Goal: Task Accomplishment & Management: Manage account settings

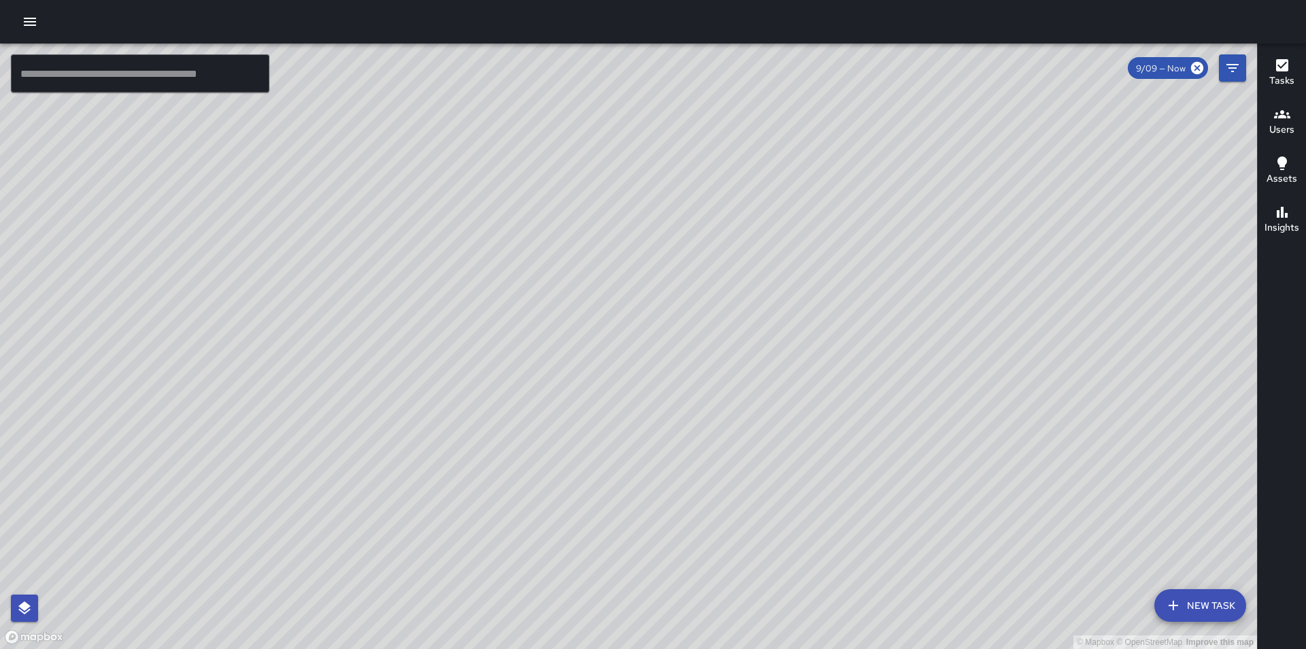
drag, startPoint x: 769, startPoint y: 375, endPoint x: 897, endPoint y: 397, distance: 129.9
click at [897, 397] on div "© Mapbox © OpenStreetMap Improve this map" at bounding box center [628, 346] width 1257 height 605
drag, startPoint x: 801, startPoint y: 363, endPoint x: 893, endPoint y: 382, distance: 93.8
click at [893, 382] on div "© Mapbox © OpenStreetMap Improve this map" at bounding box center [628, 346] width 1257 height 605
drag, startPoint x: 718, startPoint y: 412, endPoint x: 803, endPoint y: 285, distance: 153.4
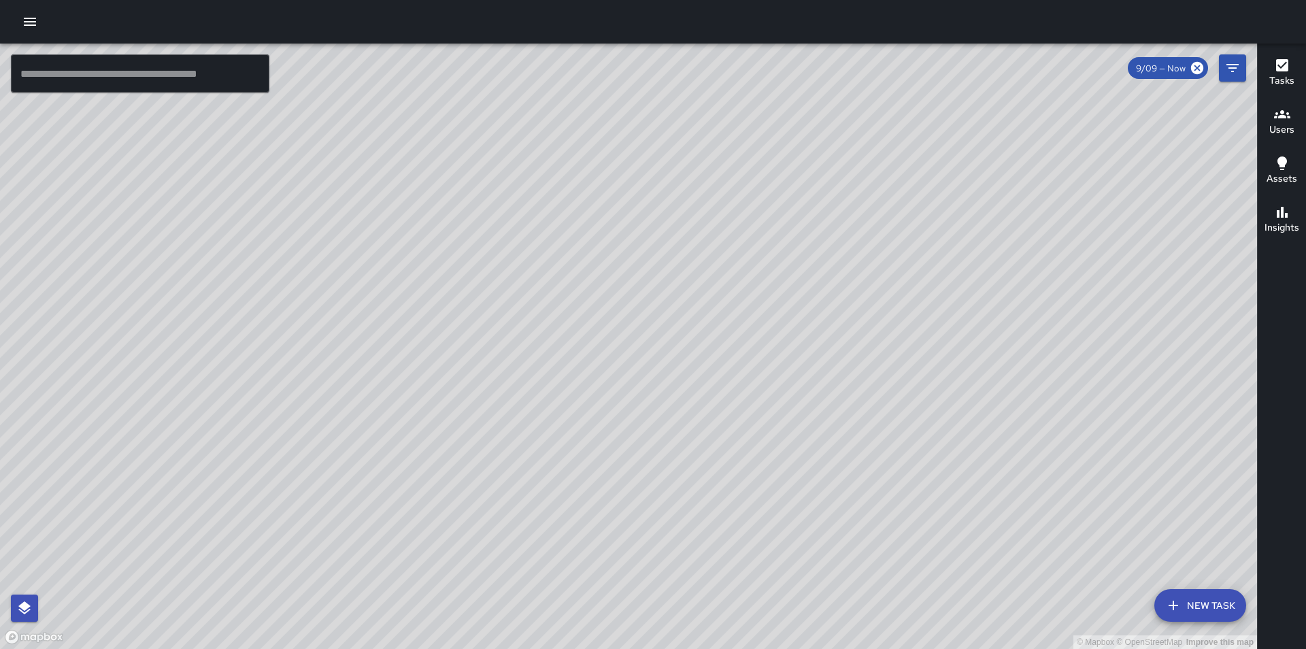
click at [803, 285] on div "© Mapbox © OpenStreetMap Improve this map" at bounding box center [628, 346] width 1257 height 605
click at [38, 28] on button "button" at bounding box center [29, 21] width 27 height 27
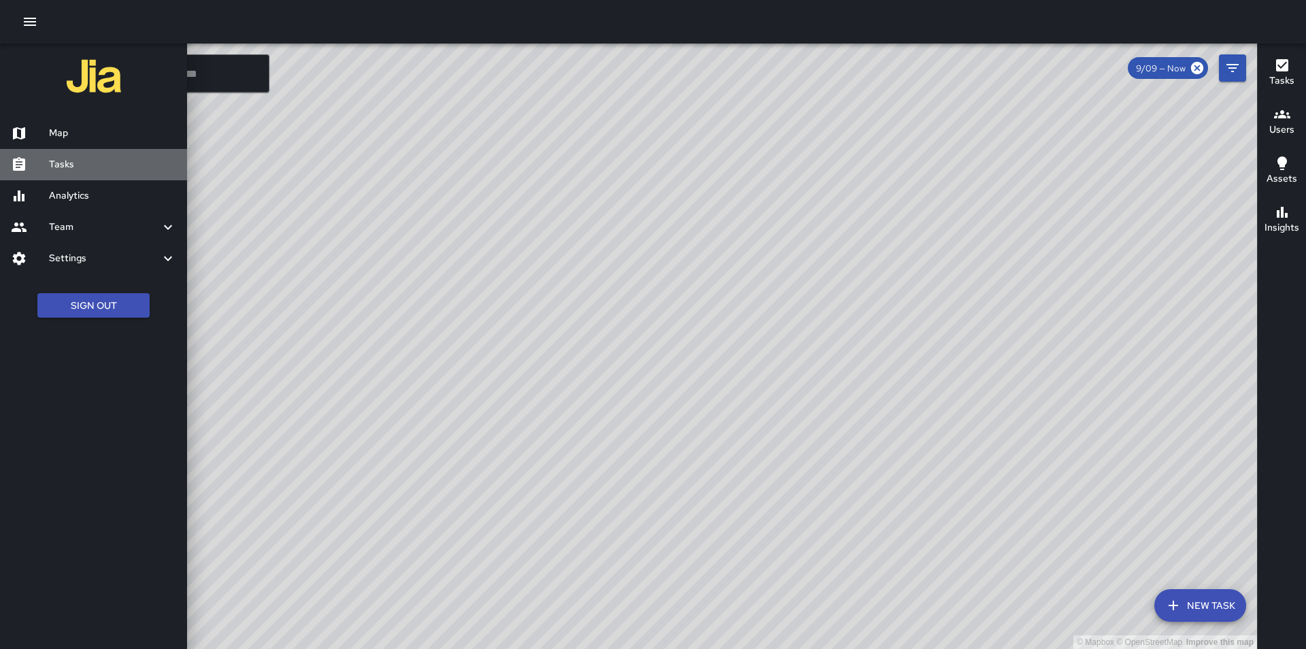
click at [80, 154] on div "Tasks" at bounding box center [93, 164] width 187 height 31
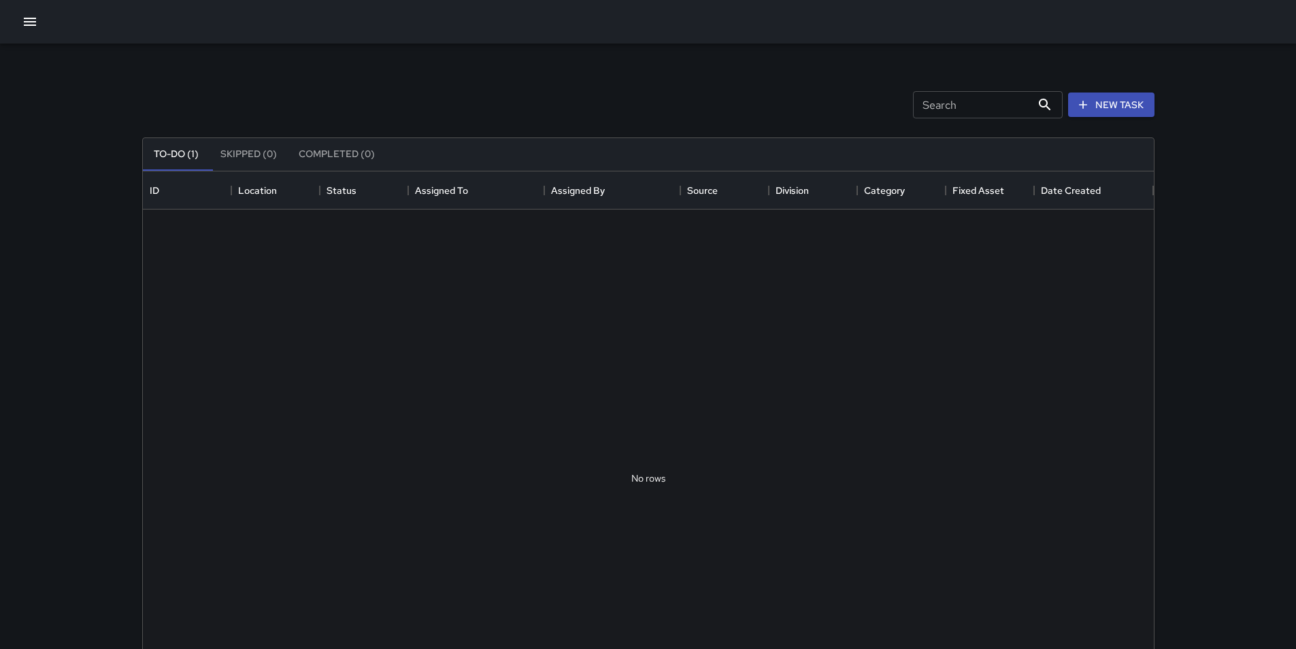
scroll to position [566, 1001]
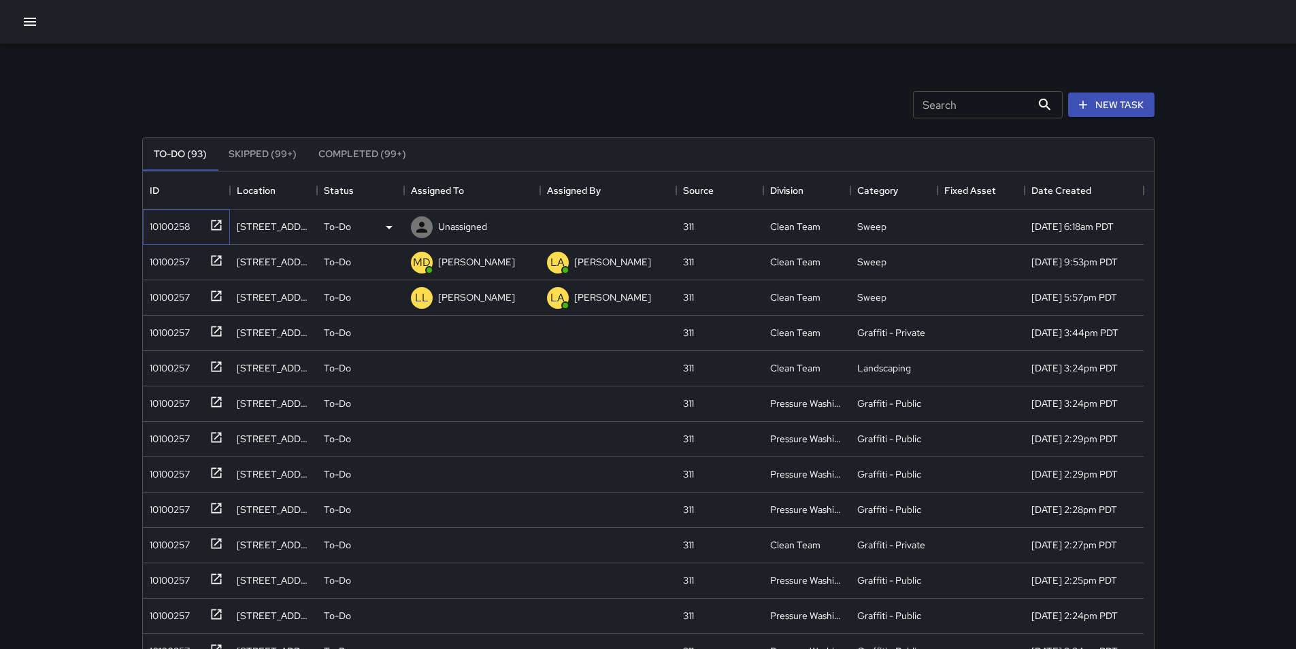
click at [158, 223] on div "10100258" at bounding box center [167, 223] width 46 height 19
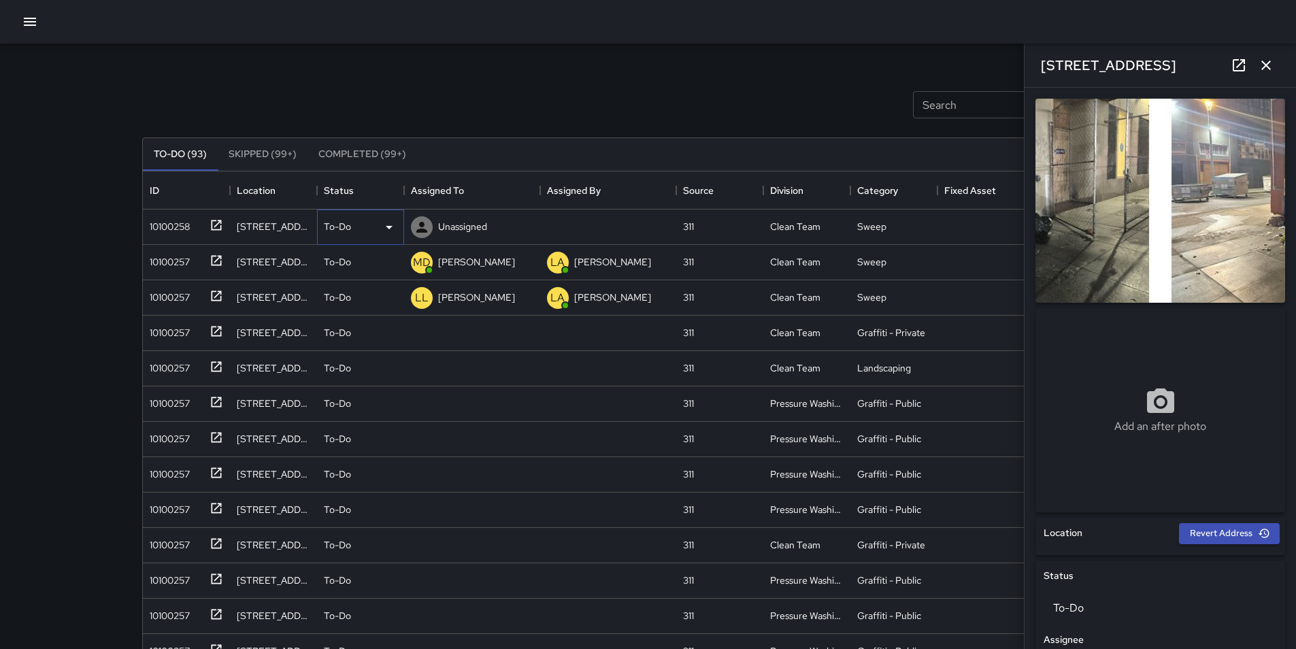
click at [391, 230] on icon at bounding box center [389, 227] width 16 height 16
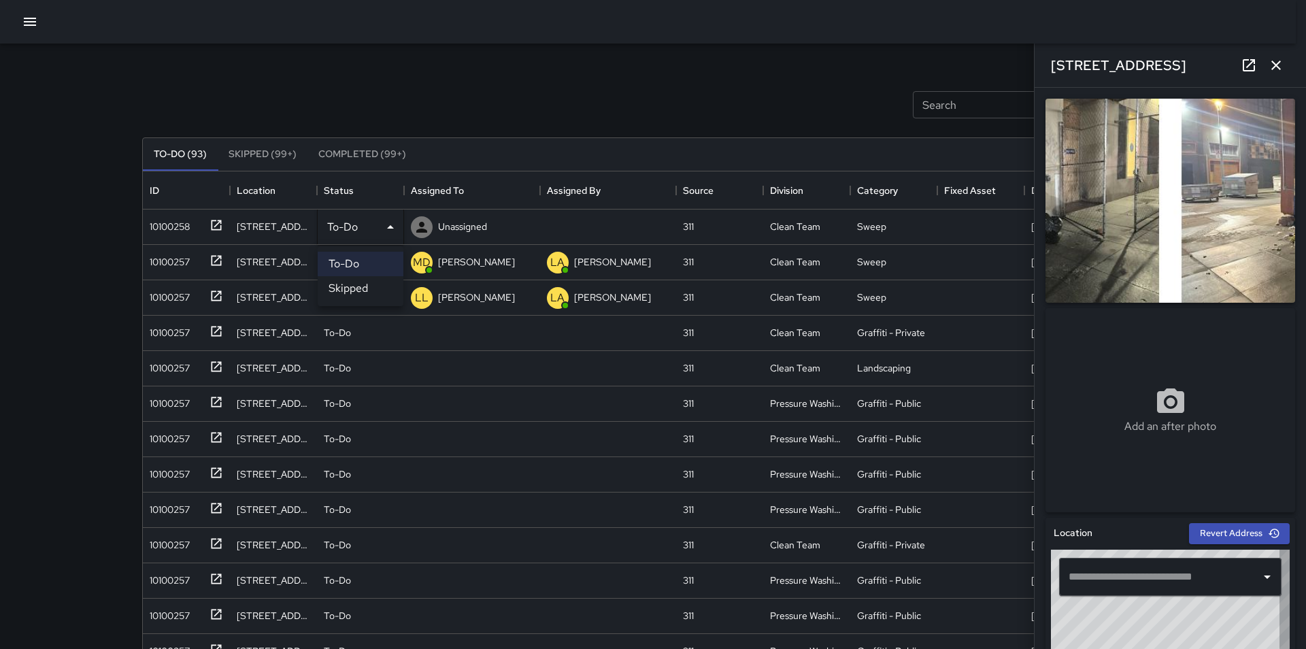
type input "**********"
click at [386, 291] on li "Skipped" at bounding box center [361, 288] width 86 height 24
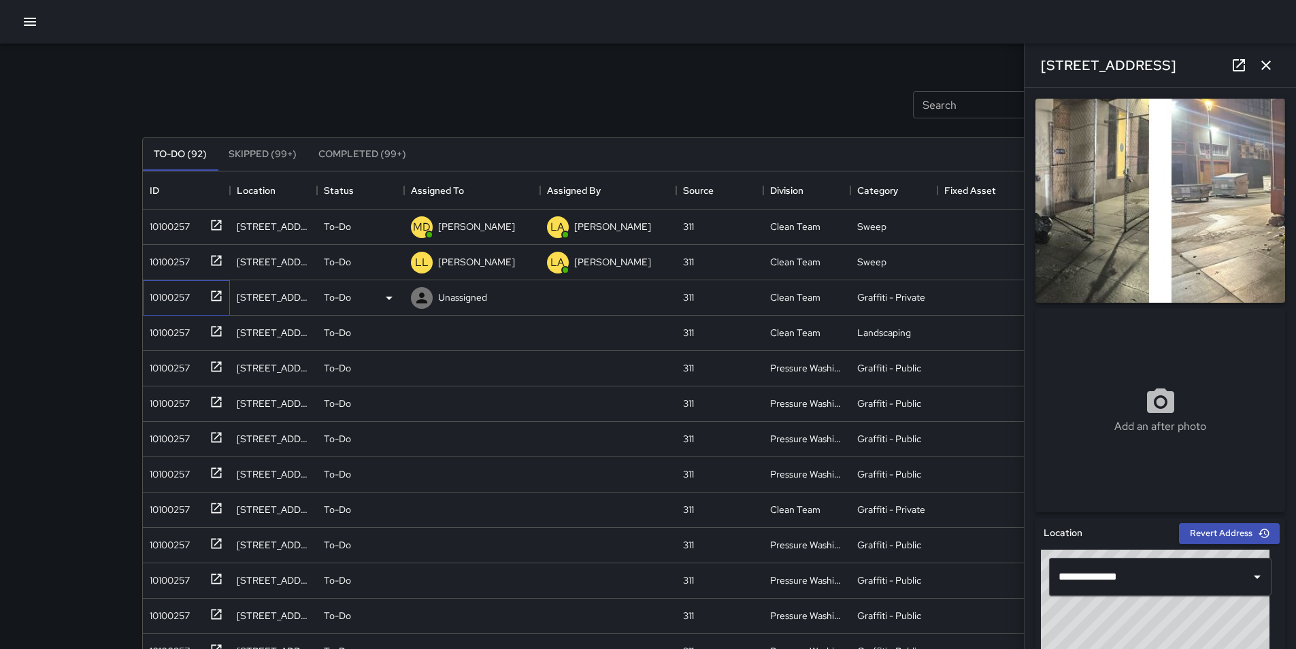
click at [171, 294] on div "10100257" at bounding box center [167, 294] width 46 height 19
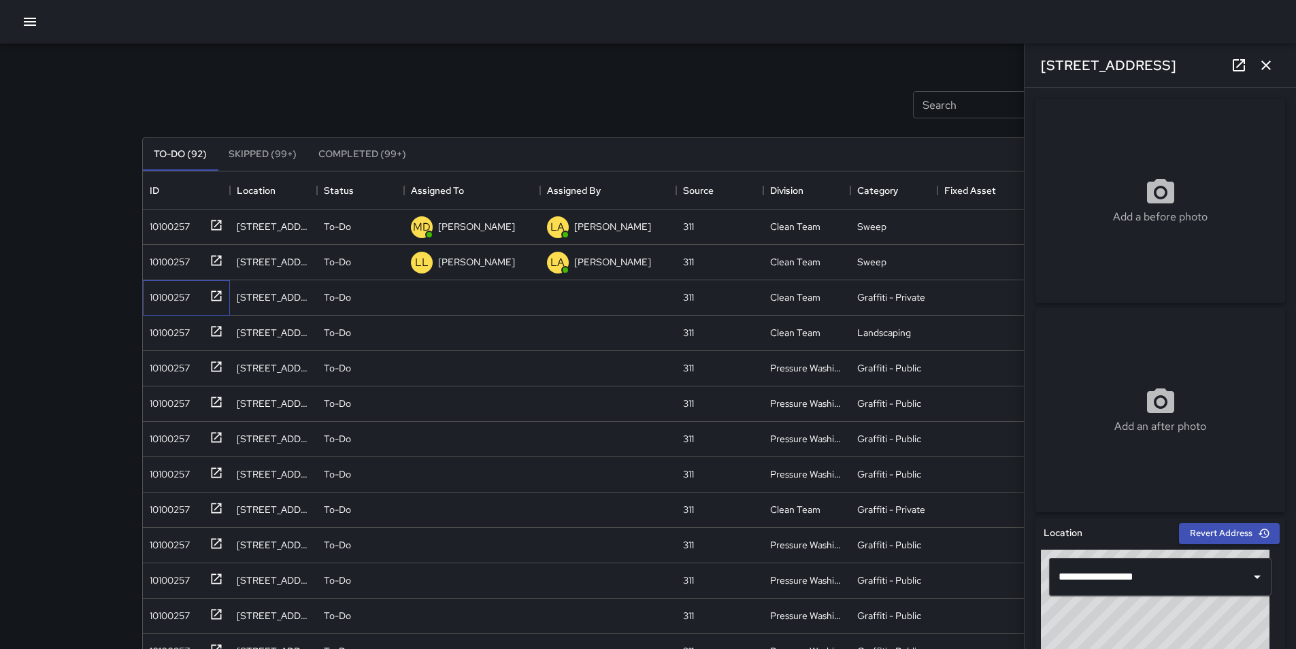
type input "**********"
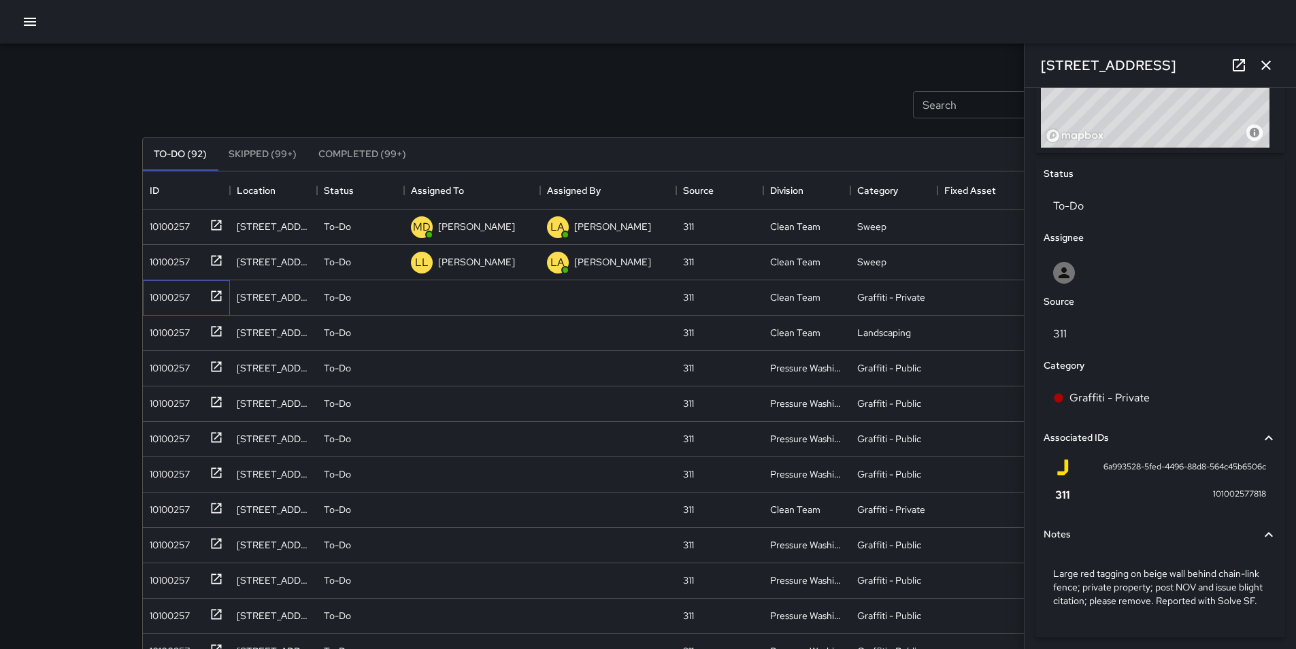
scroll to position [615, 0]
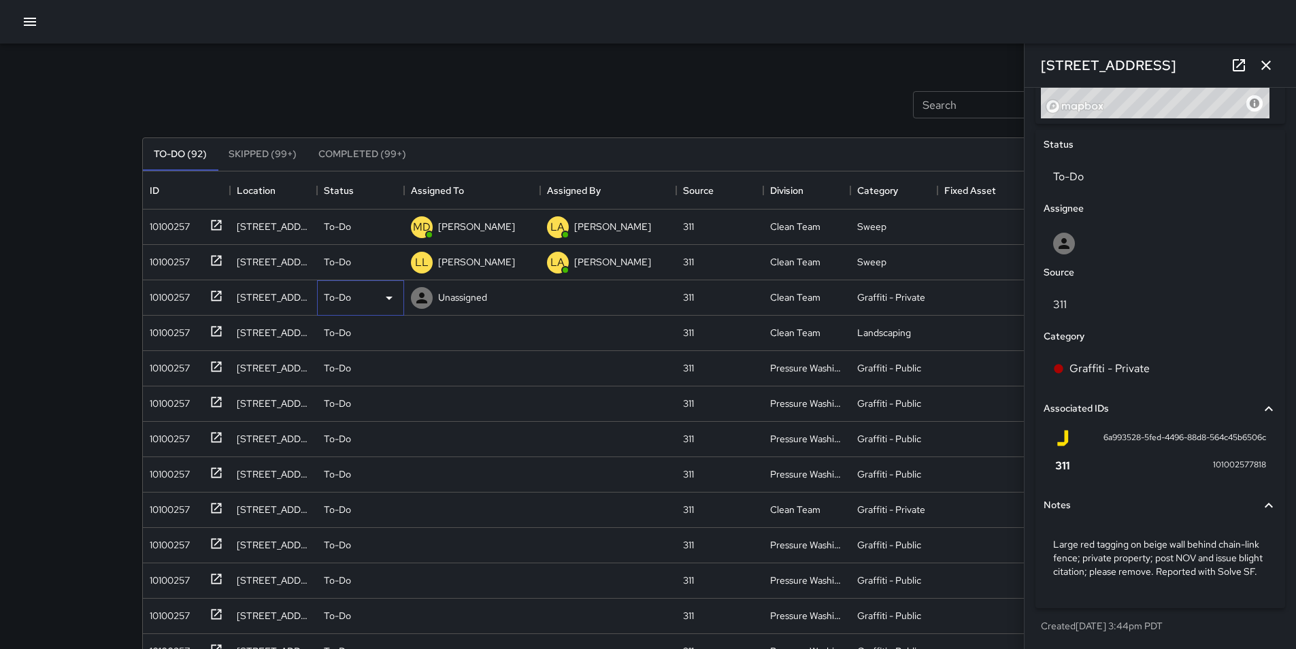
click at [388, 293] on icon at bounding box center [389, 298] width 16 height 16
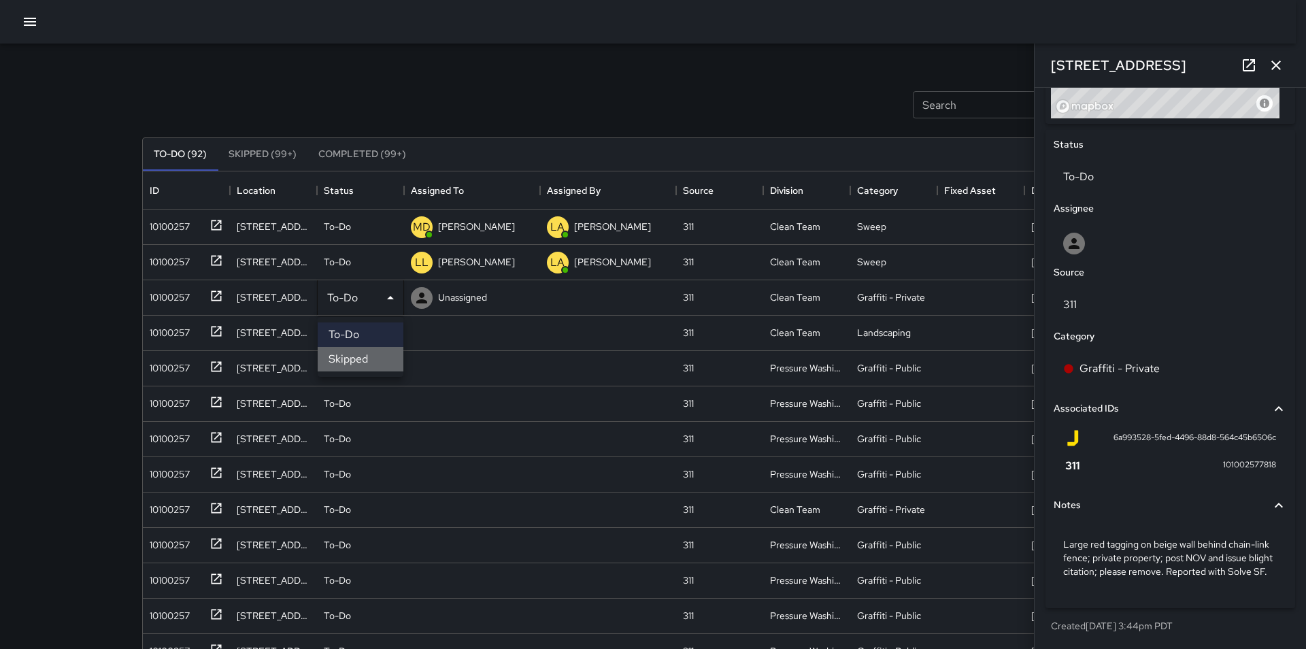
click at [384, 352] on li "Skipped" at bounding box center [361, 359] width 86 height 24
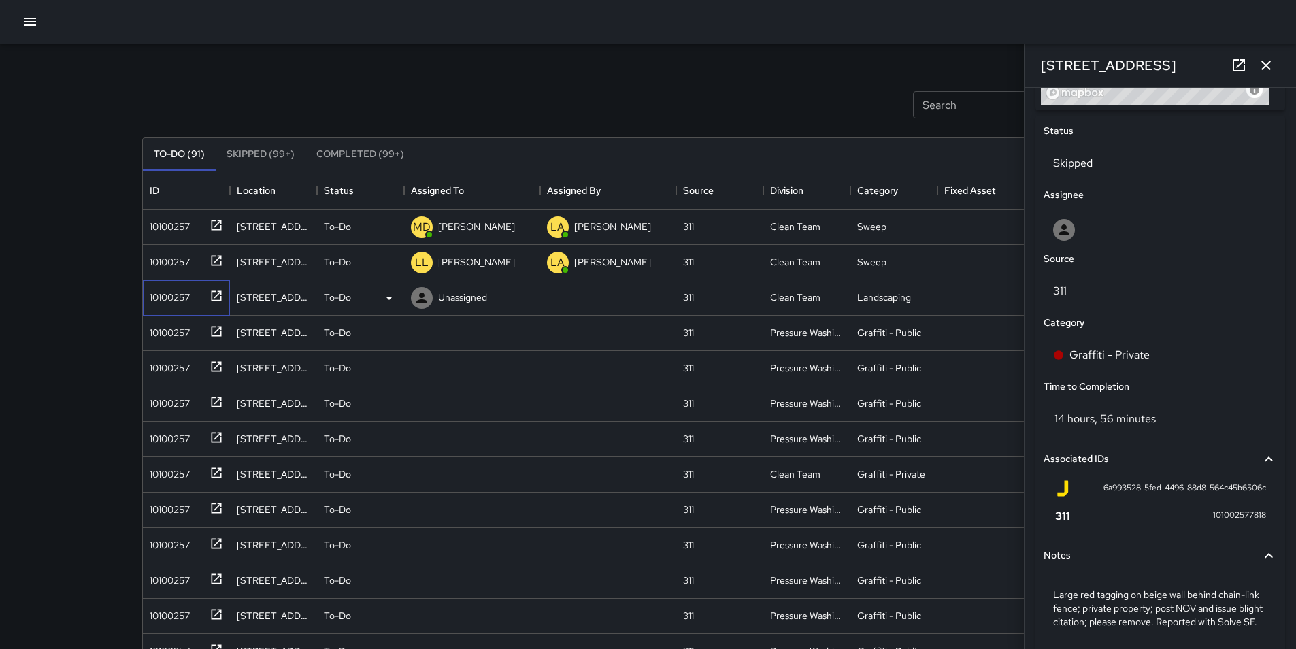
click at [181, 296] on div "10100257" at bounding box center [167, 294] width 46 height 19
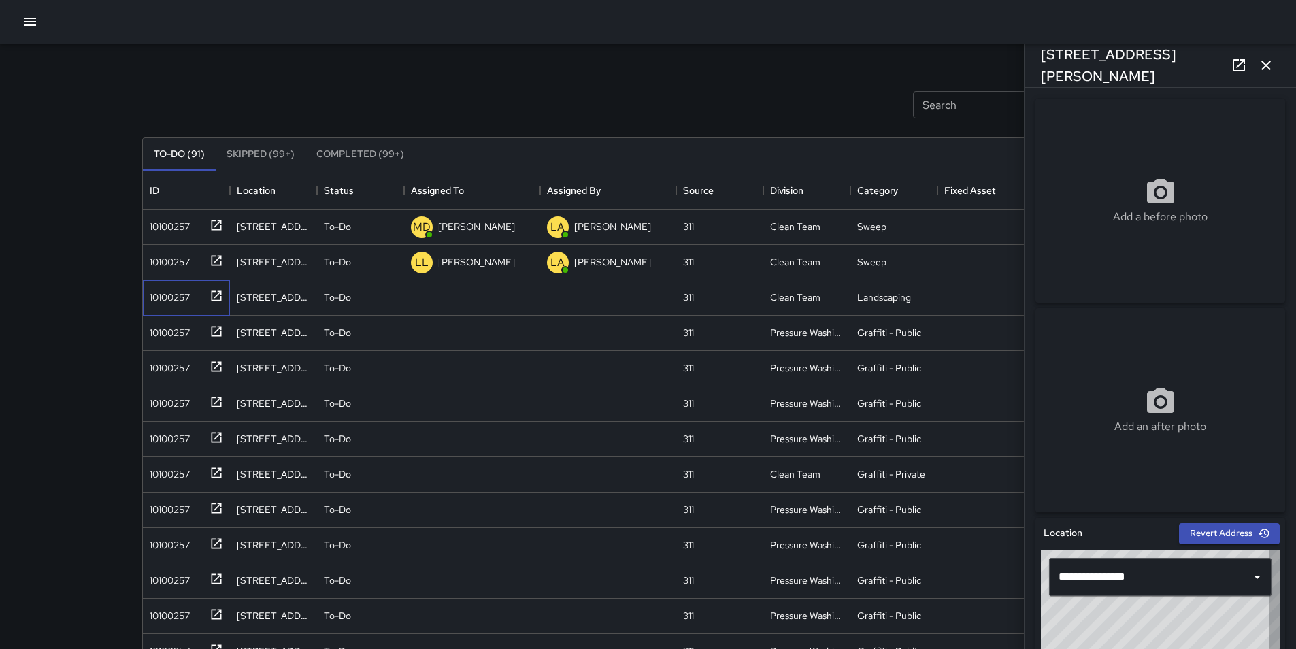
type input "**********"
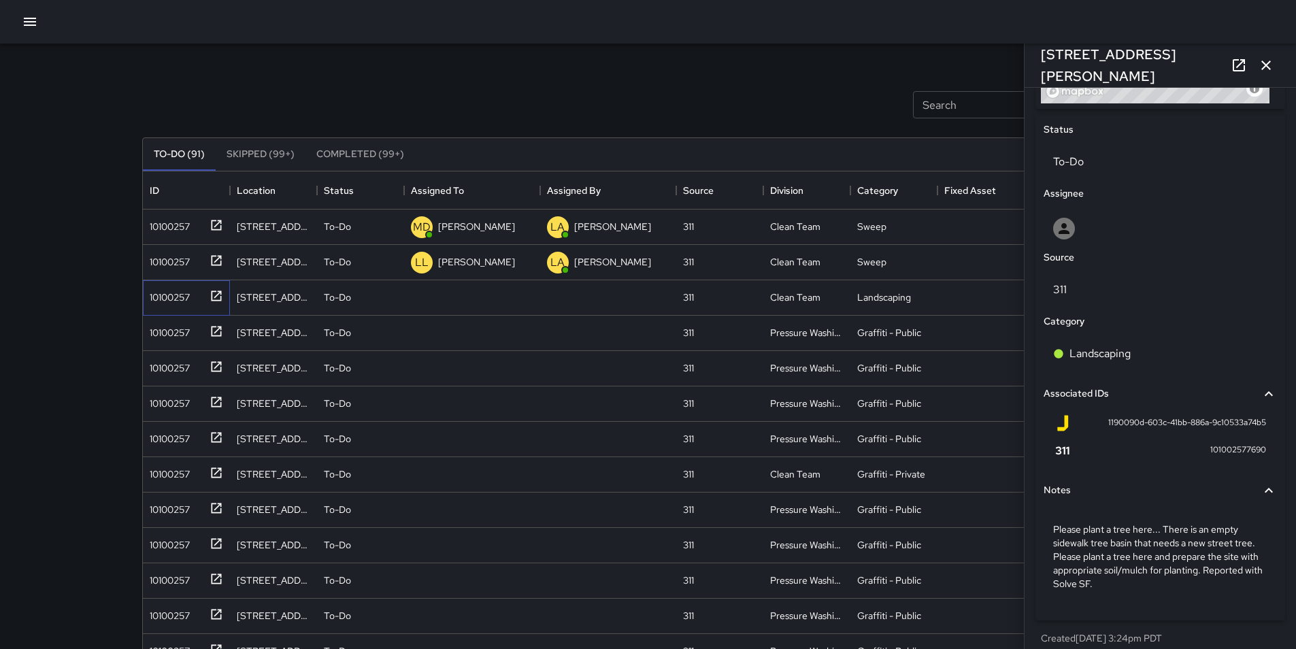
scroll to position [629, 0]
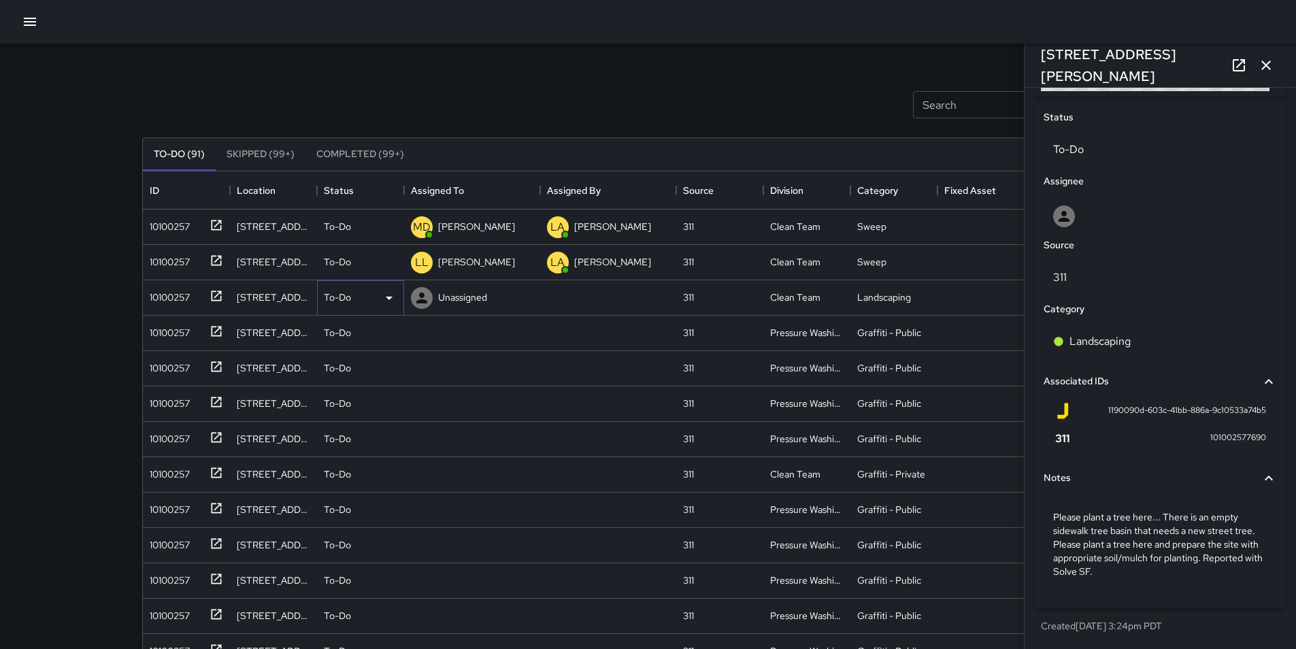
click at [388, 297] on icon at bounding box center [389, 298] width 7 height 3
click at [371, 359] on li "Skipped" at bounding box center [361, 359] width 86 height 24
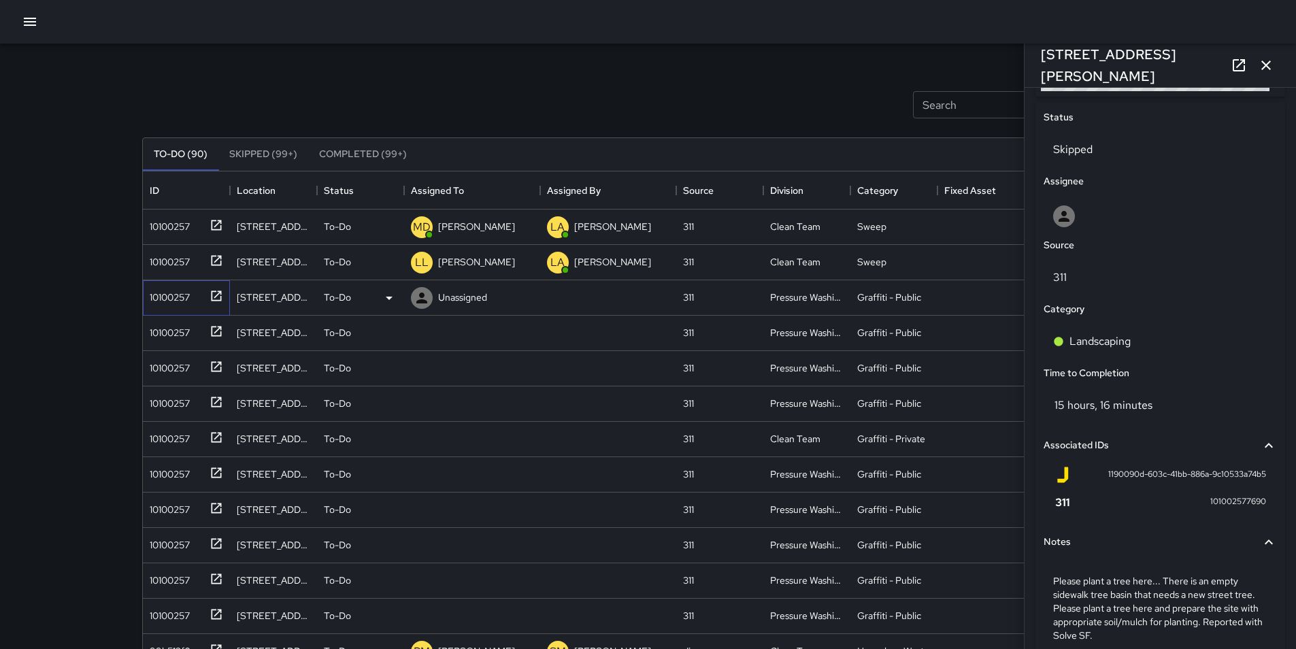
click at [172, 288] on div "10100257" at bounding box center [167, 294] width 46 height 19
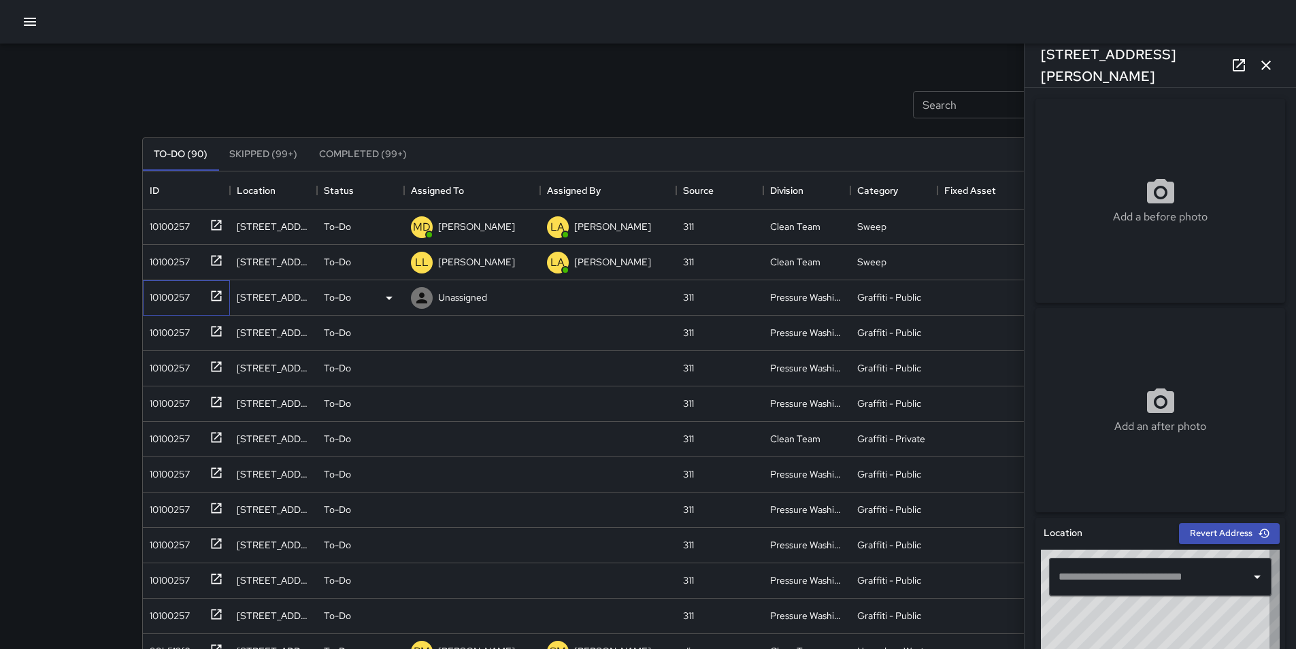
type input "**********"
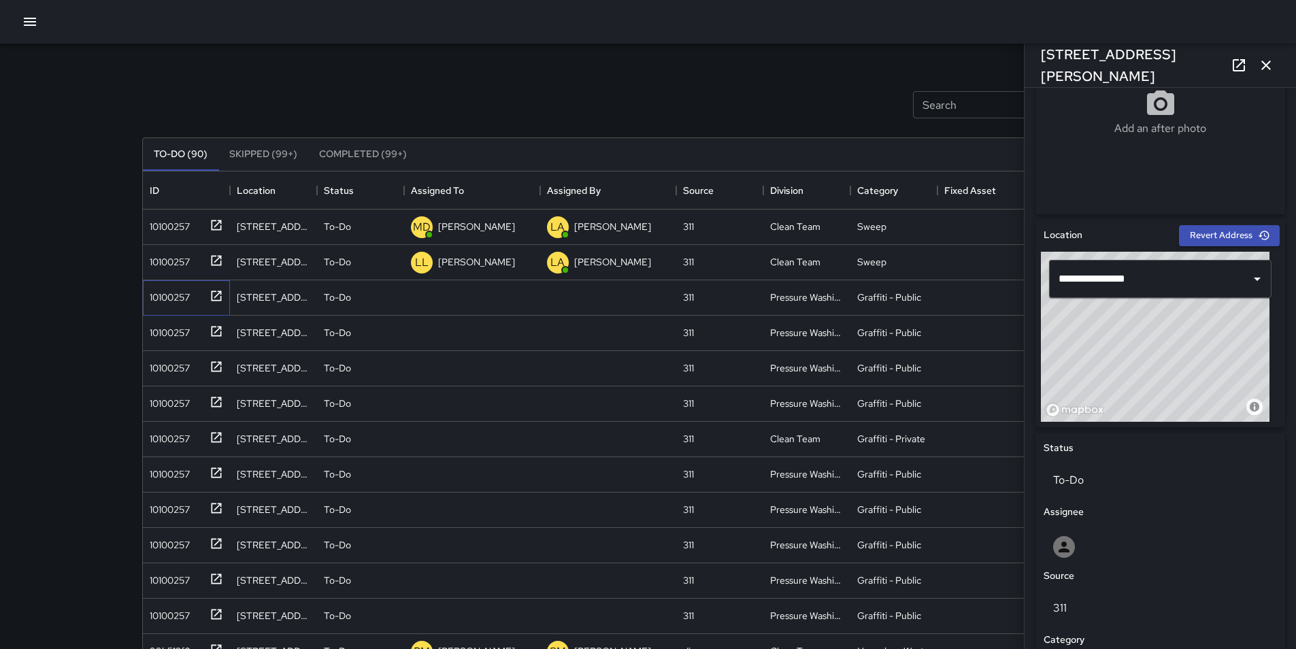
scroll to position [295, 0]
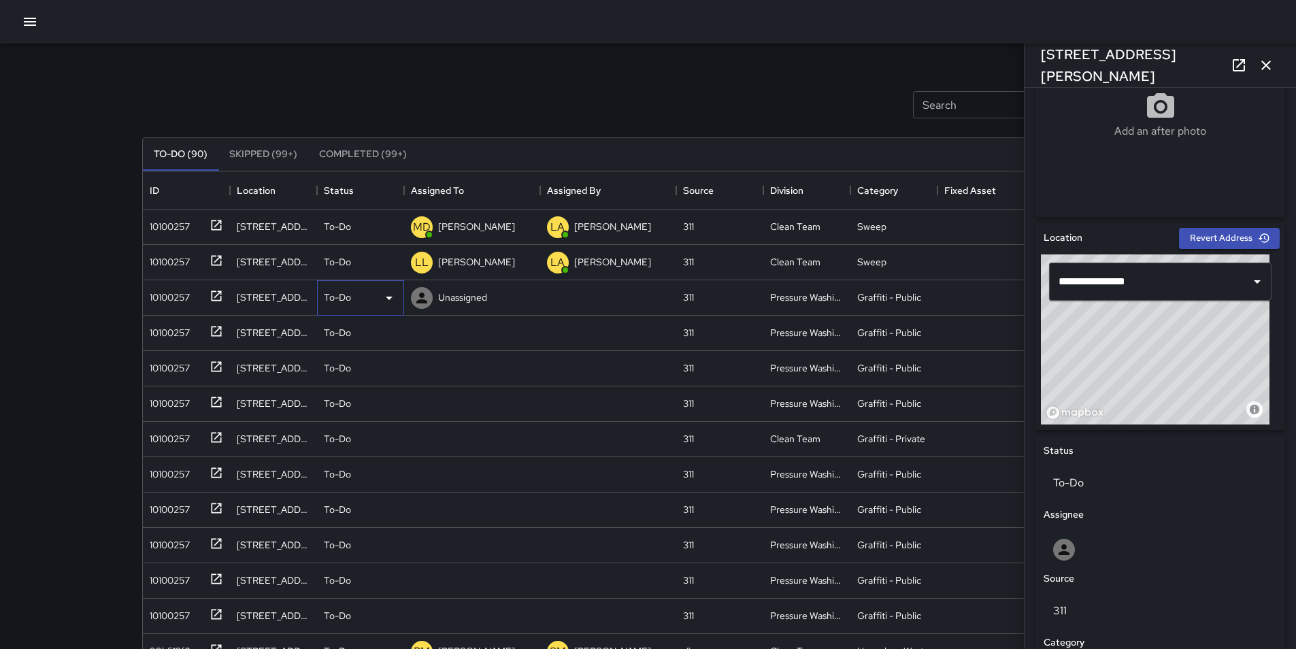
click at [392, 299] on icon at bounding box center [389, 298] width 16 height 16
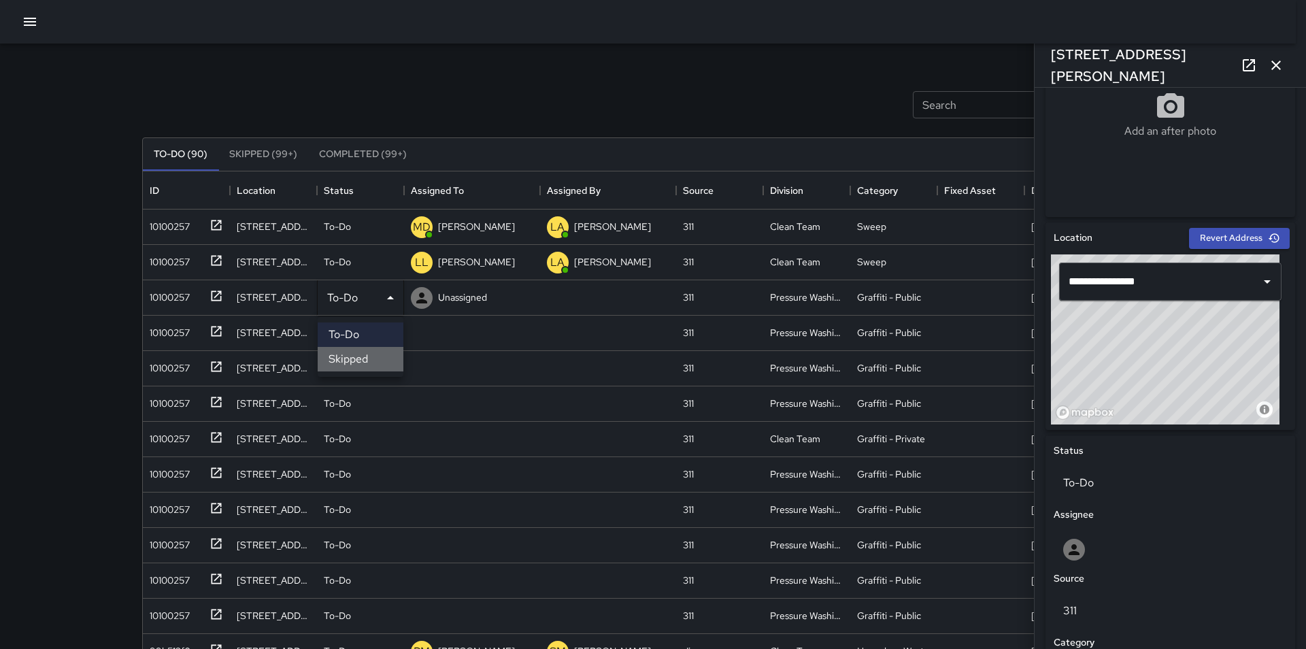
click at [376, 356] on li "Skipped" at bounding box center [361, 359] width 86 height 24
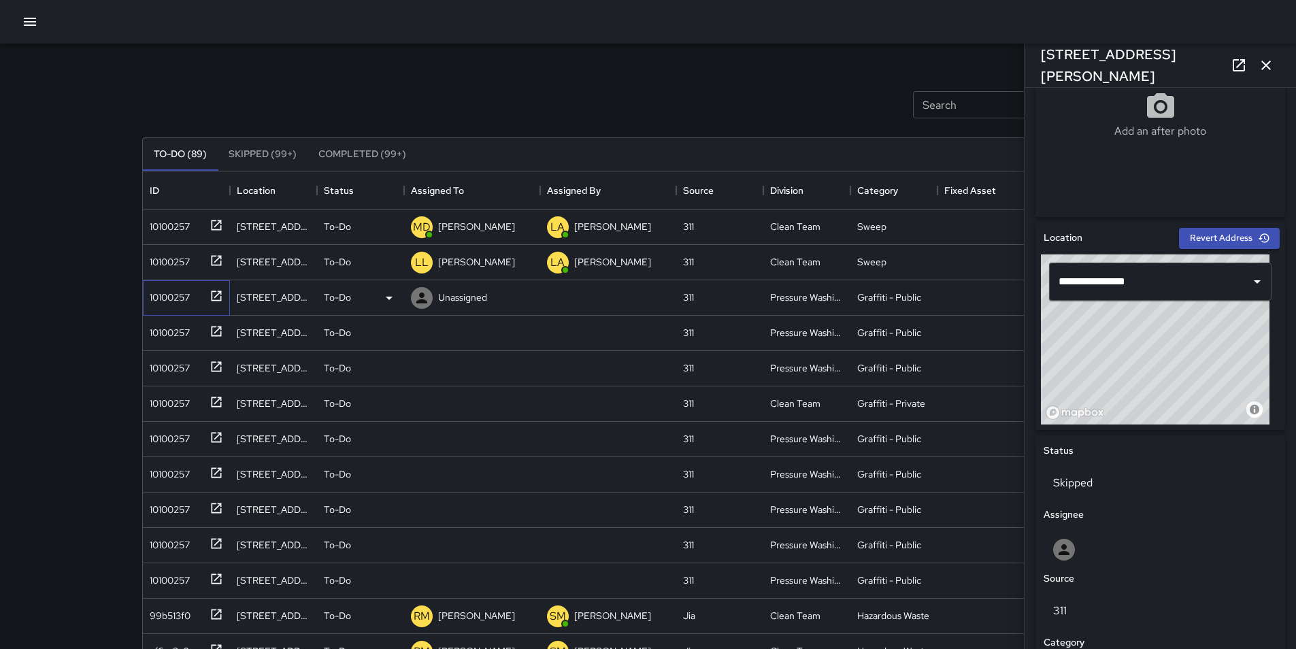
click at [176, 288] on div "10100257" at bounding box center [167, 294] width 46 height 19
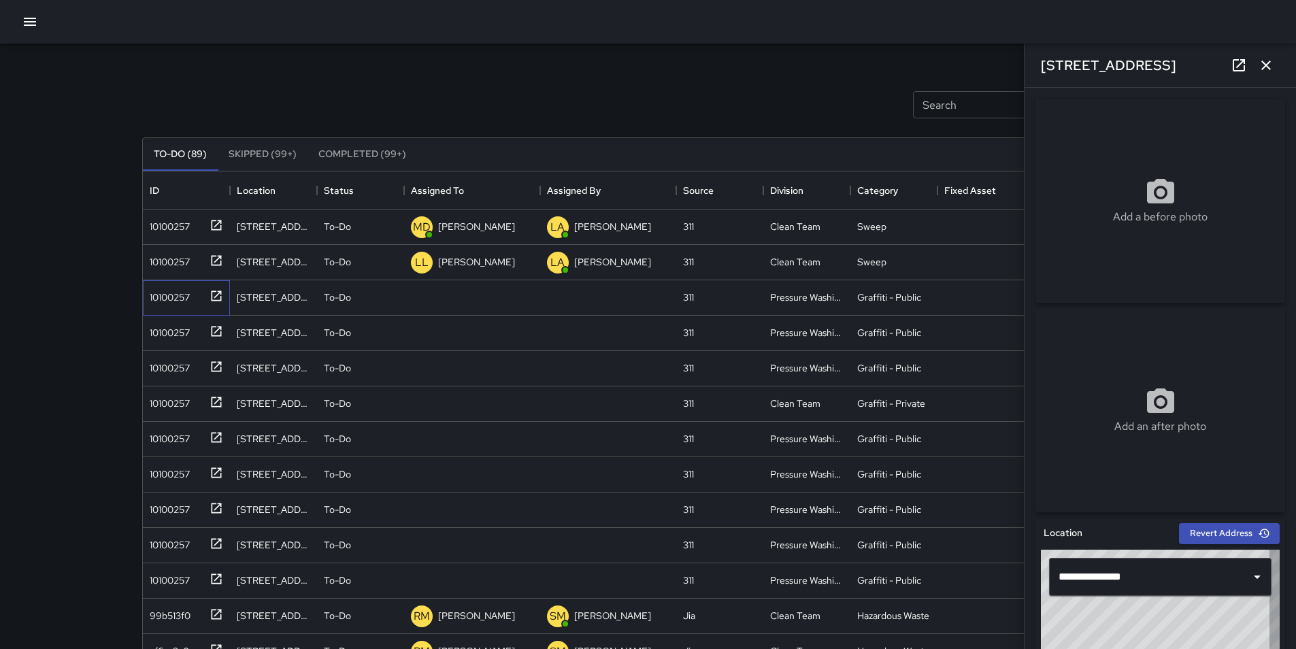
type input "**********"
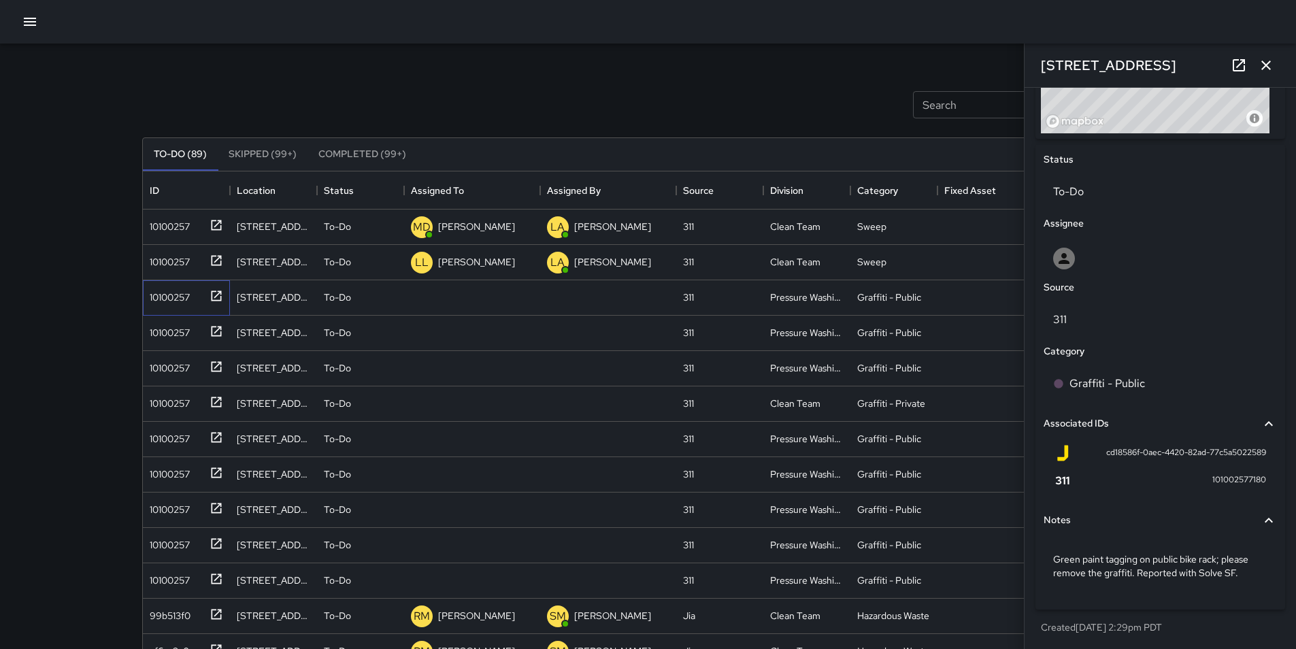
scroll to position [588, 0]
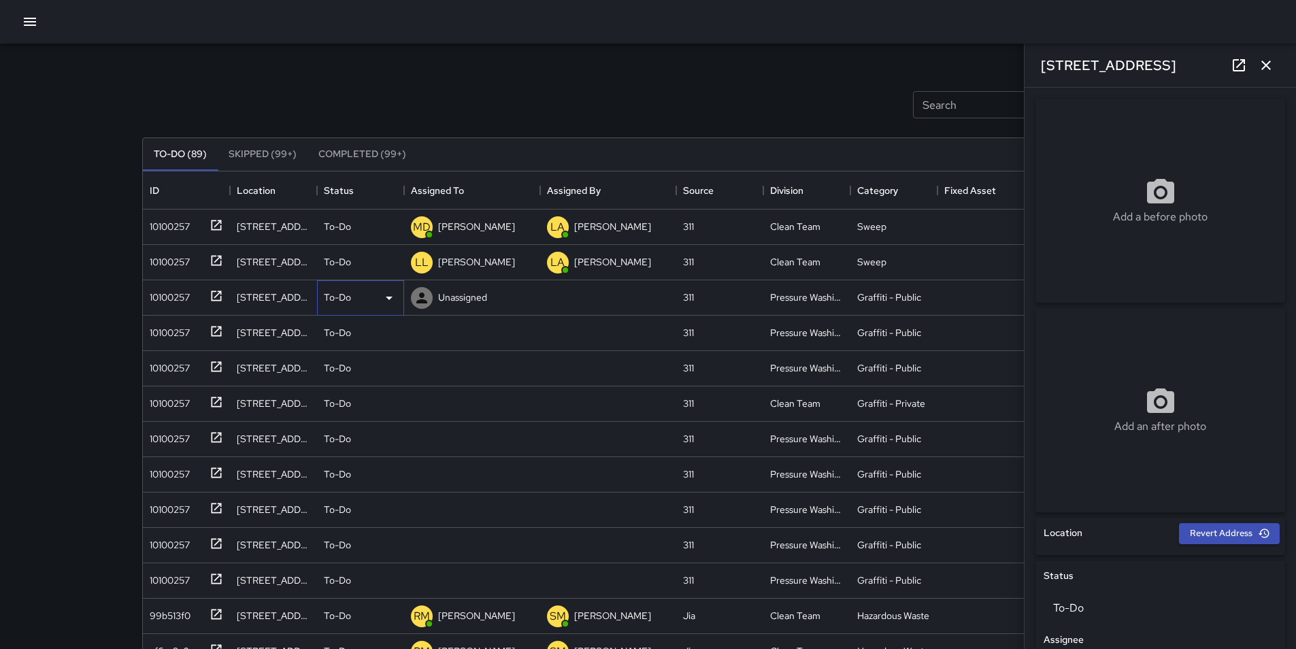
click at [384, 299] on icon at bounding box center [389, 298] width 16 height 16
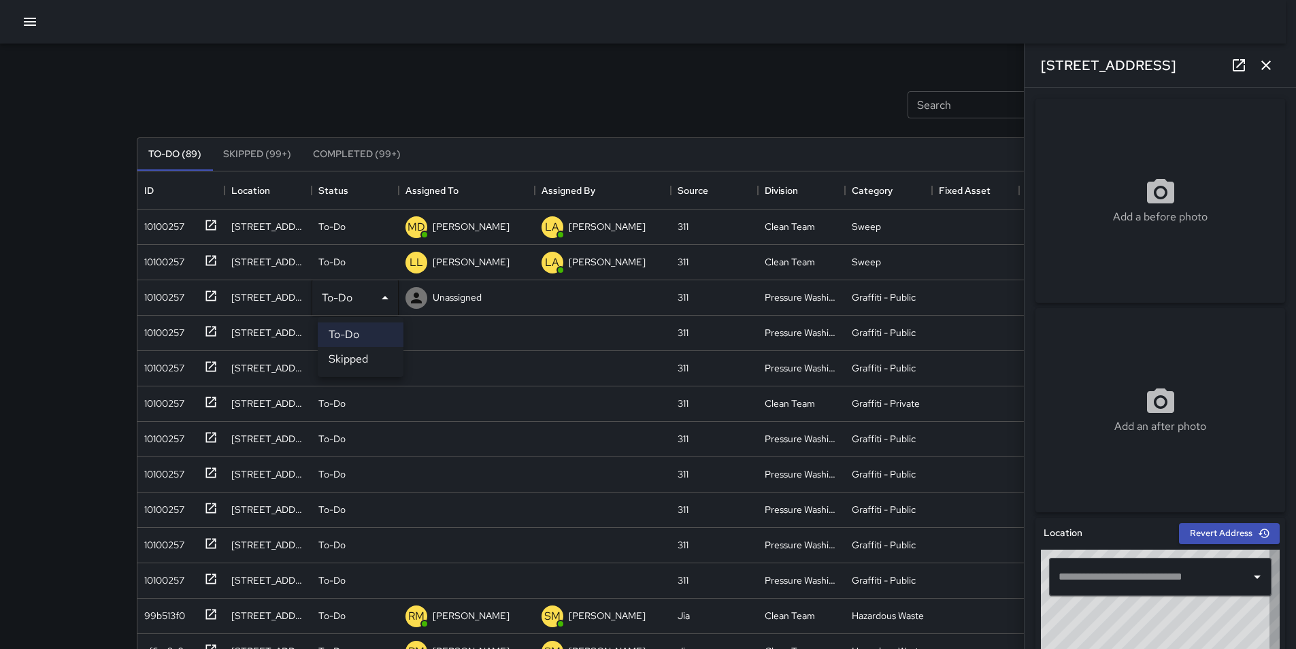
type input "**********"
click at [442, 305] on div at bounding box center [653, 324] width 1306 height 649
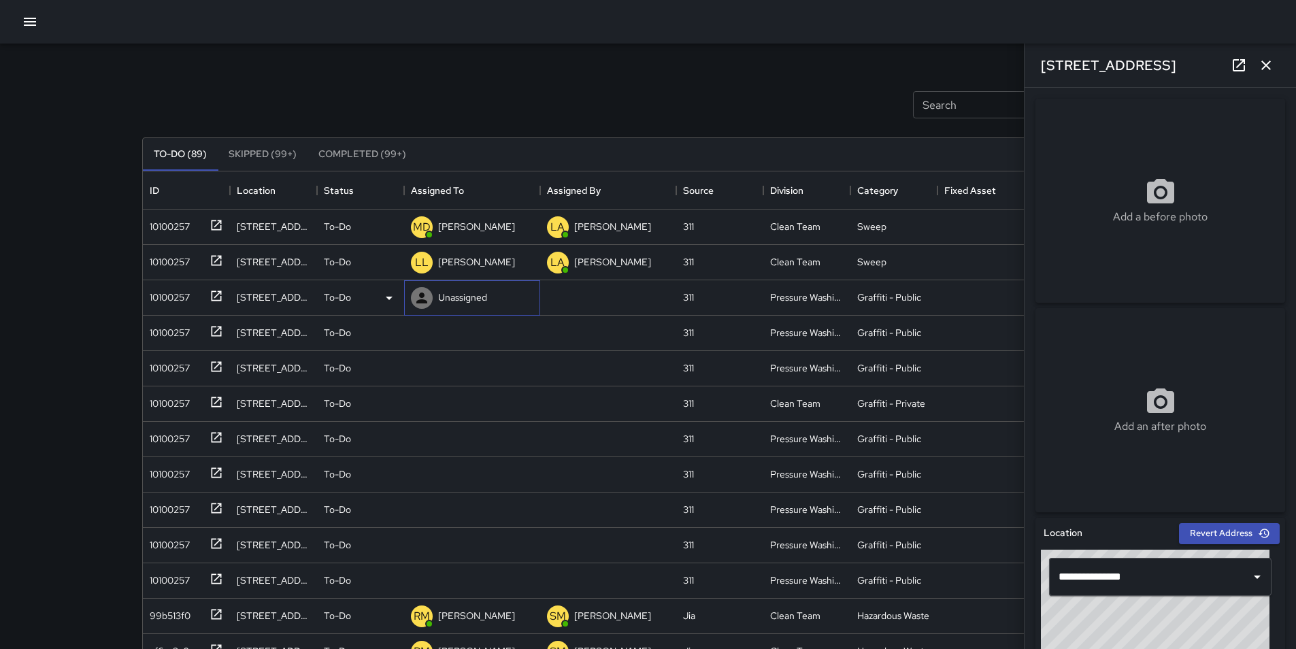
click at [442, 305] on div "Unassigned" at bounding box center [462, 297] width 54 height 19
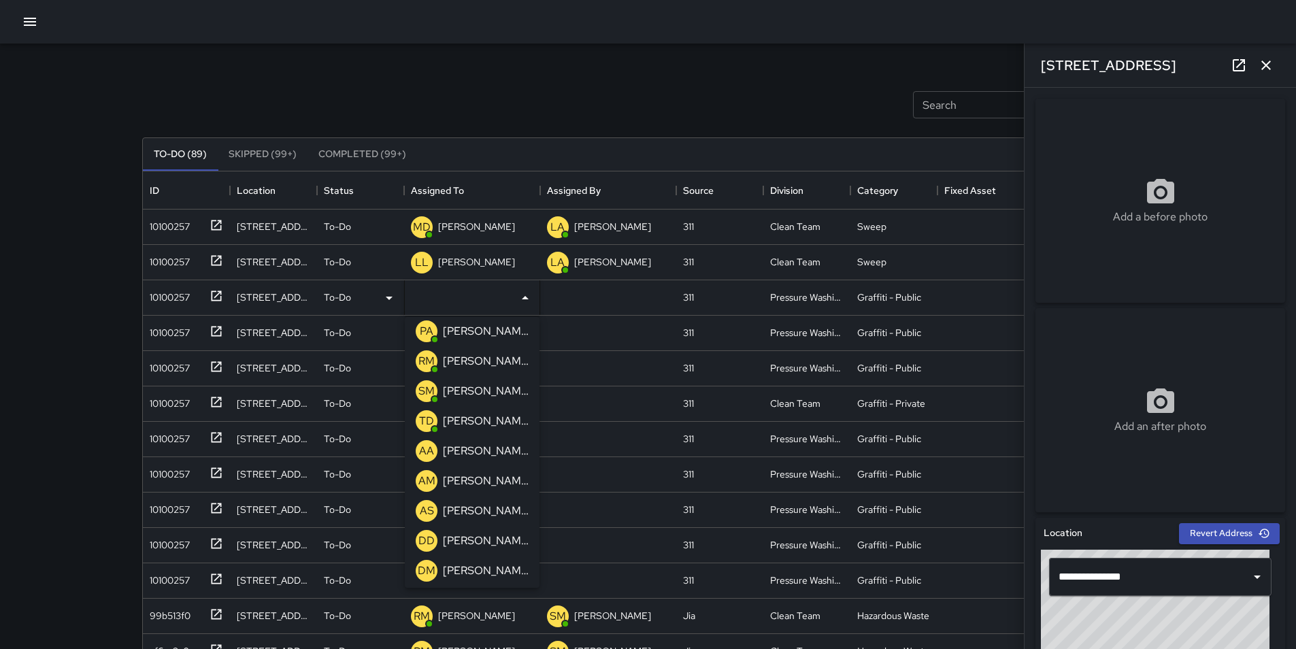
scroll to position [218, 0]
click at [512, 516] on p "[PERSON_NAME]" at bounding box center [486, 509] width 86 height 16
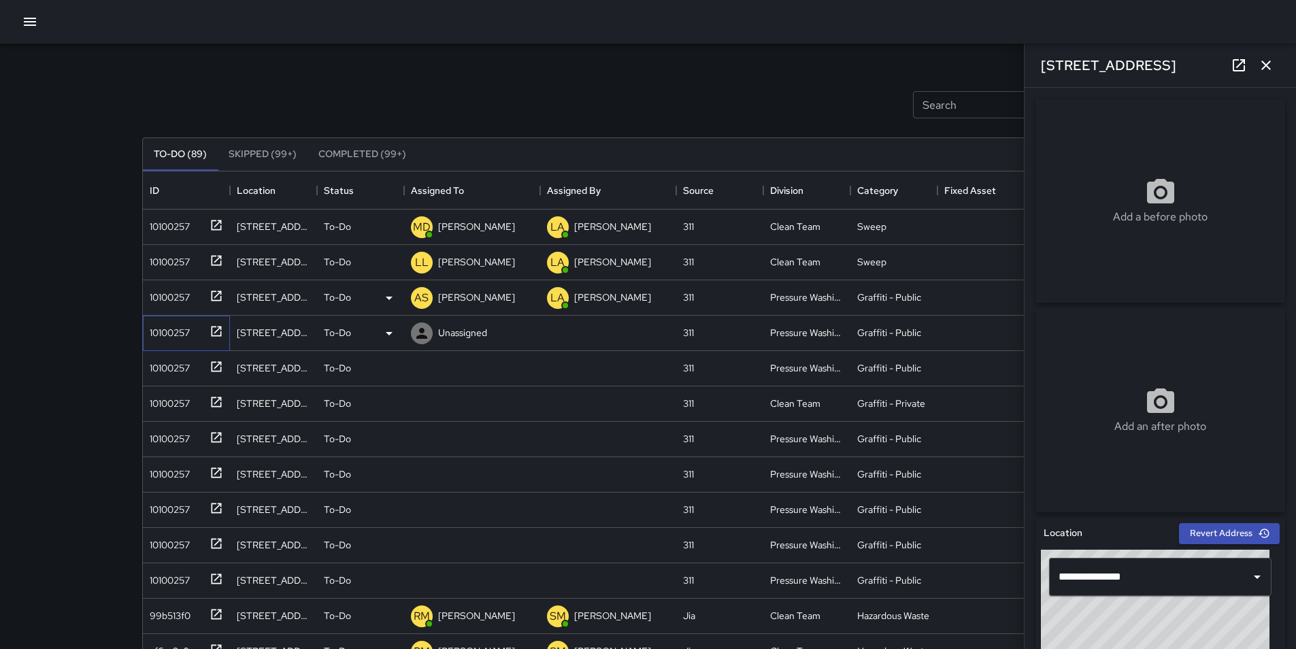
click at [171, 344] on div "10100257" at bounding box center [186, 333] width 87 height 35
type input "**********"
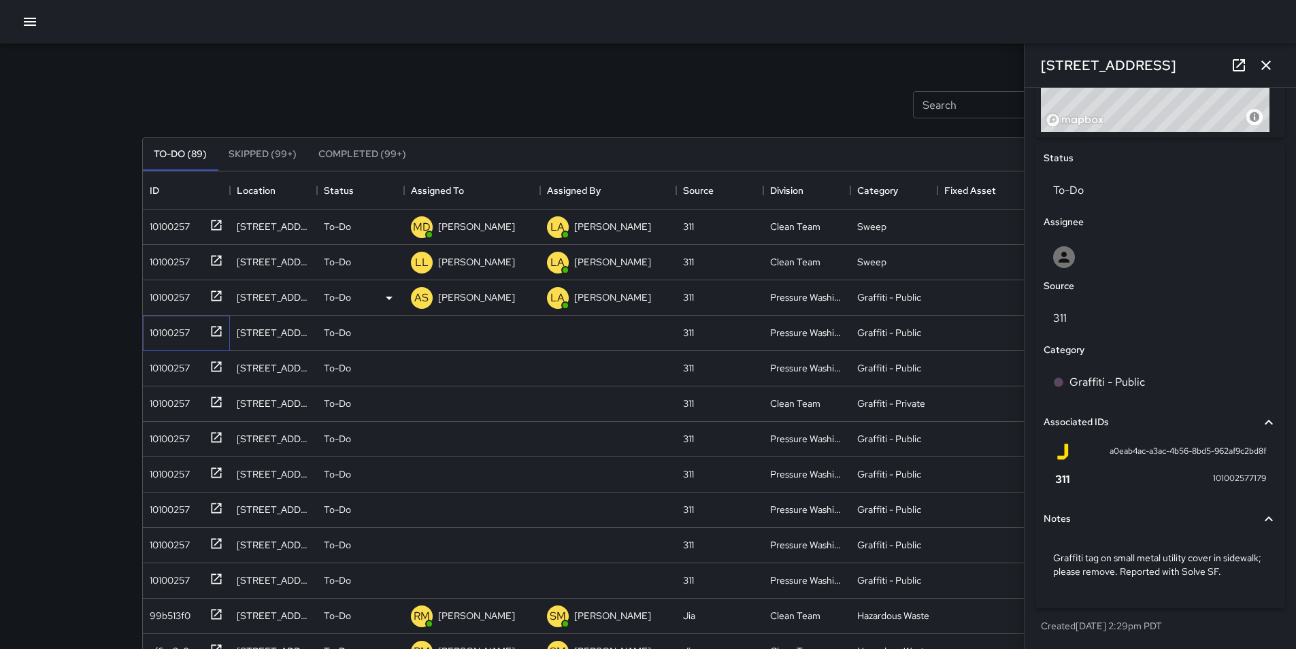
scroll to position [601, 0]
click at [454, 331] on p "Unassigned" at bounding box center [462, 333] width 49 height 14
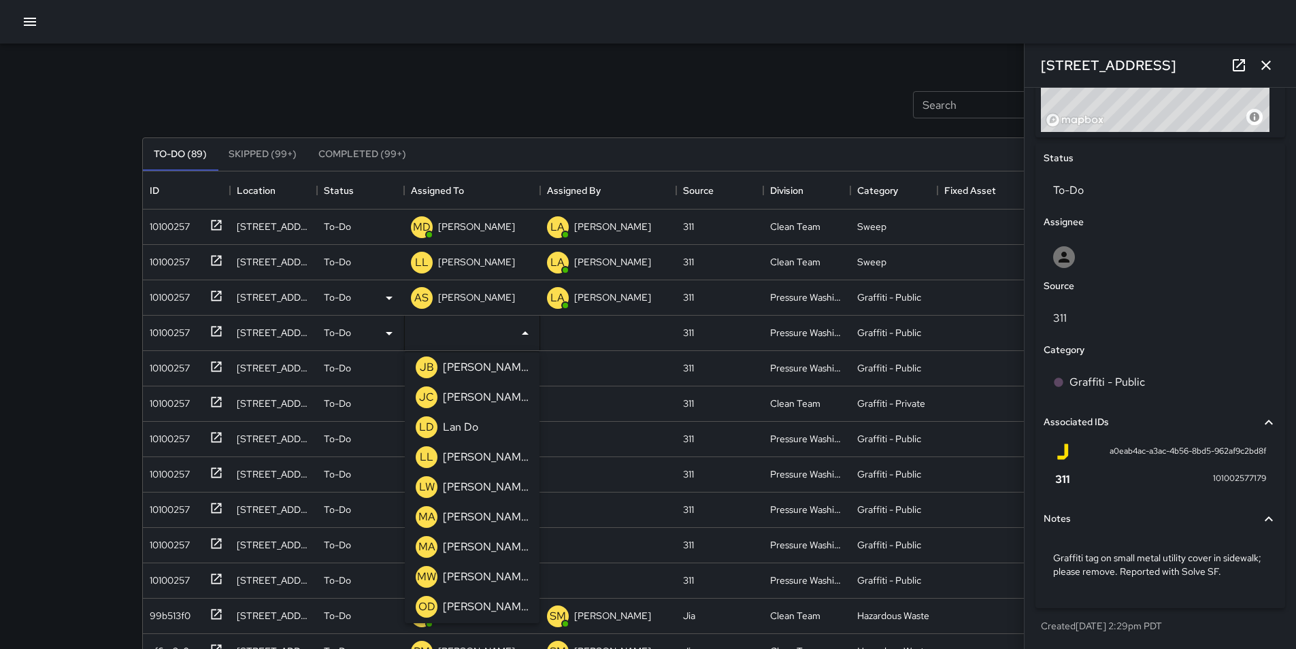
scroll to position [862, 0]
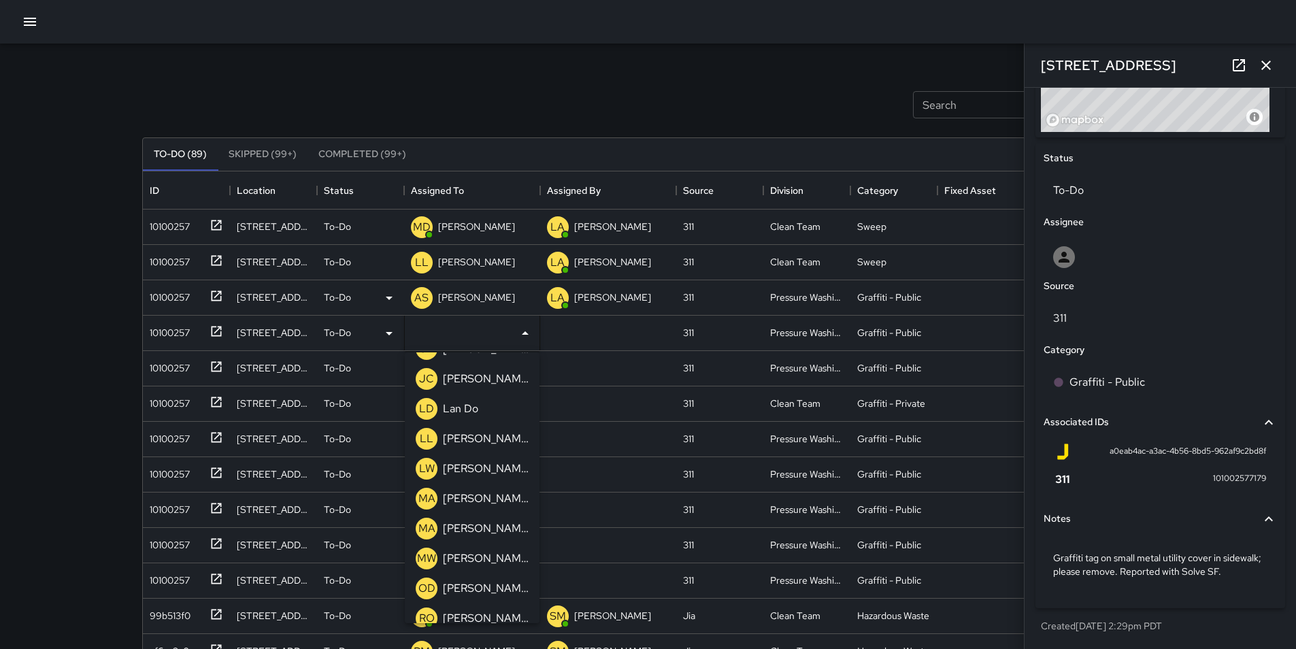
click at [501, 579] on div "[PERSON_NAME]" at bounding box center [485, 589] width 91 height 22
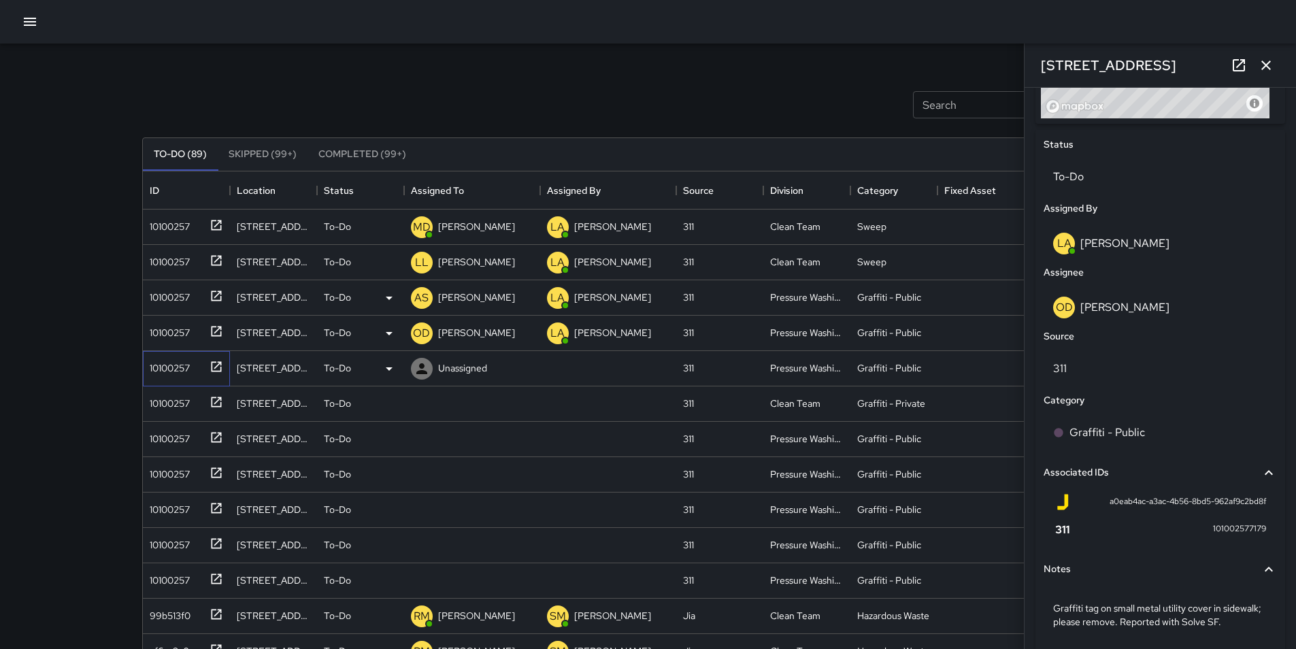
click at [163, 371] on div "10100257" at bounding box center [167, 365] width 46 height 19
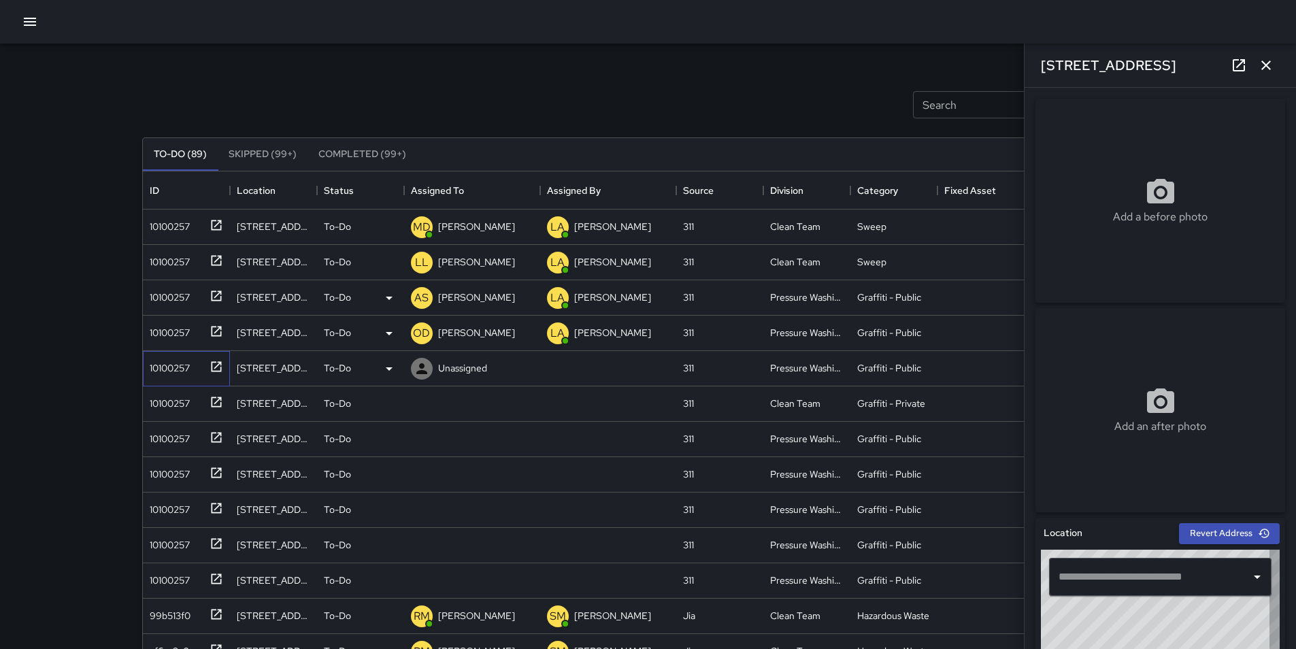
type input "**********"
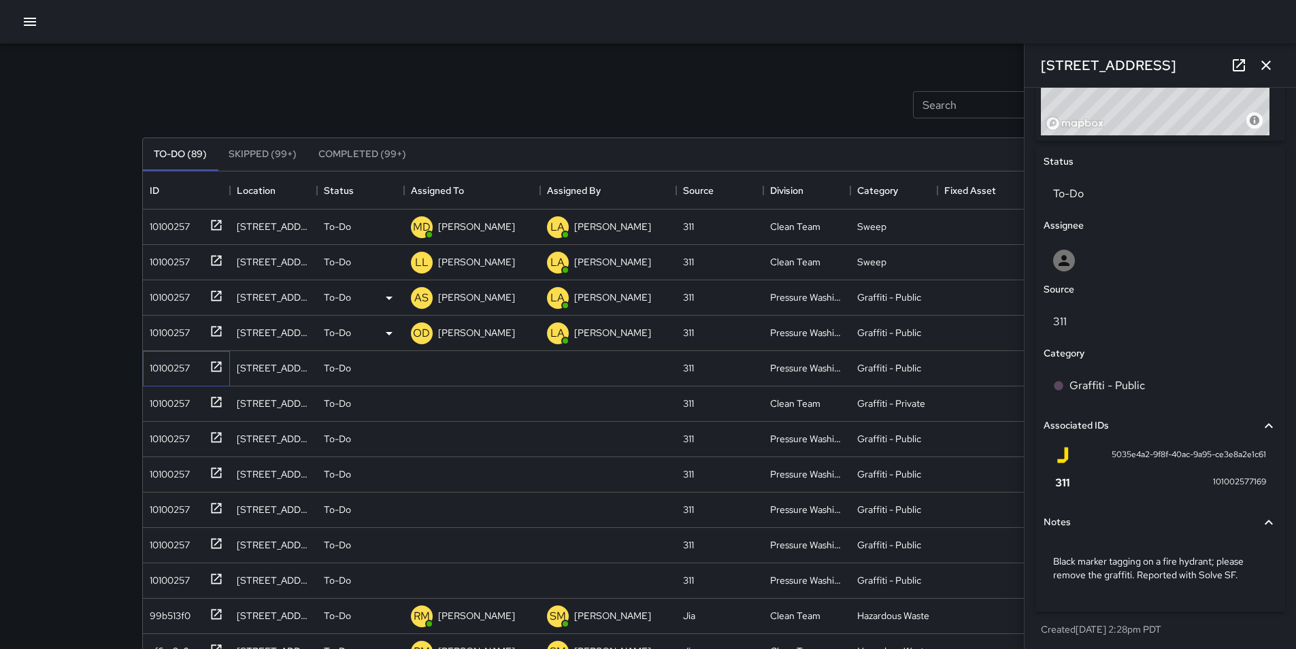
scroll to position [588, 0]
click at [388, 369] on icon at bounding box center [389, 368] width 7 height 3
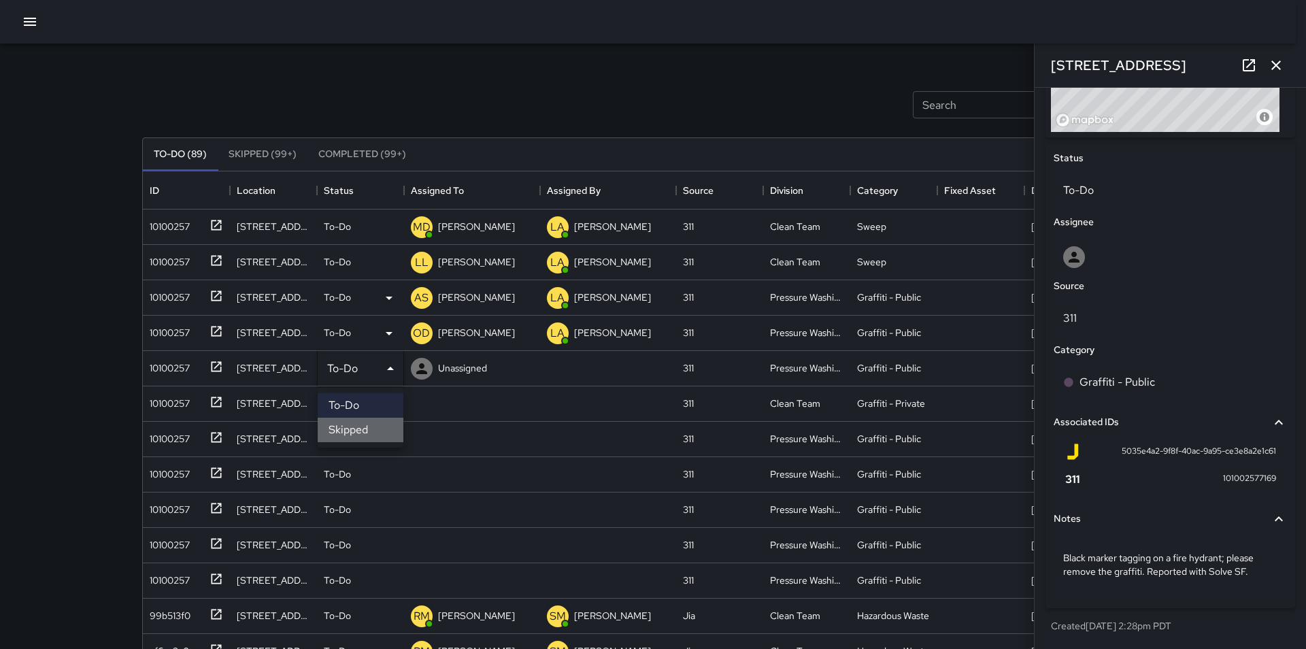
click at [380, 427] on li "Skipped" at bounding box center [361, 430] width 86 height 24
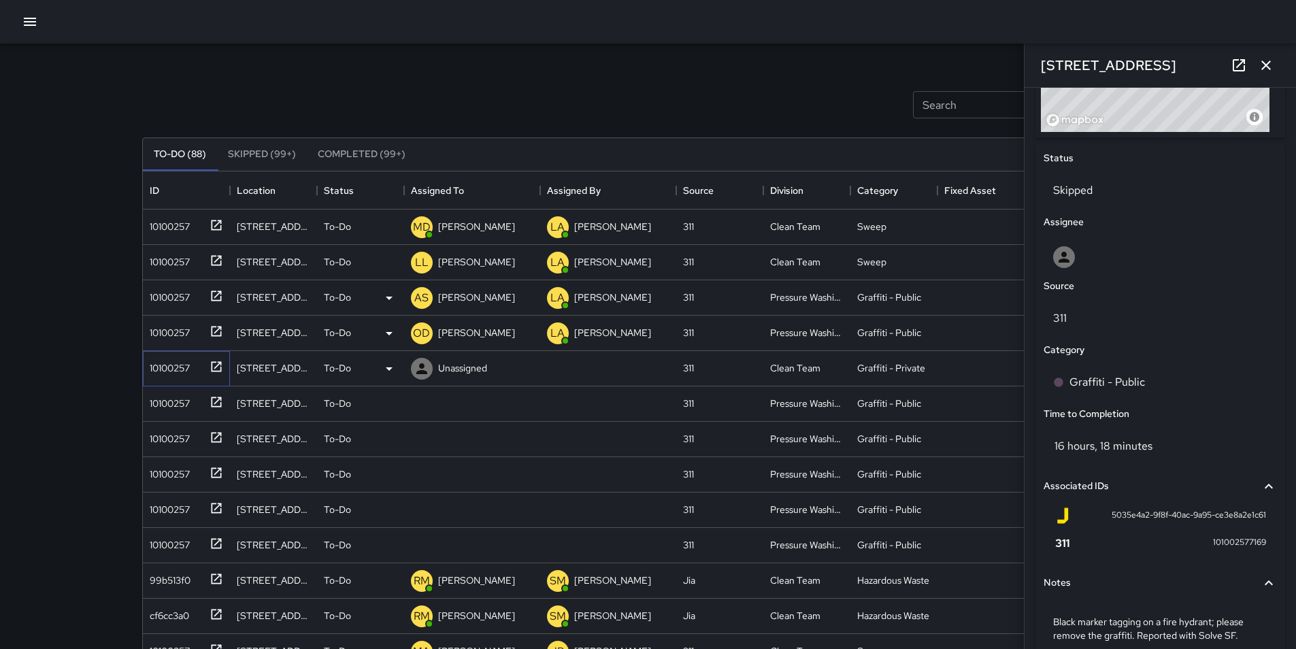
click at [178, 365] on div "10100257" at bounding box center [167, 365] width 46 height 19
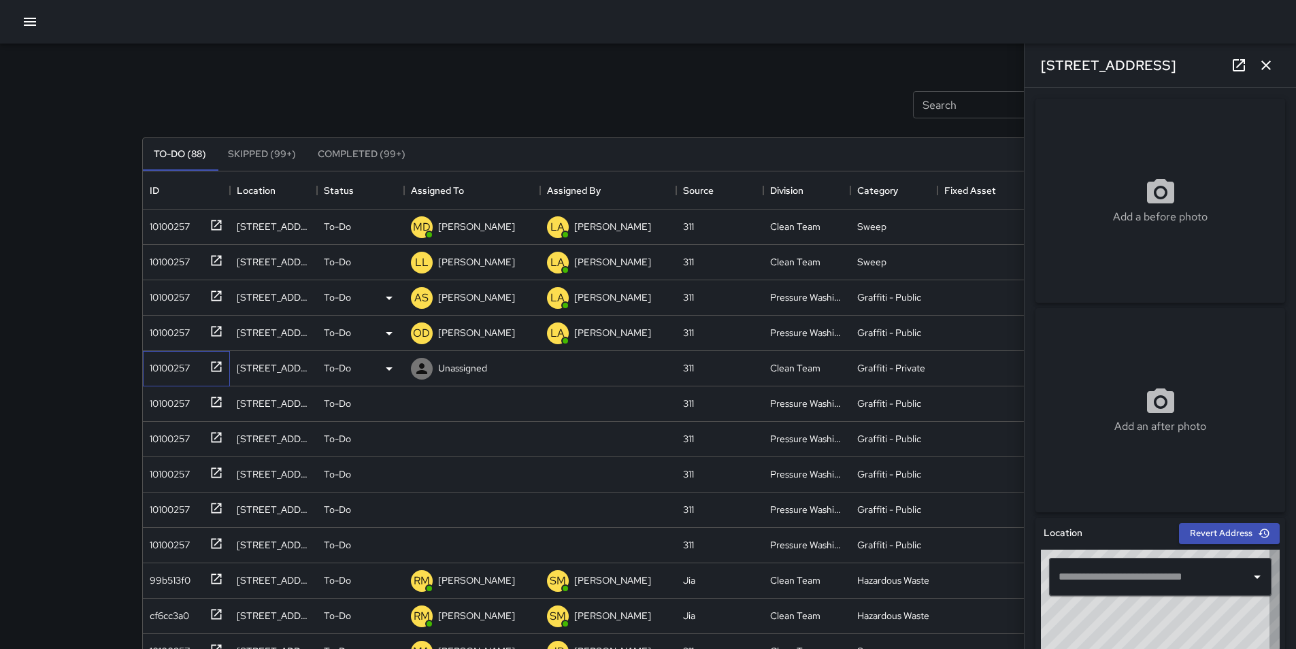
type input "**********"
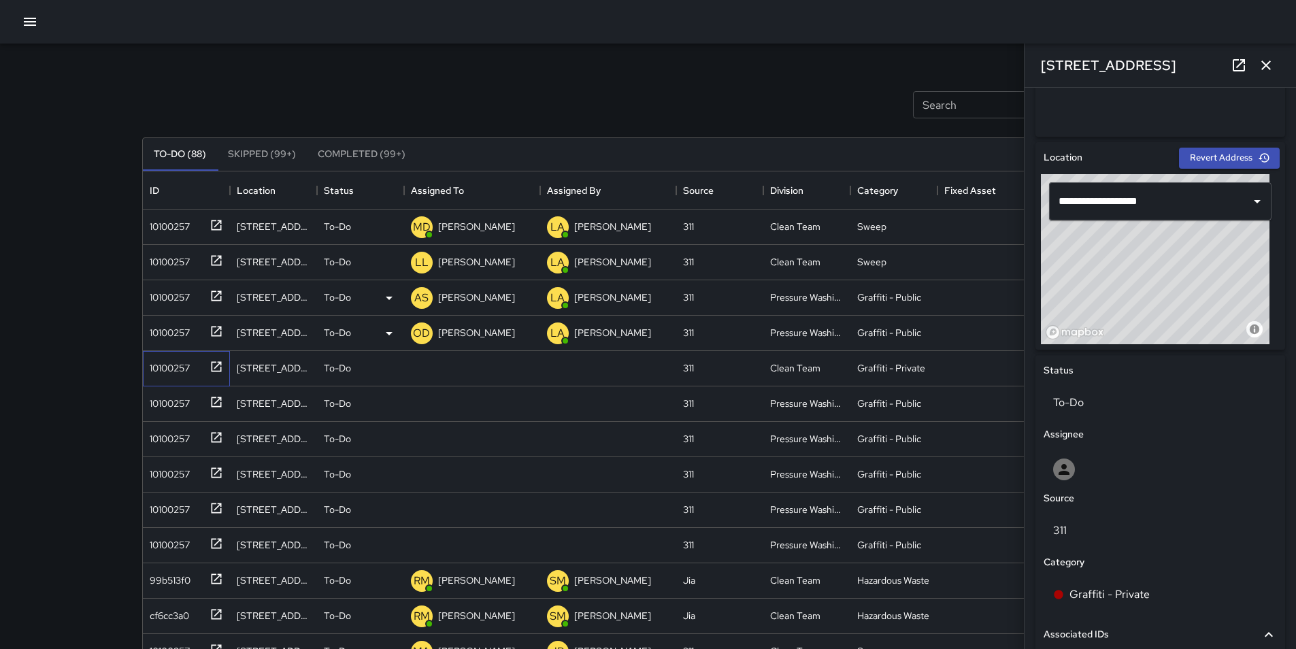
scroll to position [347, 0]
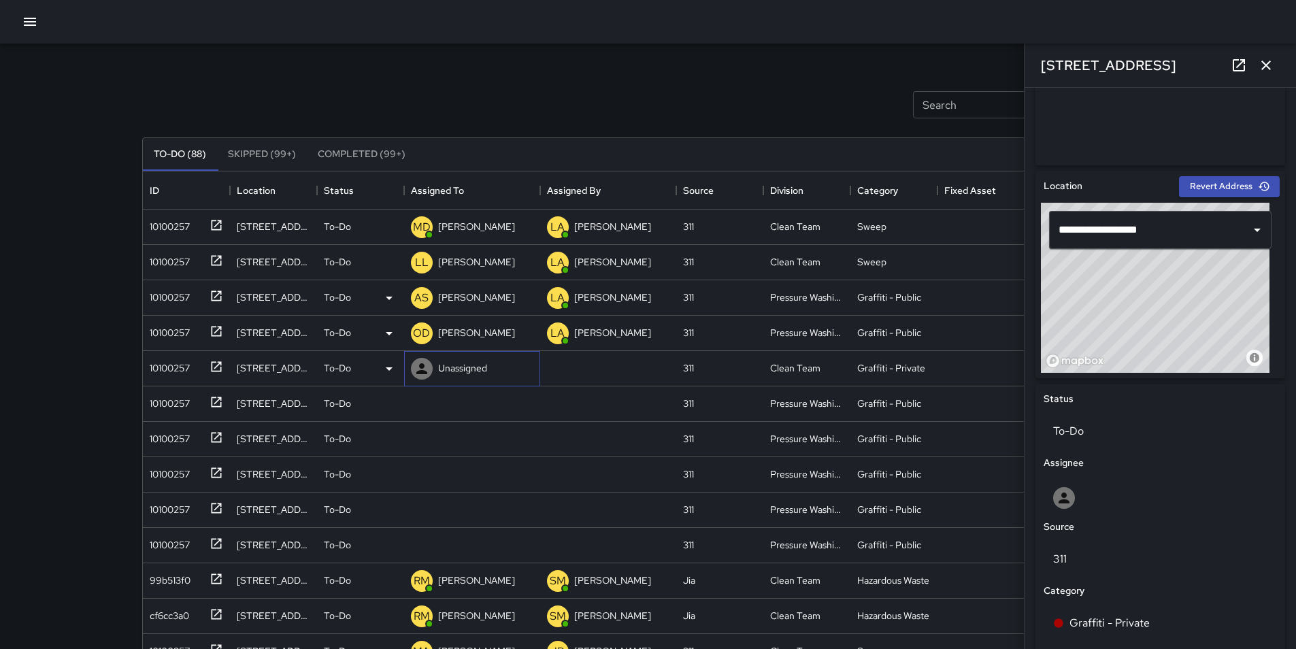
click at [456, 371] on p "Unassigned" at bounding box center [462, 368] width 49 height 14
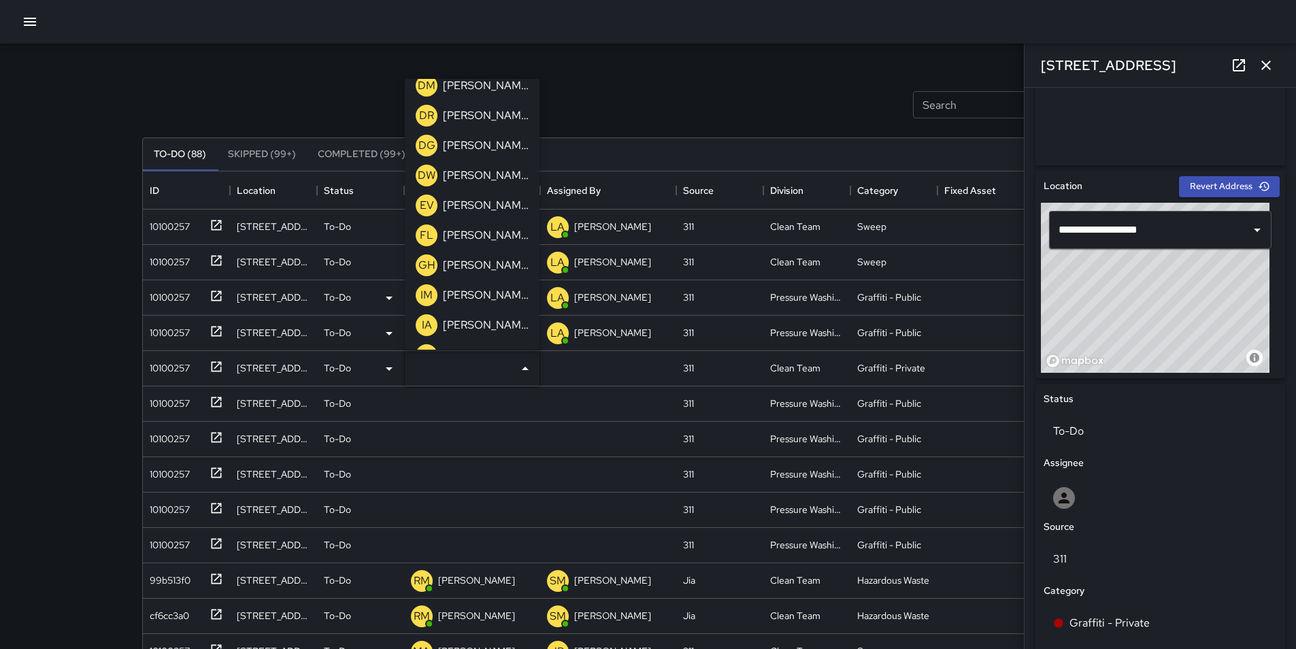
scroll to position [490, 0]
click at [510, 212] on p "[PERSON_NAME]" at bounding box center [486, 208] width 86 height 16
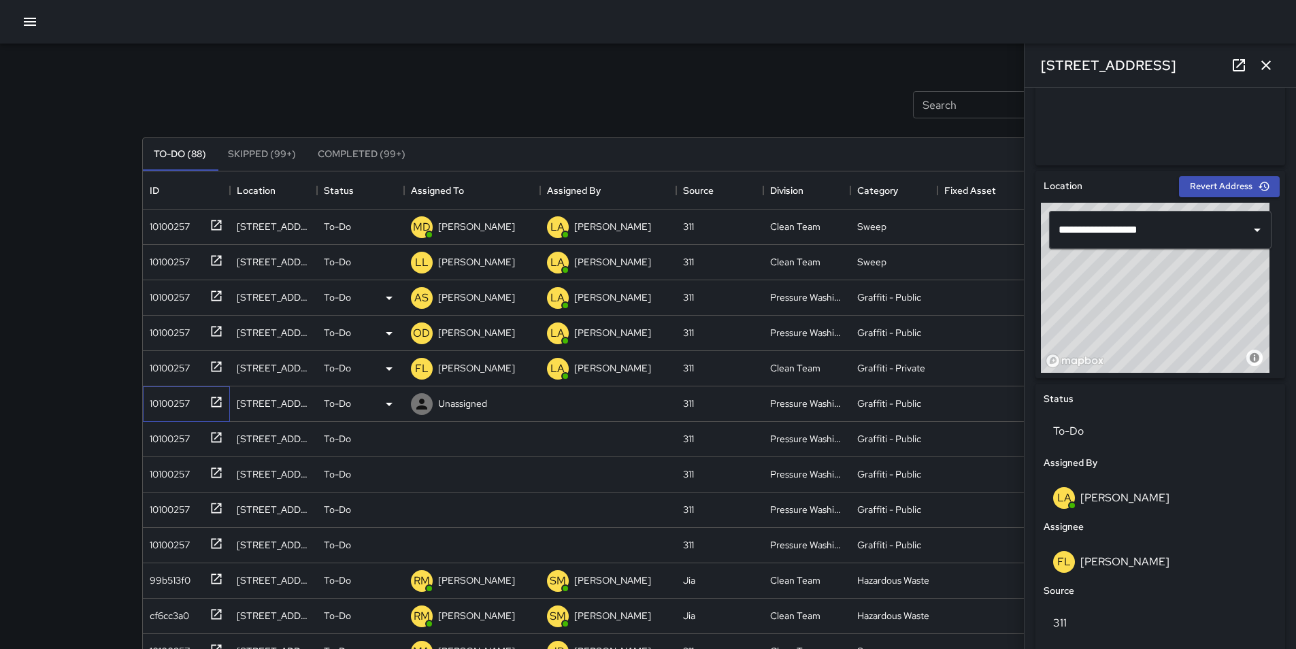
click at [179, 401] on div "10100257" at bounding box center [167, 400] width 46 height 19
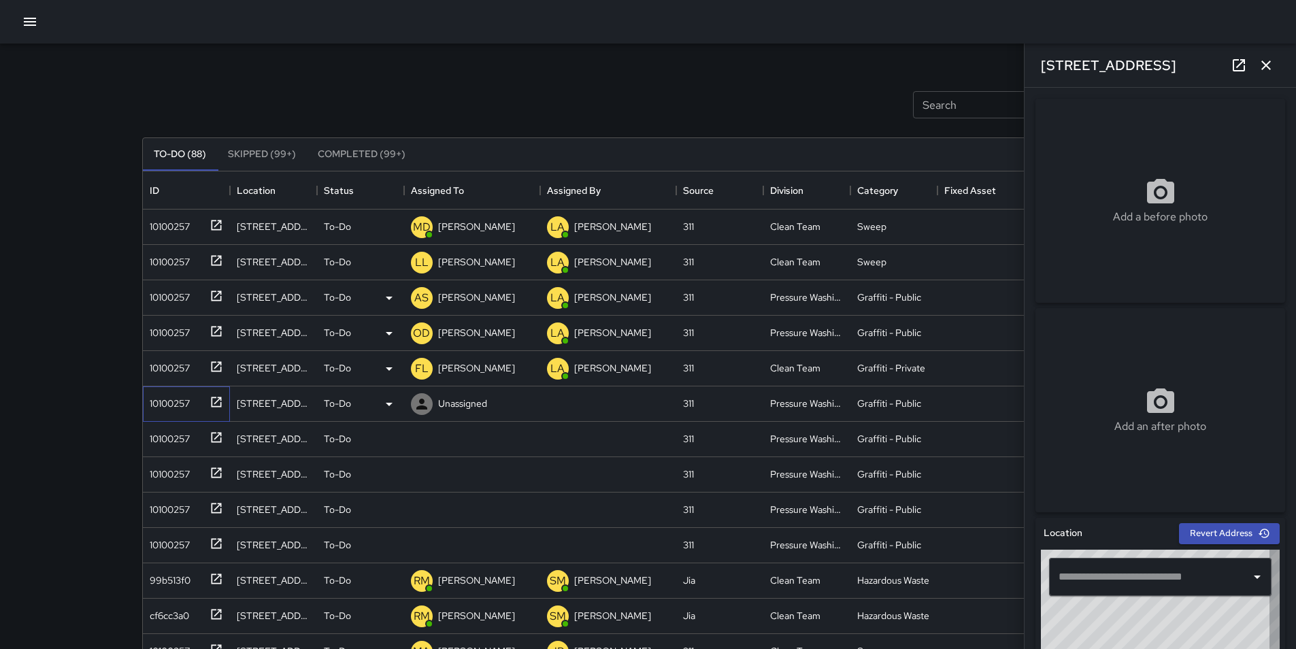
type input "**********"
click at [183, 399] on div "10100257" at bounding box center [167, 400] width 46 height 19
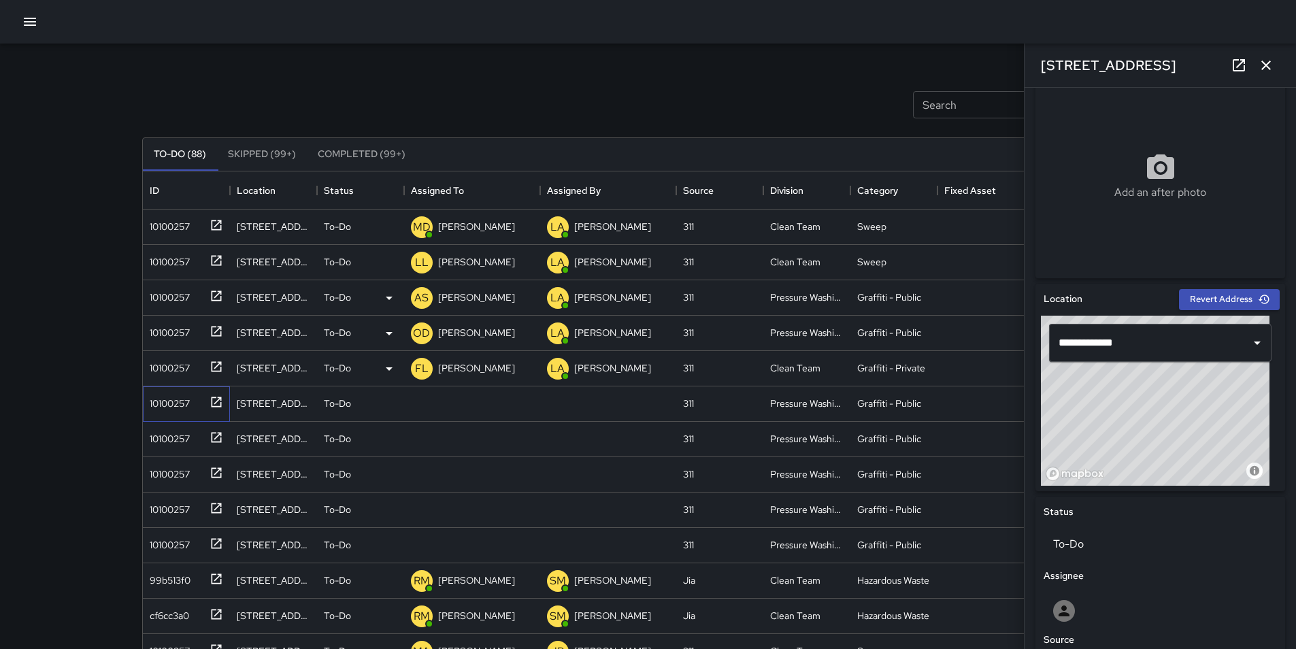
scroll to position [211, 0]
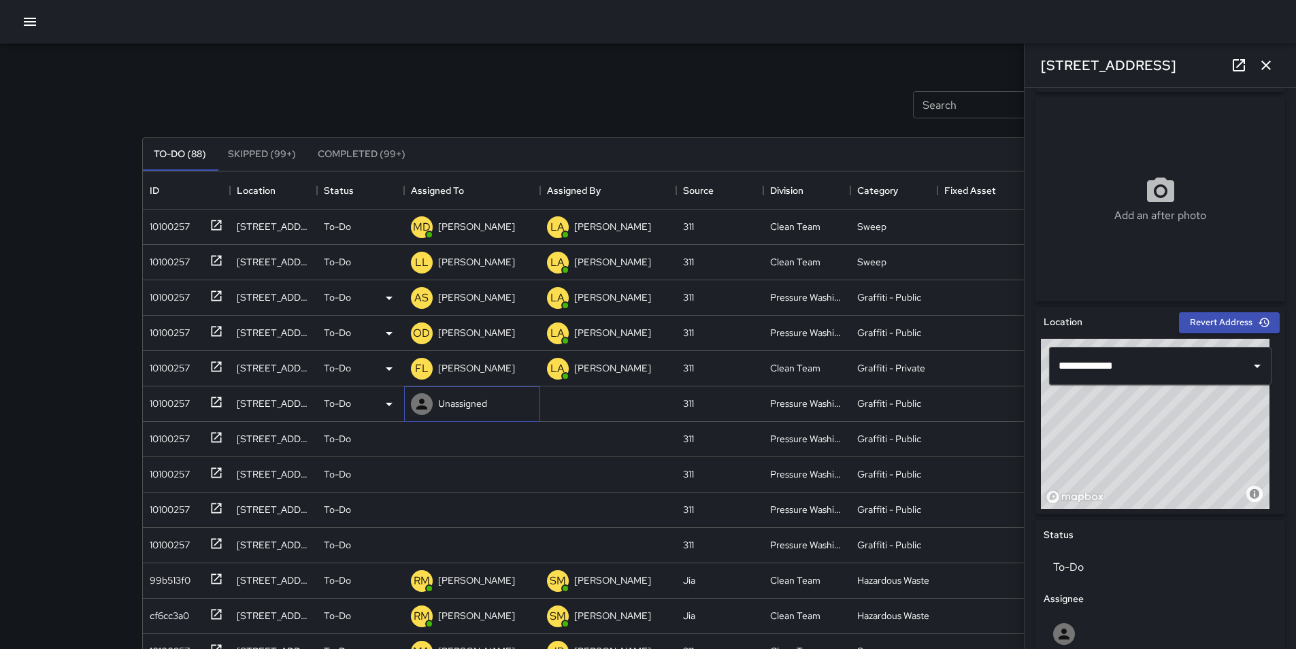
click at [467, 406] on p "Unassigned" at bounding box center [462, 404] width 49 height 14
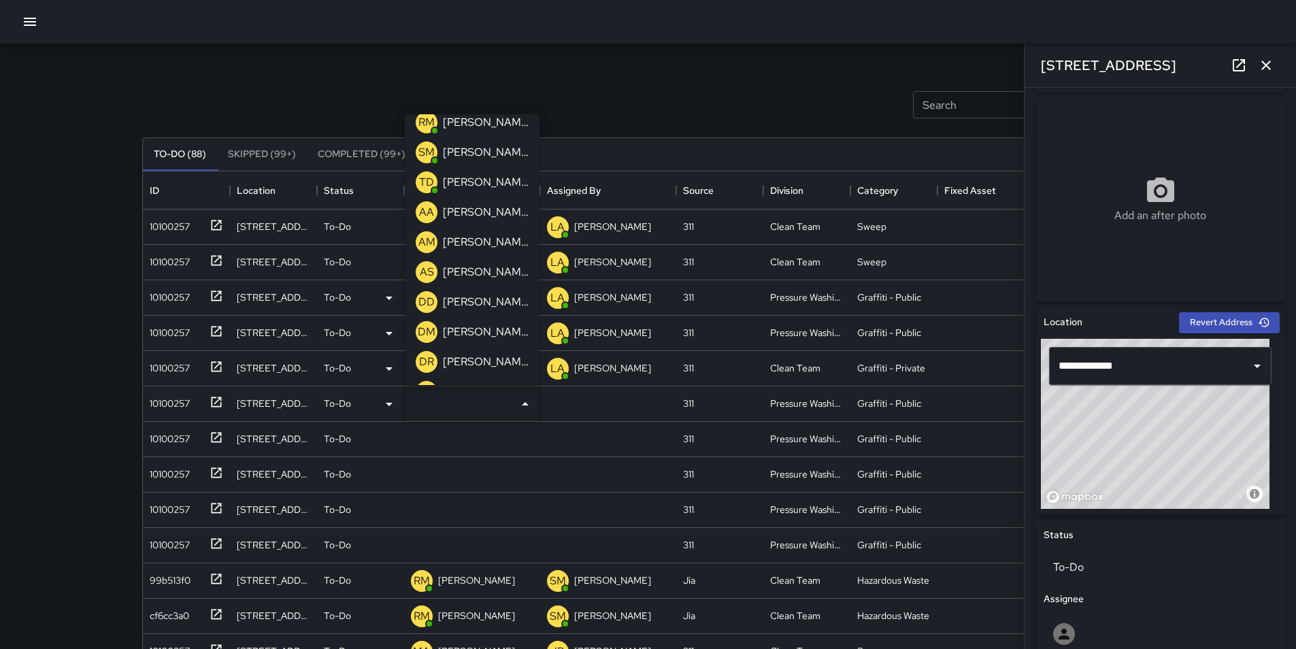
scroll to position [245, 0]
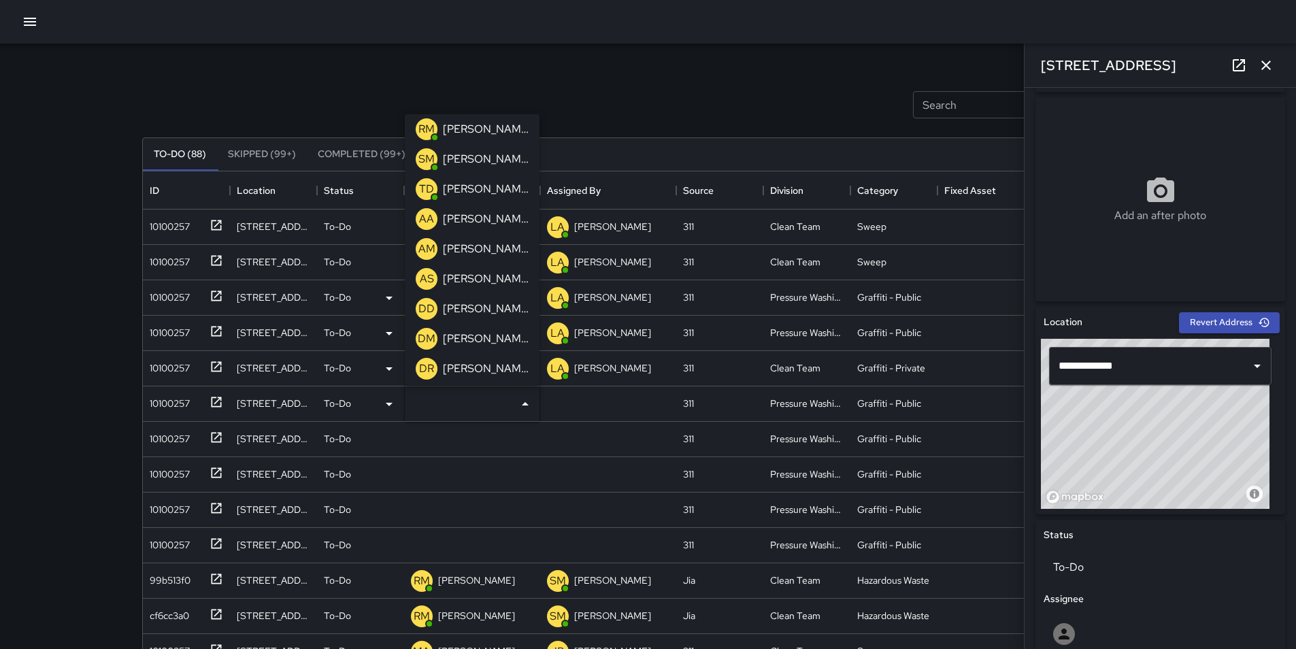
click at [503, 278] on p "[PERSON_NAME]" at bounding box center [486, 279] width 86 height 16
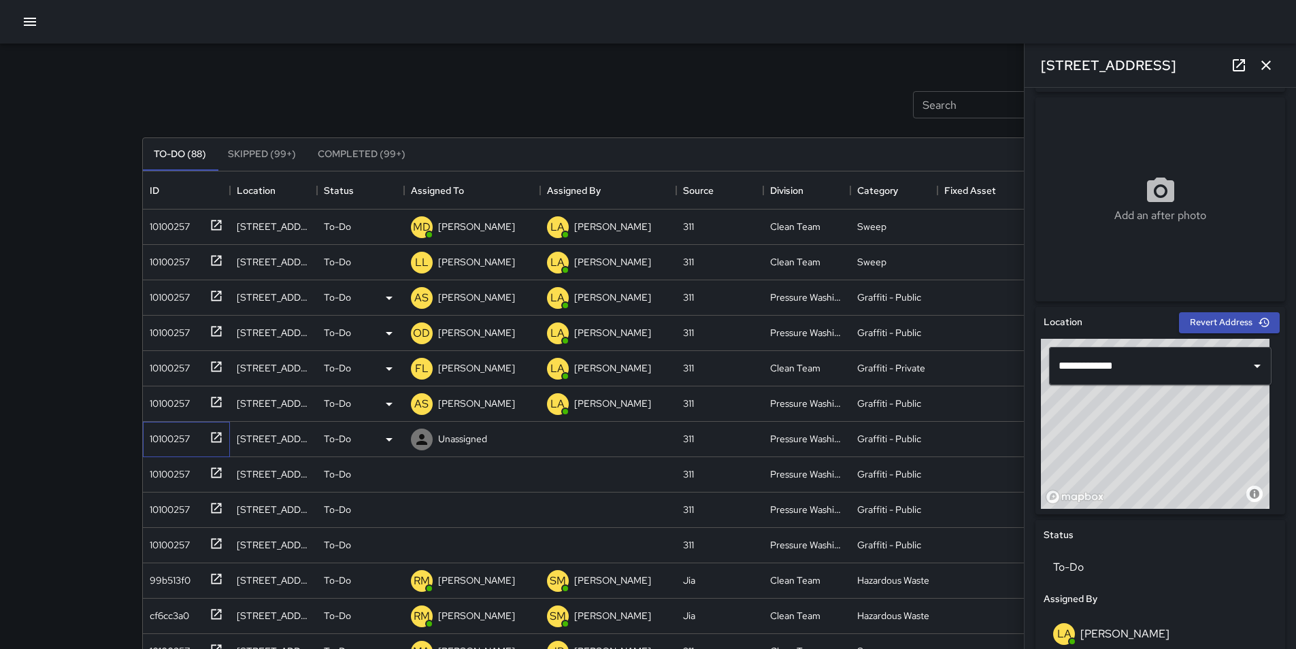
click at [166, 438] on div "10100257" at bounding box center [167, 436] width 46 height 19
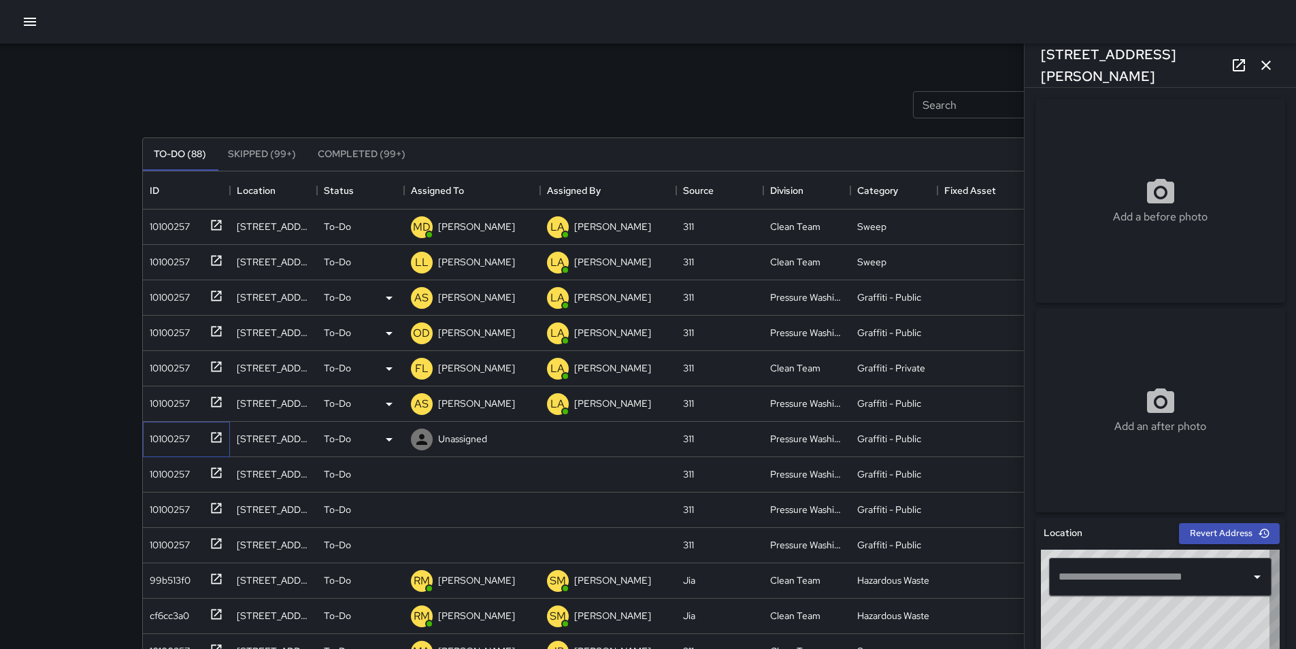
type input "**********"
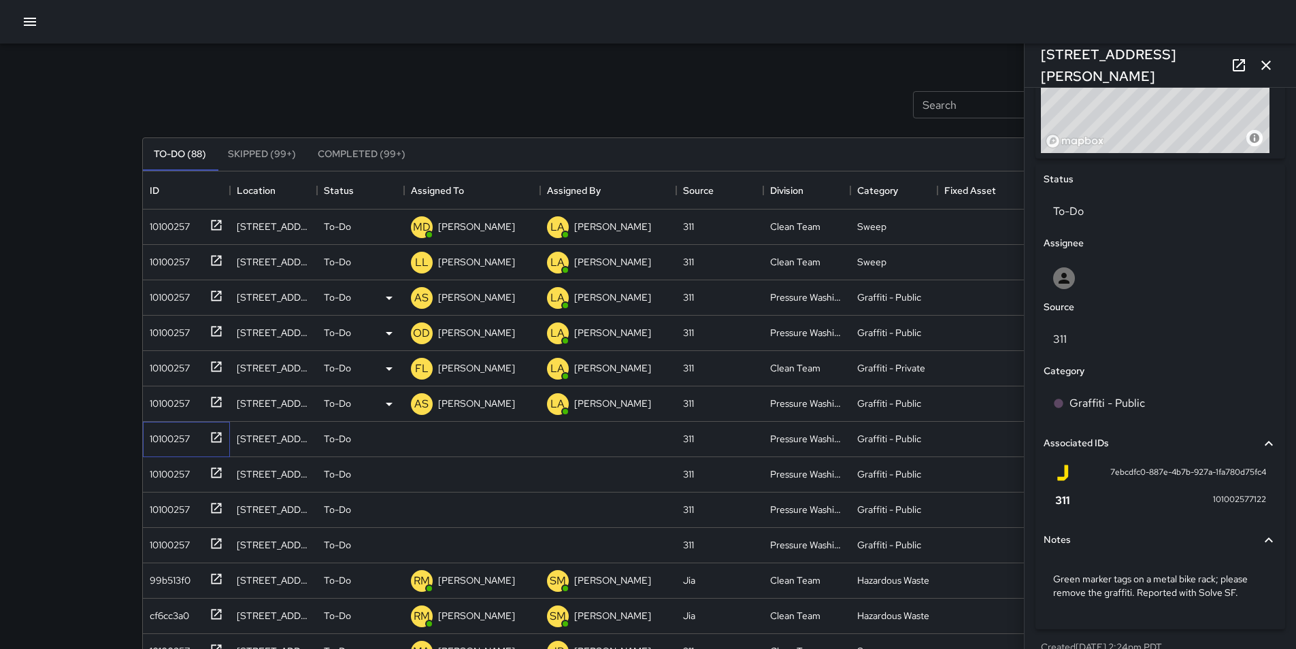
scroll to position [588, 0]
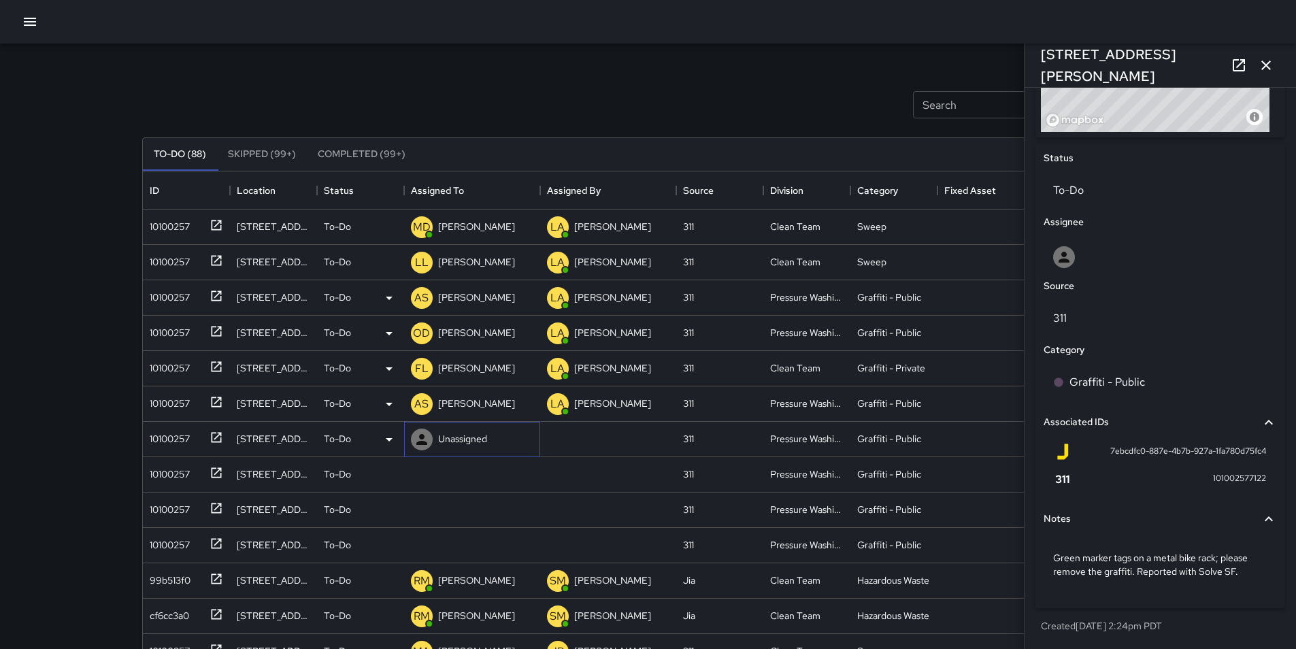
click at [454, 436] on p "Unassigned" at bounding box center [462, 439] width 49 height 14
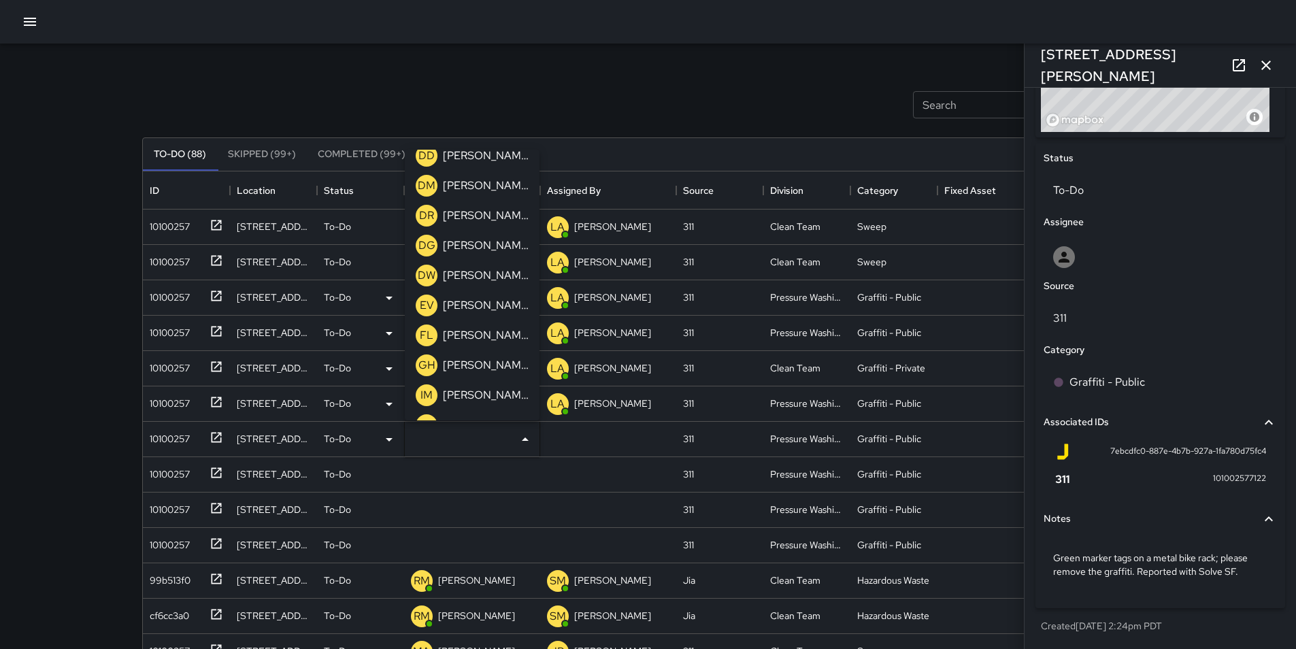
scroll to position [463, 0]
click at [510, 312] on p "[PERSON_NAME]" at bounding box center [486, 306] width 86 height 16
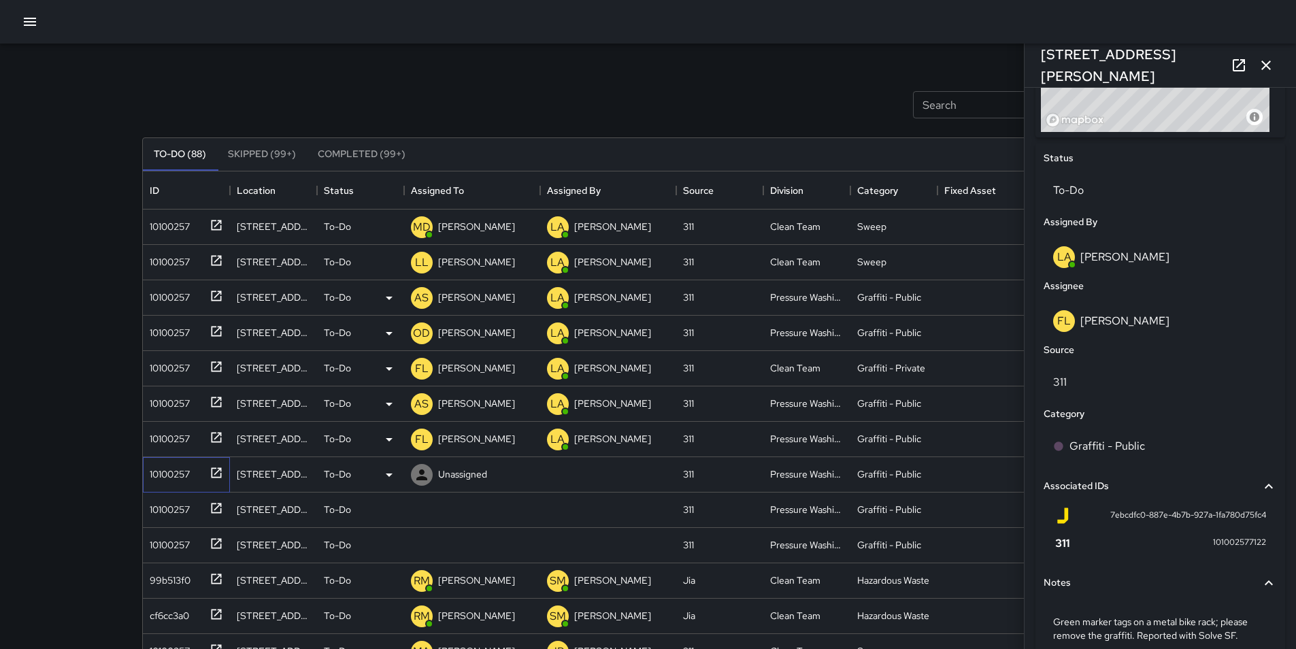
click at [179, 471] on div "10100257" at bounding box center [167, 471] width 46 height 19
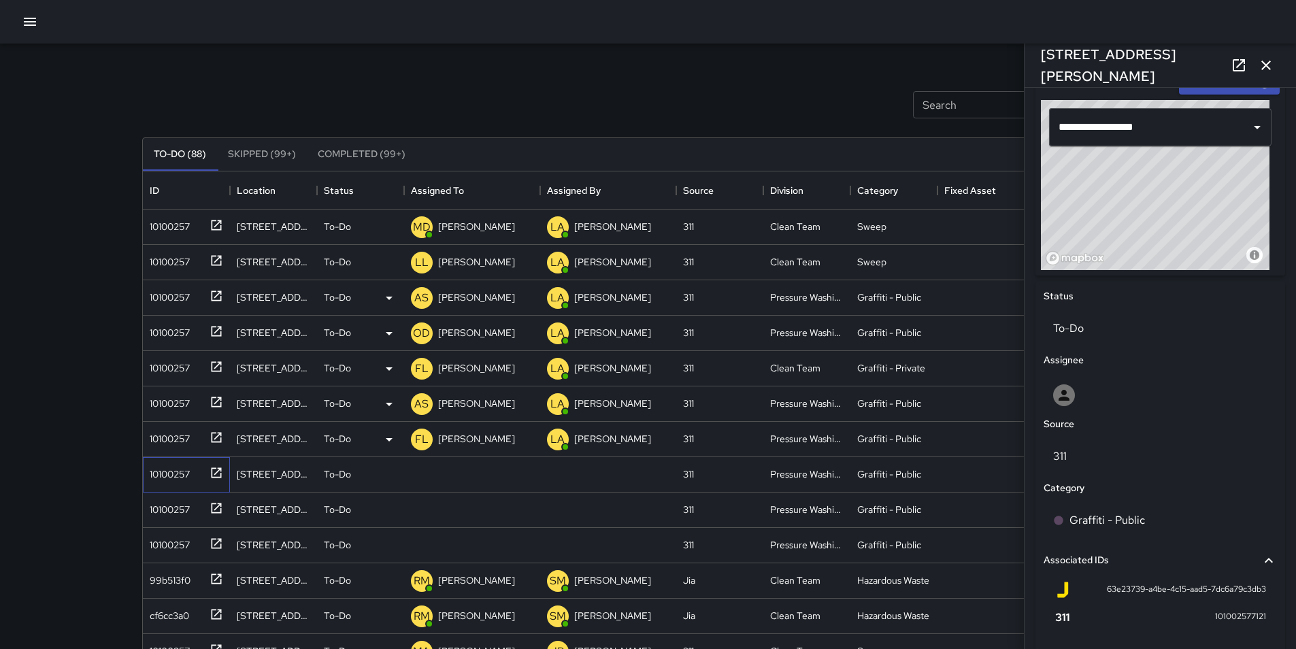
scroll to position [359, 0]
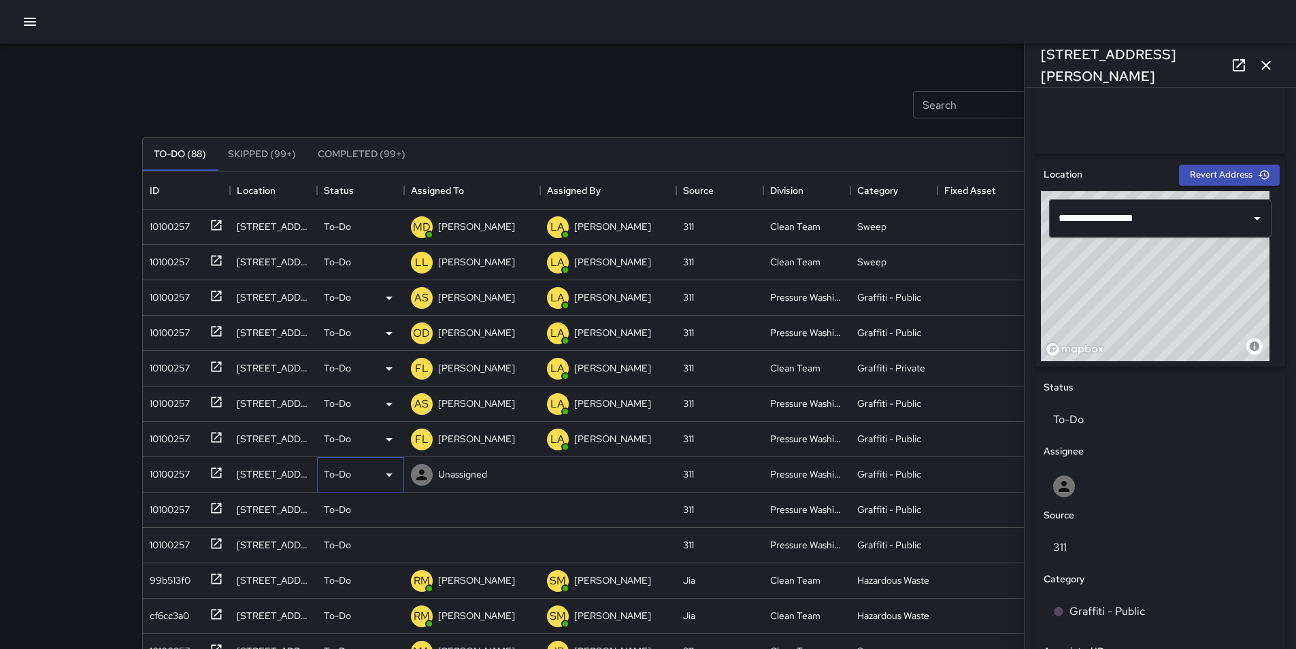
click at [390, 477] on icon at bounding box center [389, 475] width 16 height 16
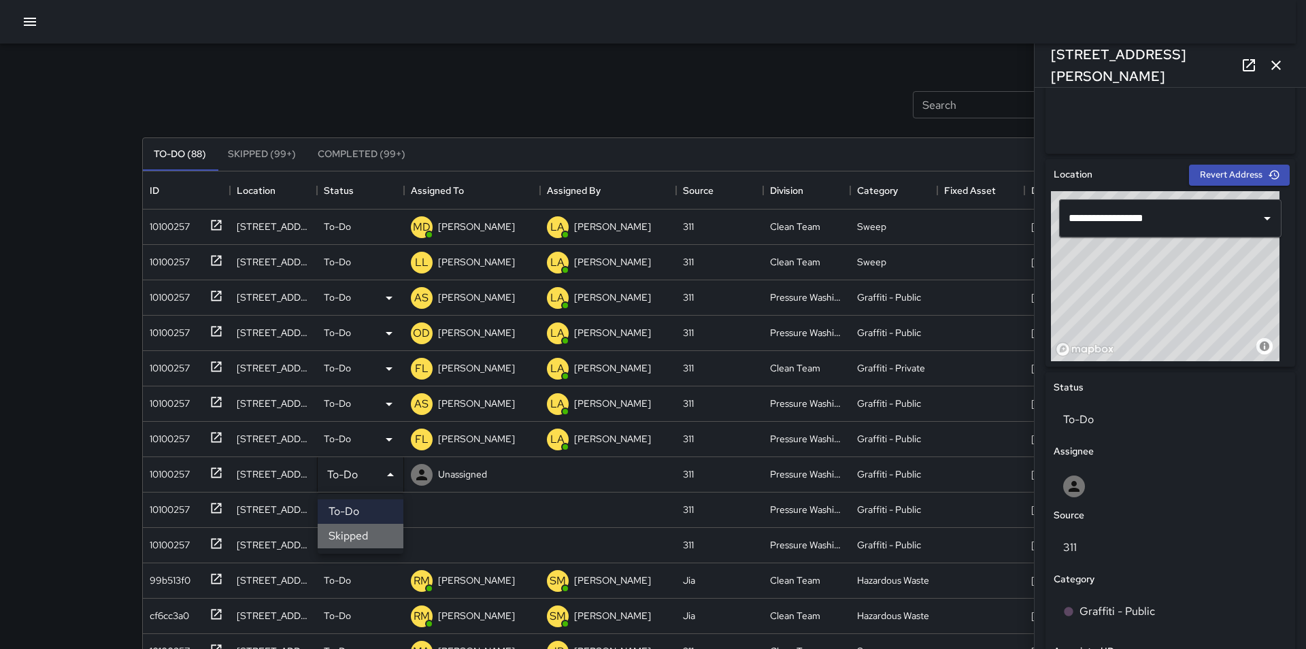
click at [365, 541] on li "Skipped" at bounding box center [361, 536] width 86 height 24
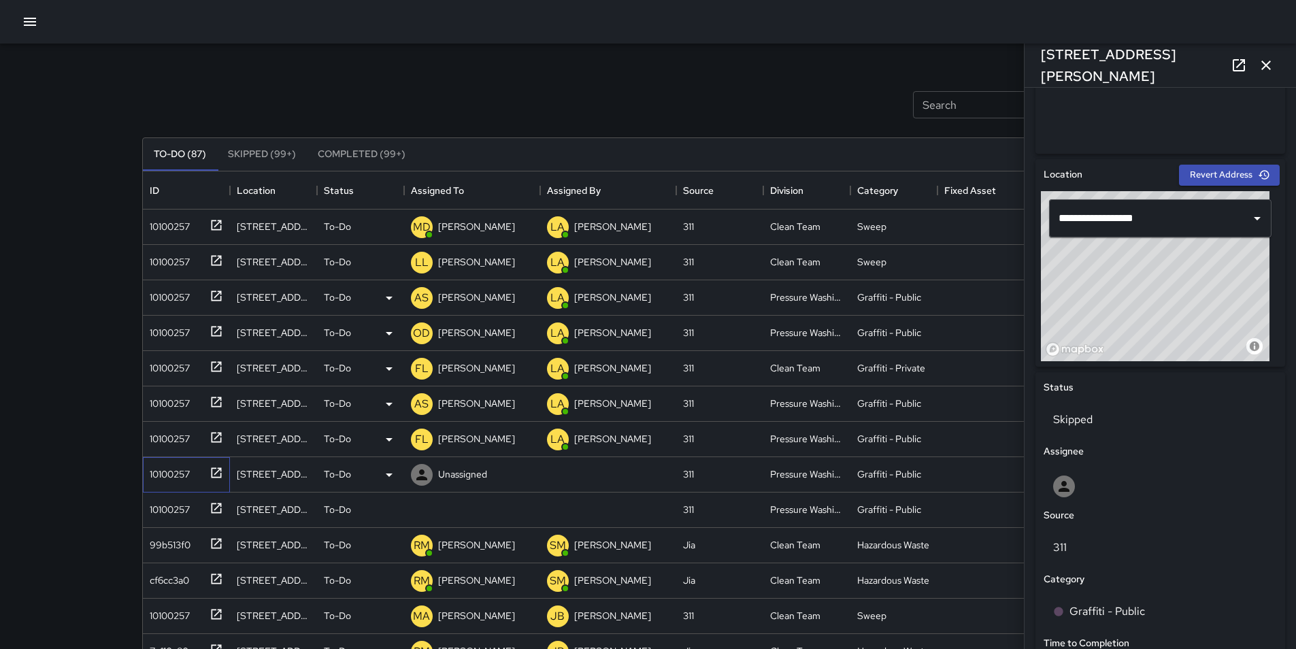
click at [173, 476] on div "10100257" at bounding box center [167, 471] width 46 height 19
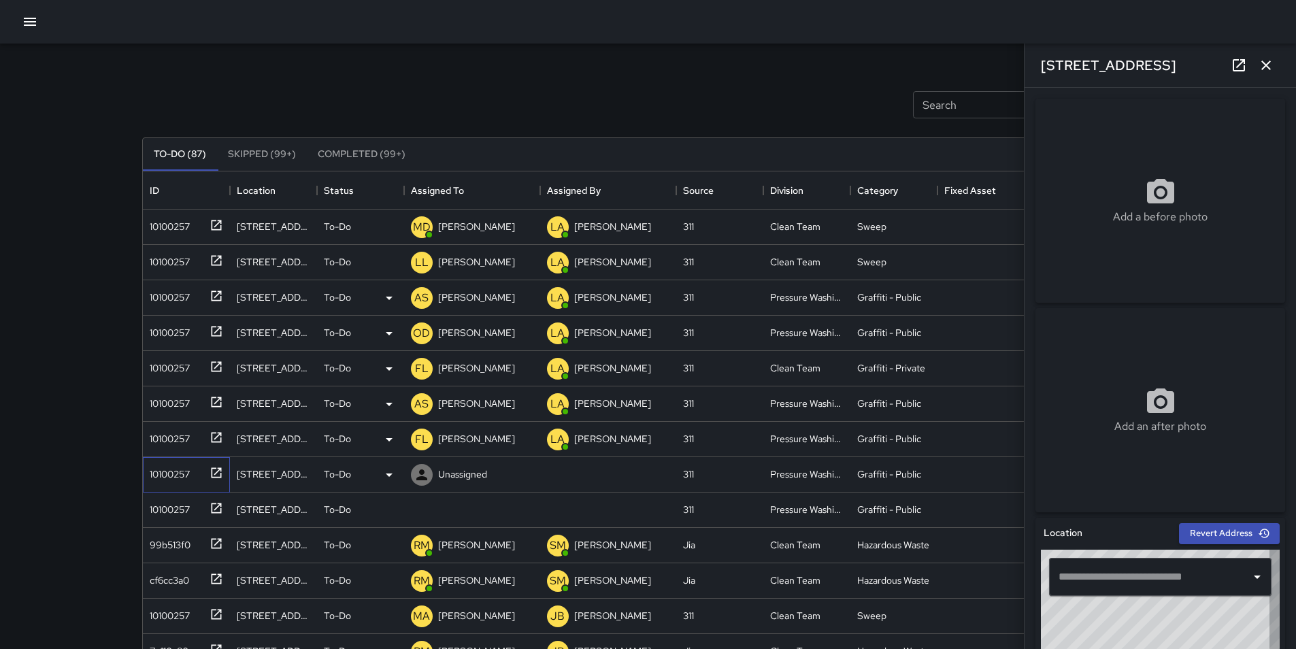
type input "**********"
click at [173, 476] on div "10100257" at bounding box center [167, 471] width 46 height 19
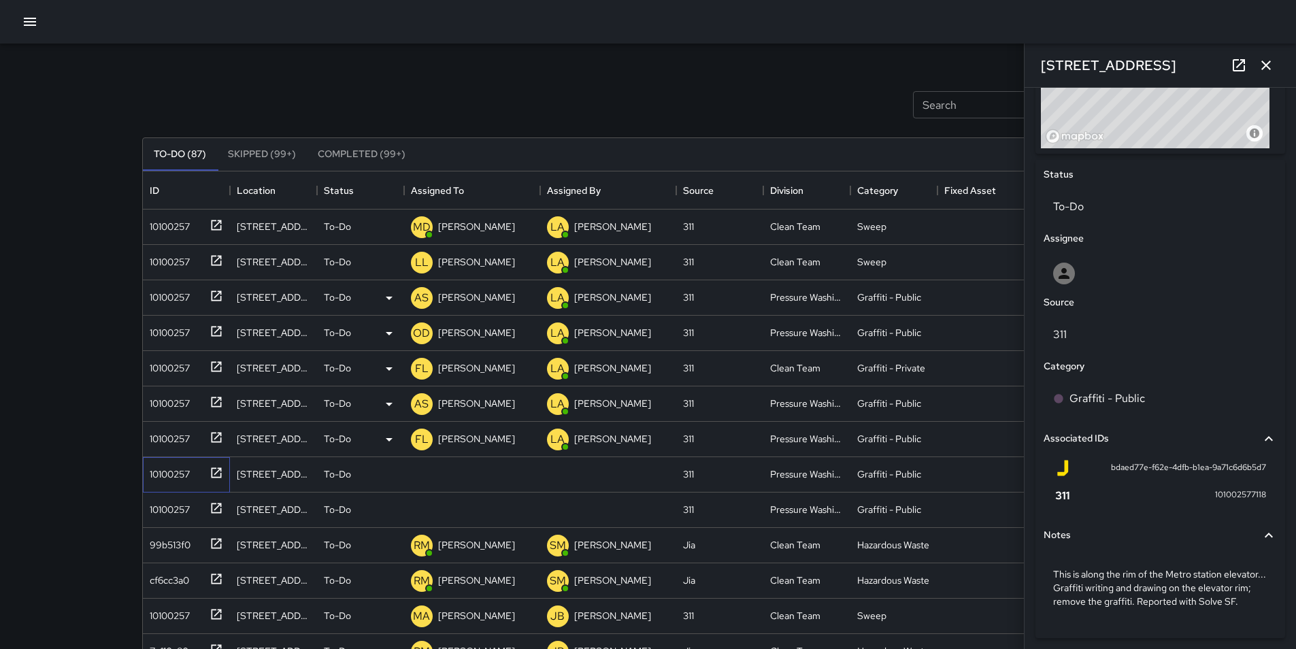
scroll to position [615, 0]
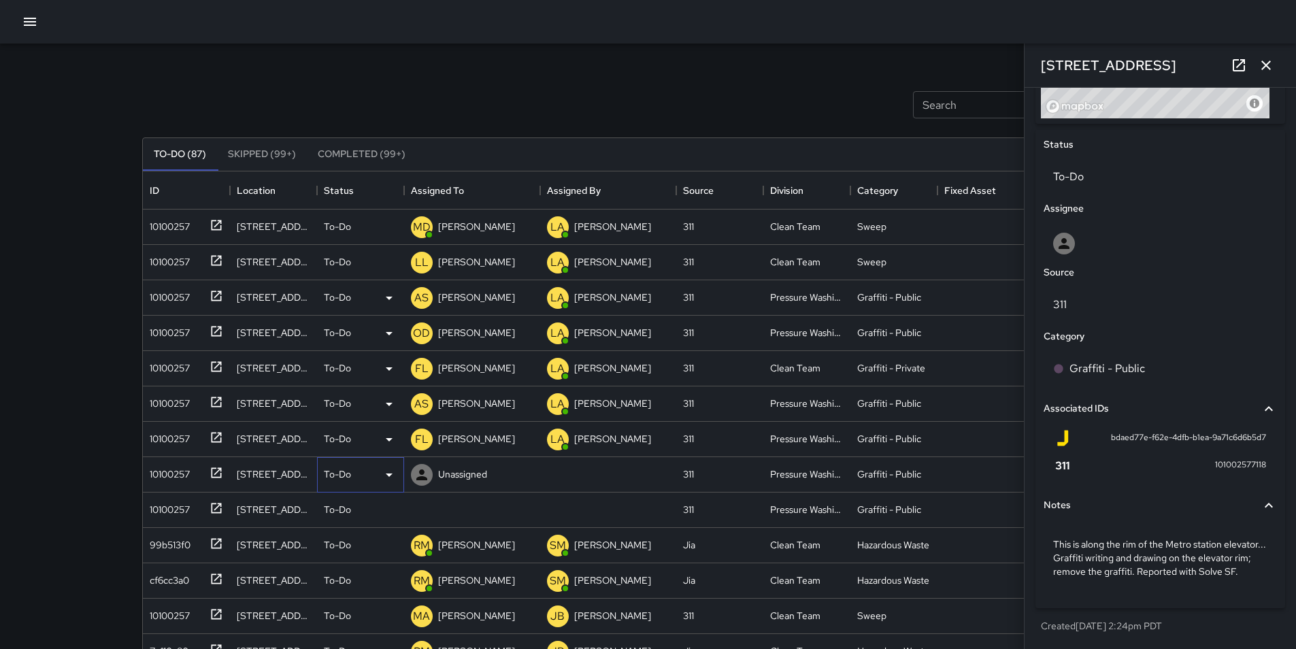
click at [389, 474] on icon at bounding box center [389, 475] width 7 height 3
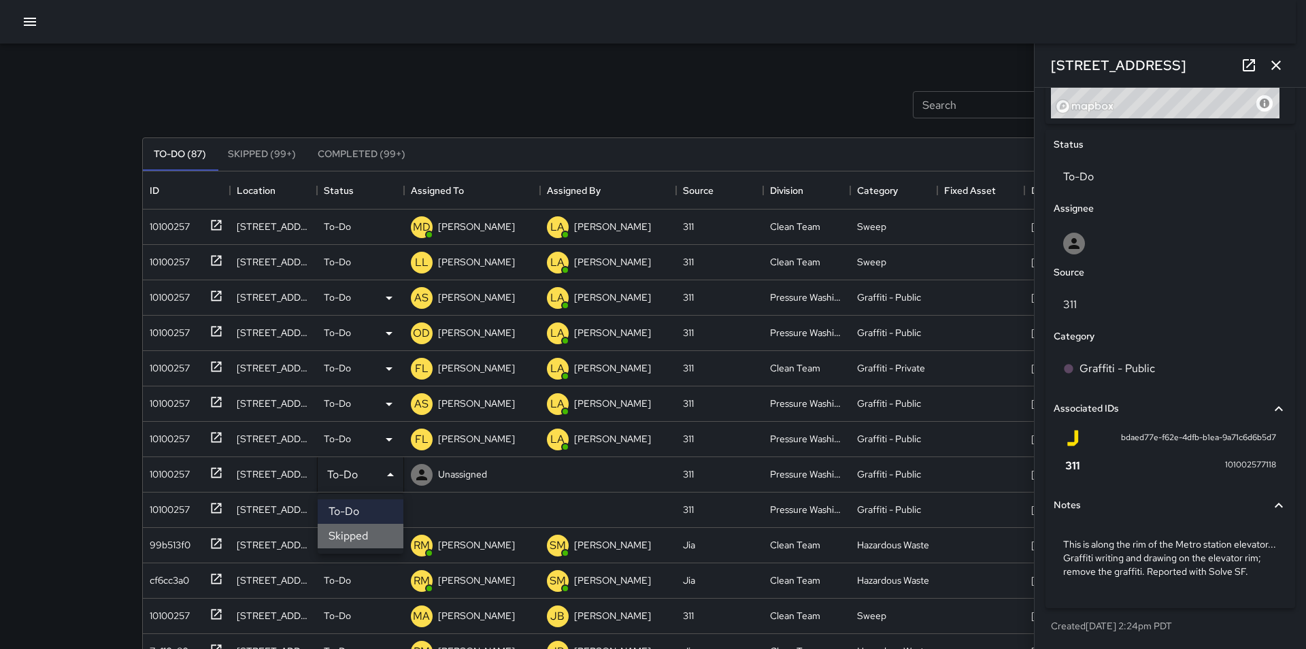
click at [377, 535] on li "Skipped" at bounding box center [361, 536] width 86 height 24
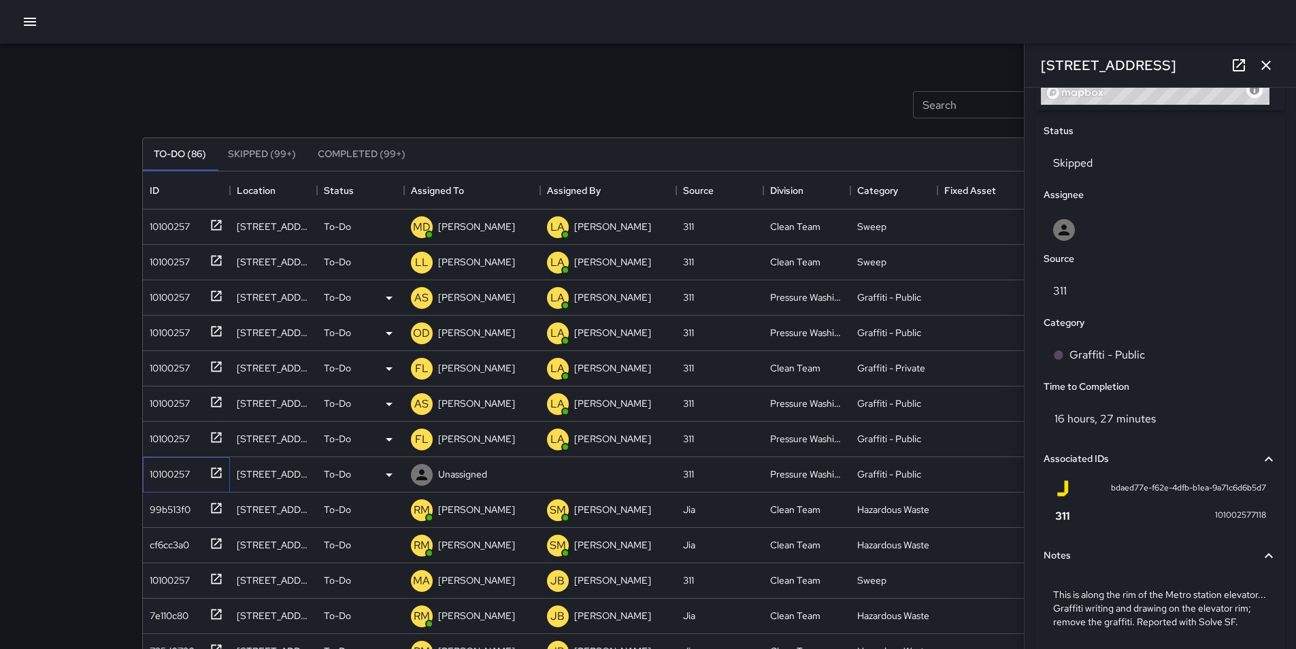
click at [167, 470] on div "10100257" at bounding box center [167, 471] width 46 height 19
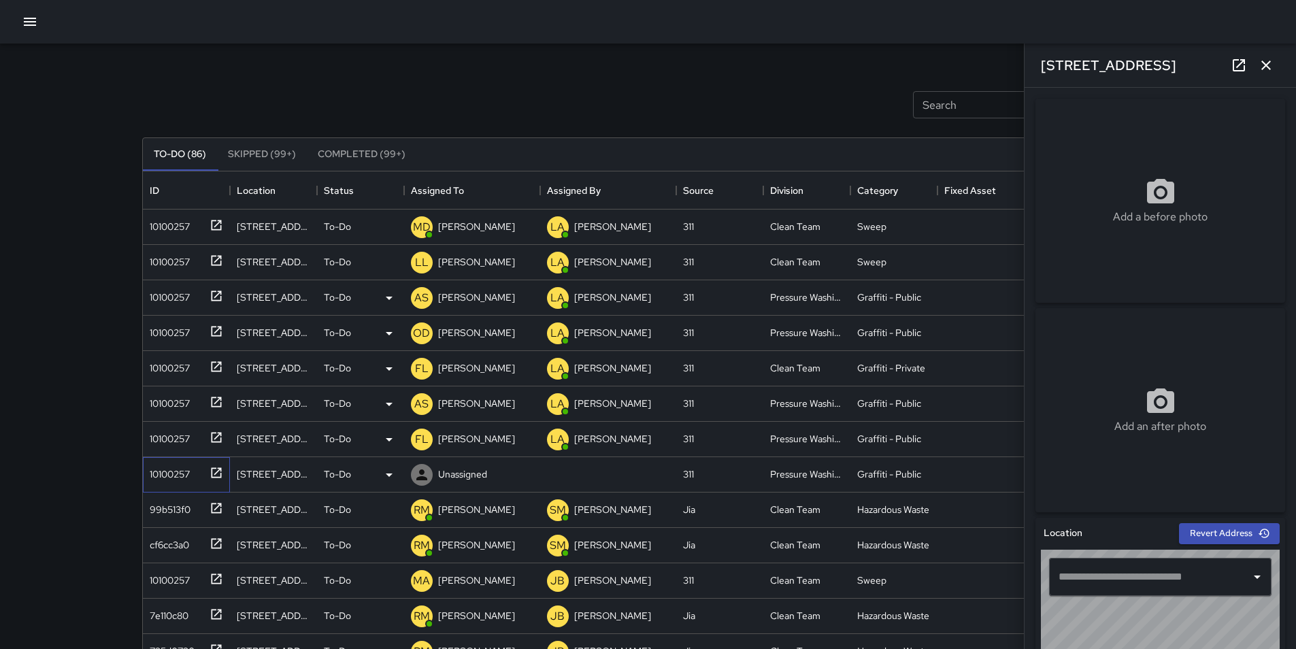
type input "**********"
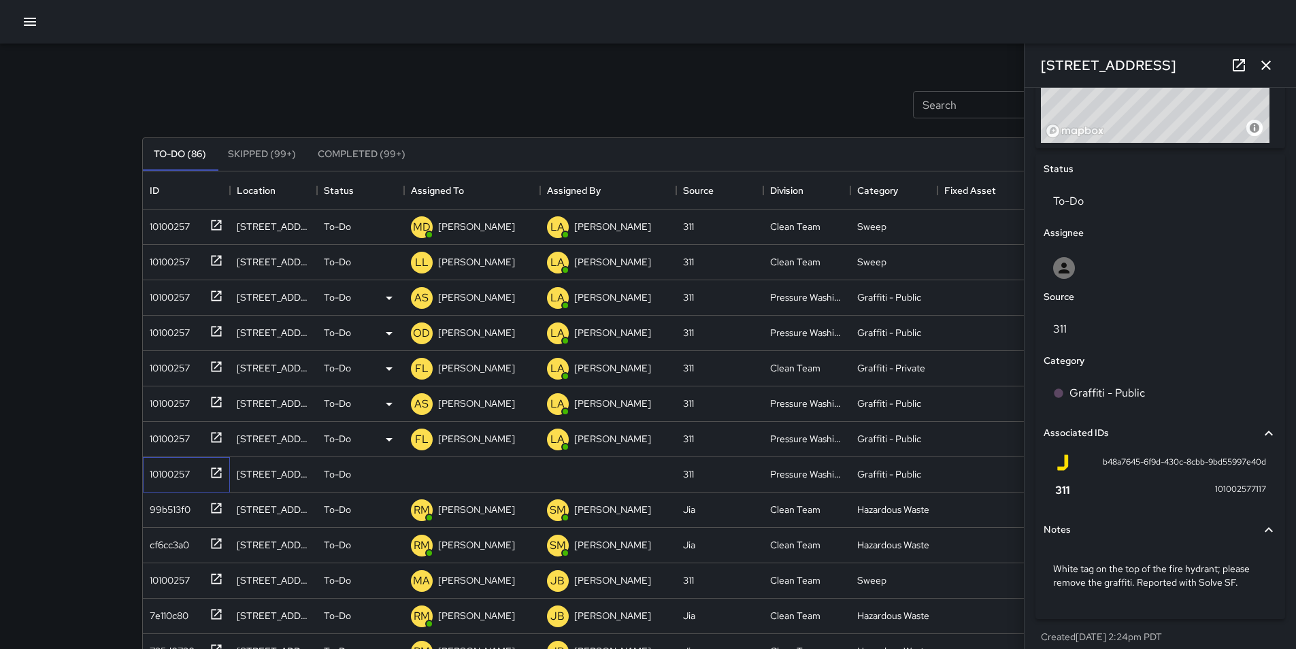
scroll to position [588, 0]
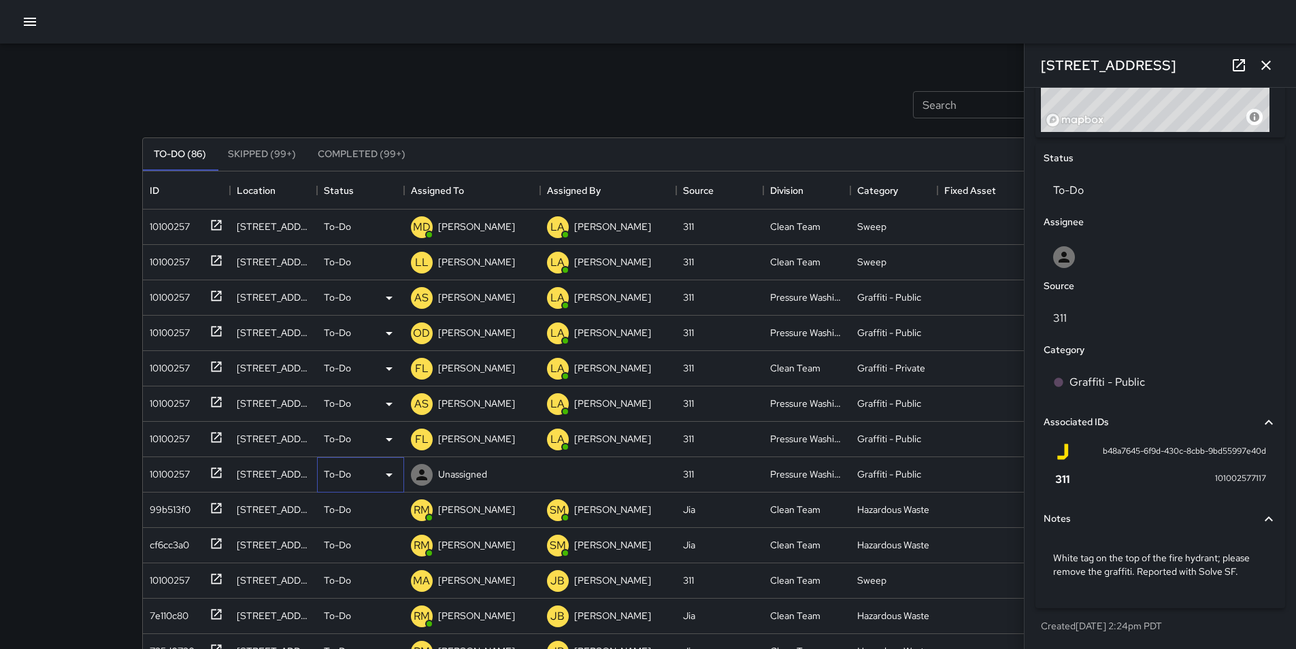
click at [391, 474] on icon at bounding box center [389, 475] width 7 height 3
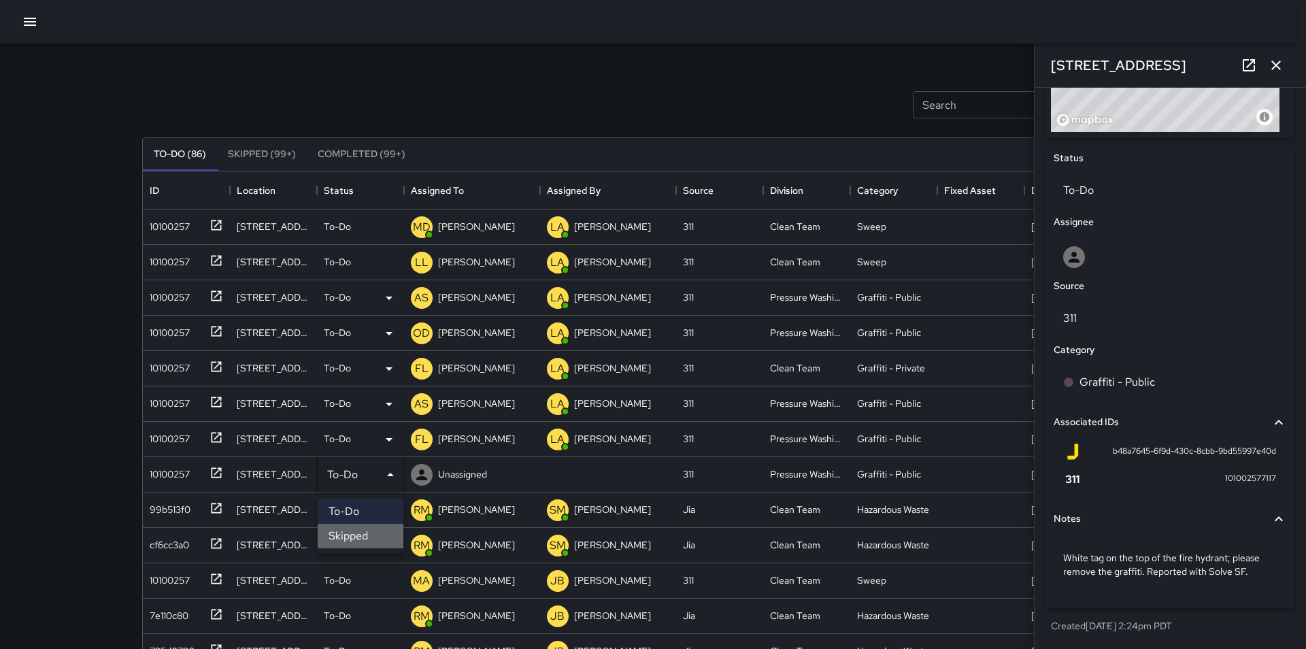
click at [375, 535] on li "Skipped" at bounding box center [361, 536] width 86 height 24
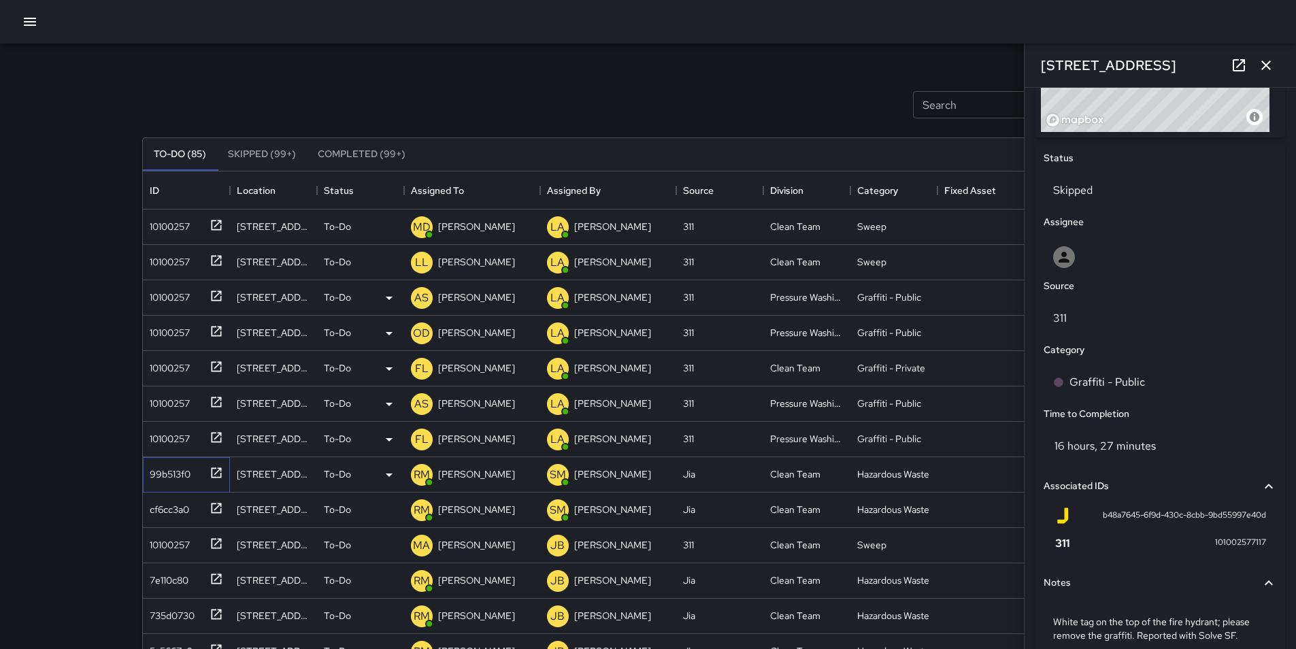
click at [173, 471] on div "99b513f0" at bounding box center [167, 471] width 46 height 19
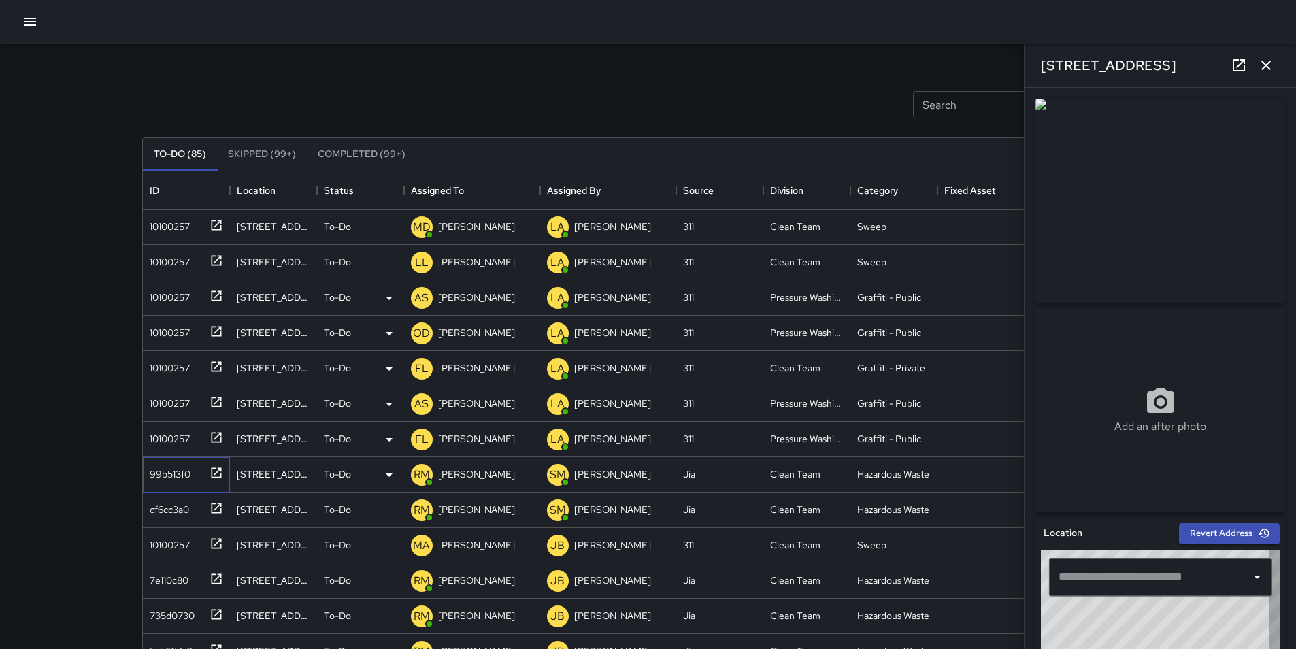
type input "**********"
click at [182, 516] on div "cf6cc3a0" at bounding box center [166, 506] width 45 height 19
type input "**********"
click at [931, 102] on input "Search" at bounding box center [972, 104] width 118 height 27
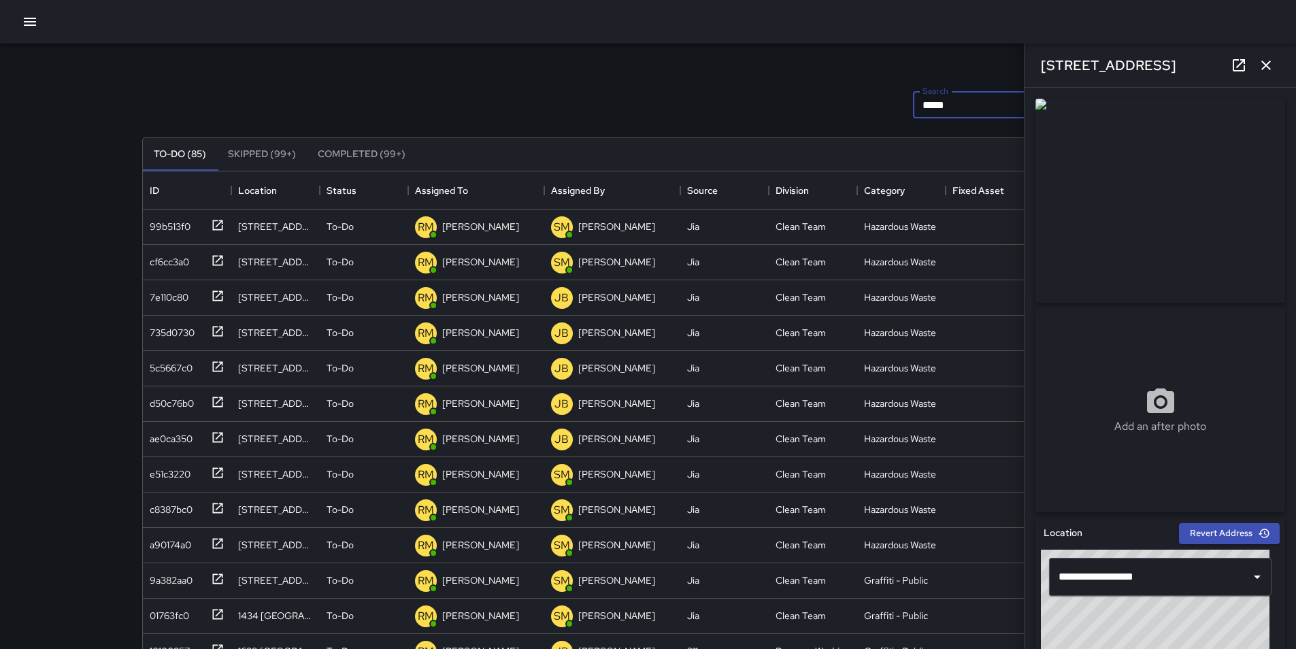
type input "*****"
click at [1265, 65] on icon "button" at bounding box center [1266, 66] width 10 height 10
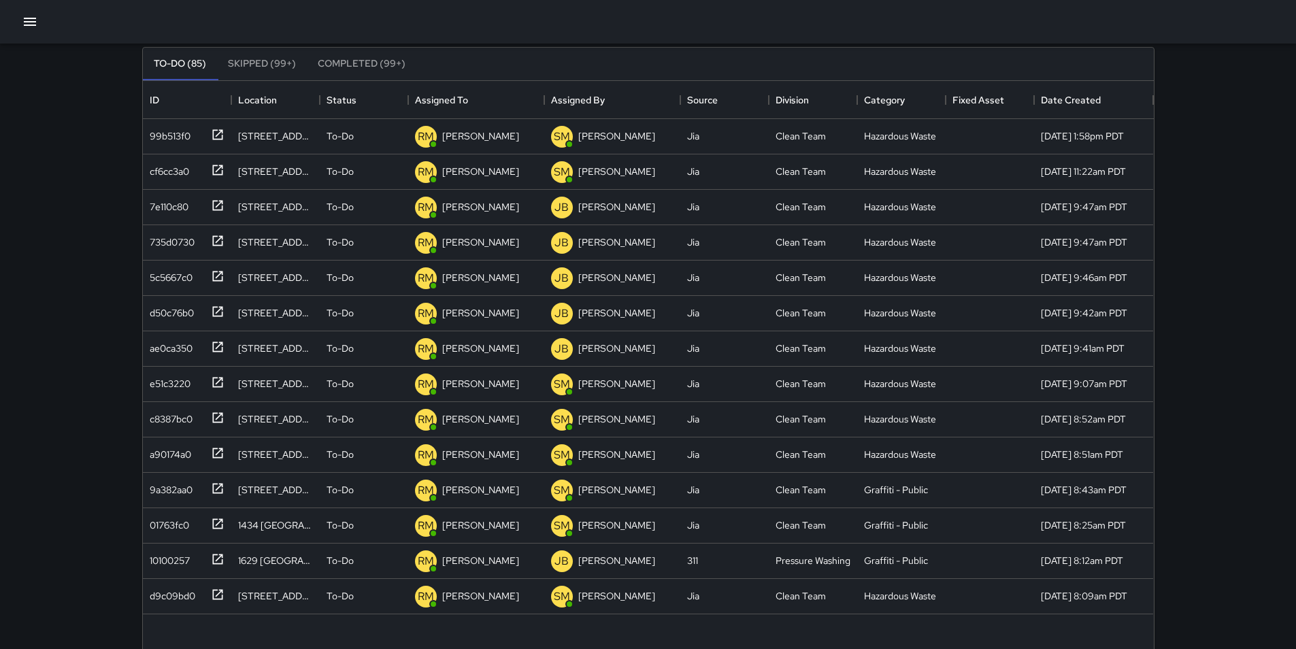
scroll to position [90, 0]
click at [169, 560] on div "10100257" at bounding box center [167, 558] width 46 height 19
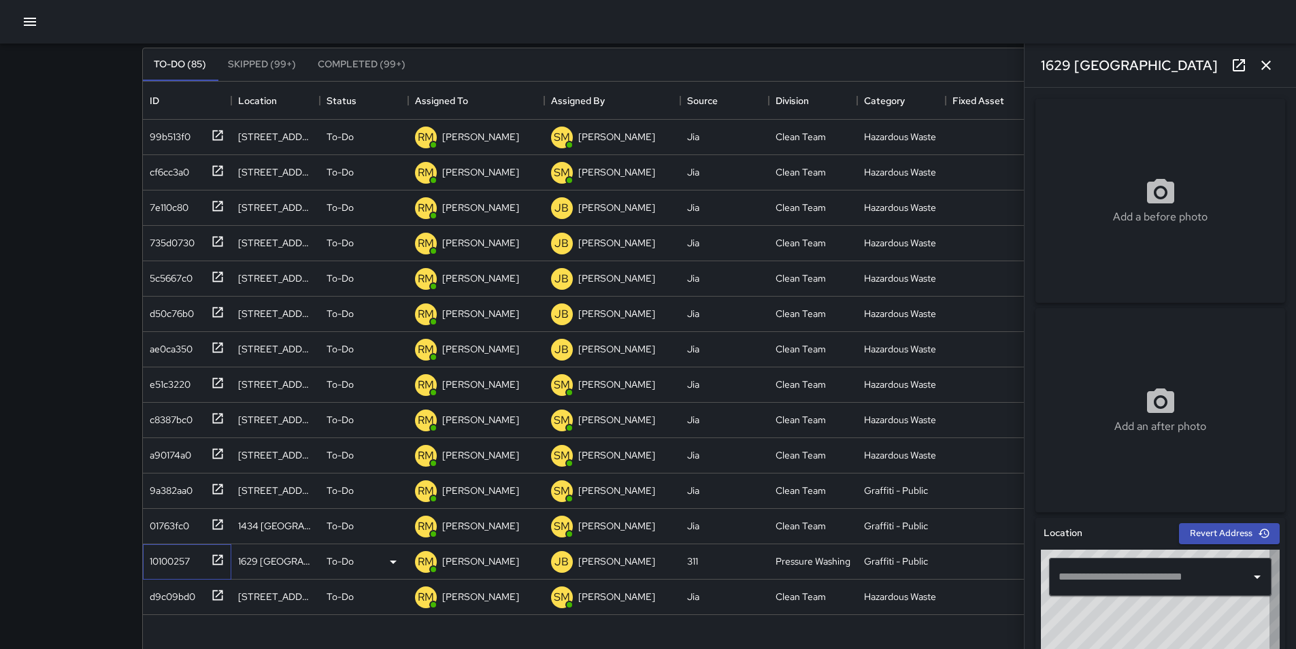
type input "**********"
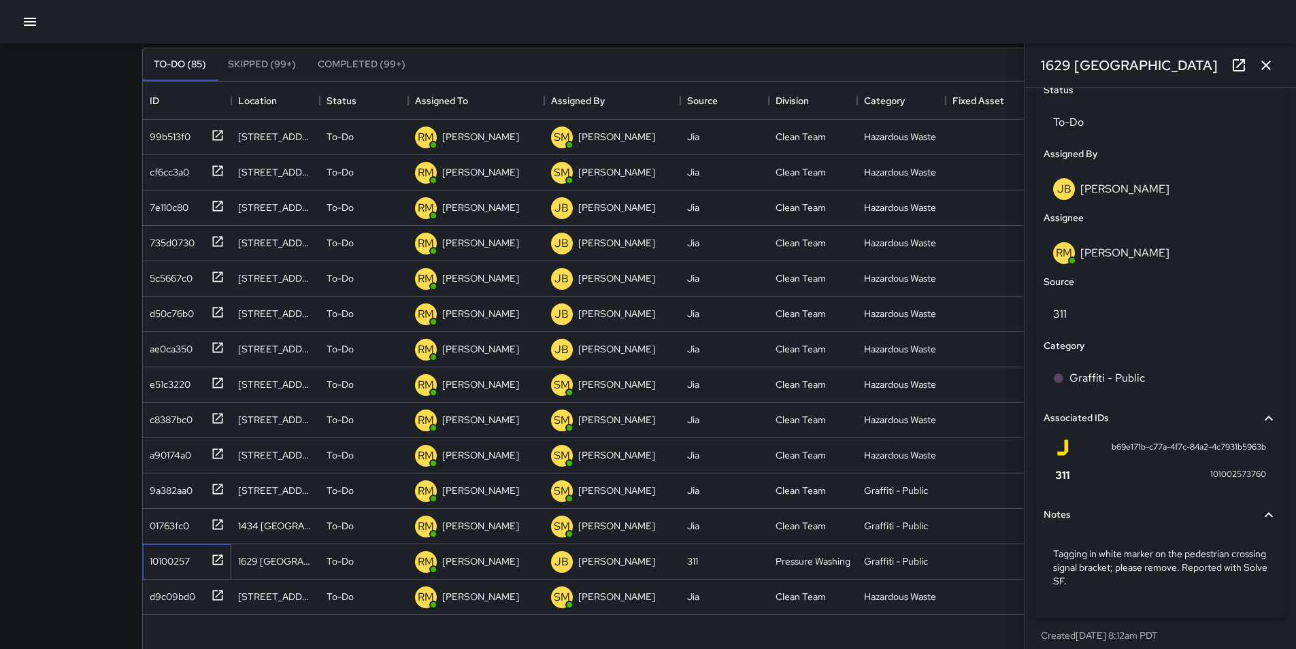
scroll to position [665, 0]
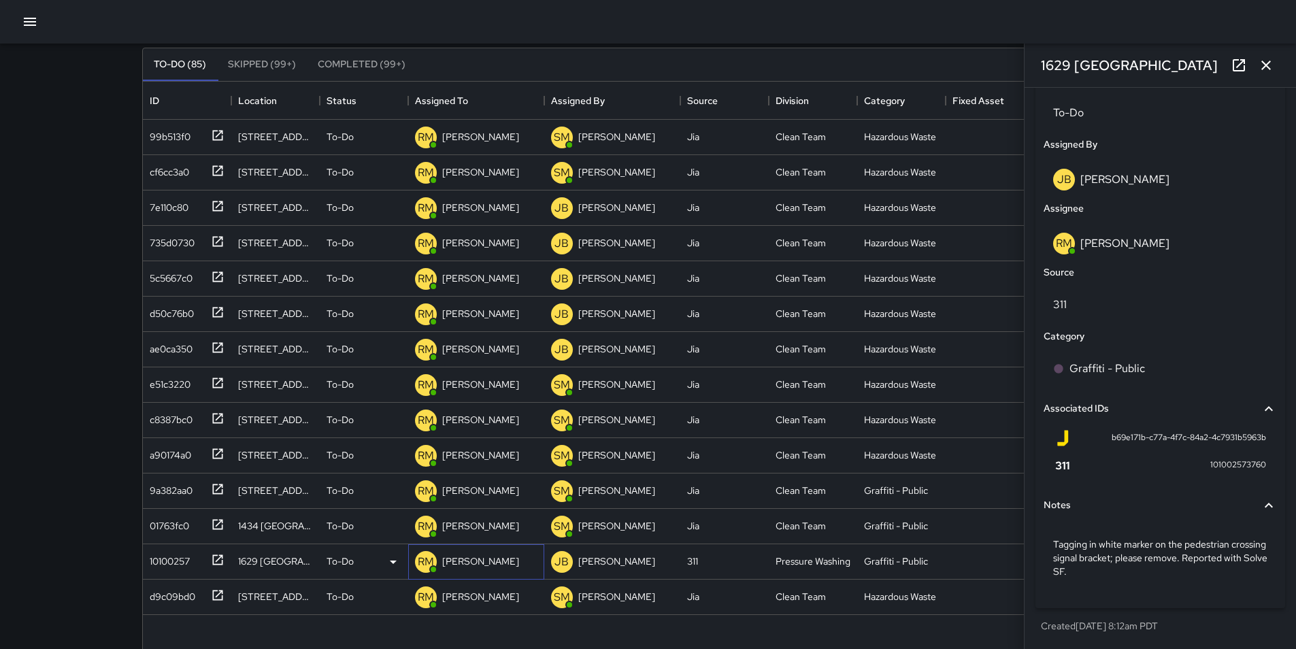
click at [468, 570] on div "[PERSON_NAME]" at bounding box center [480, 561] width 82 height 19
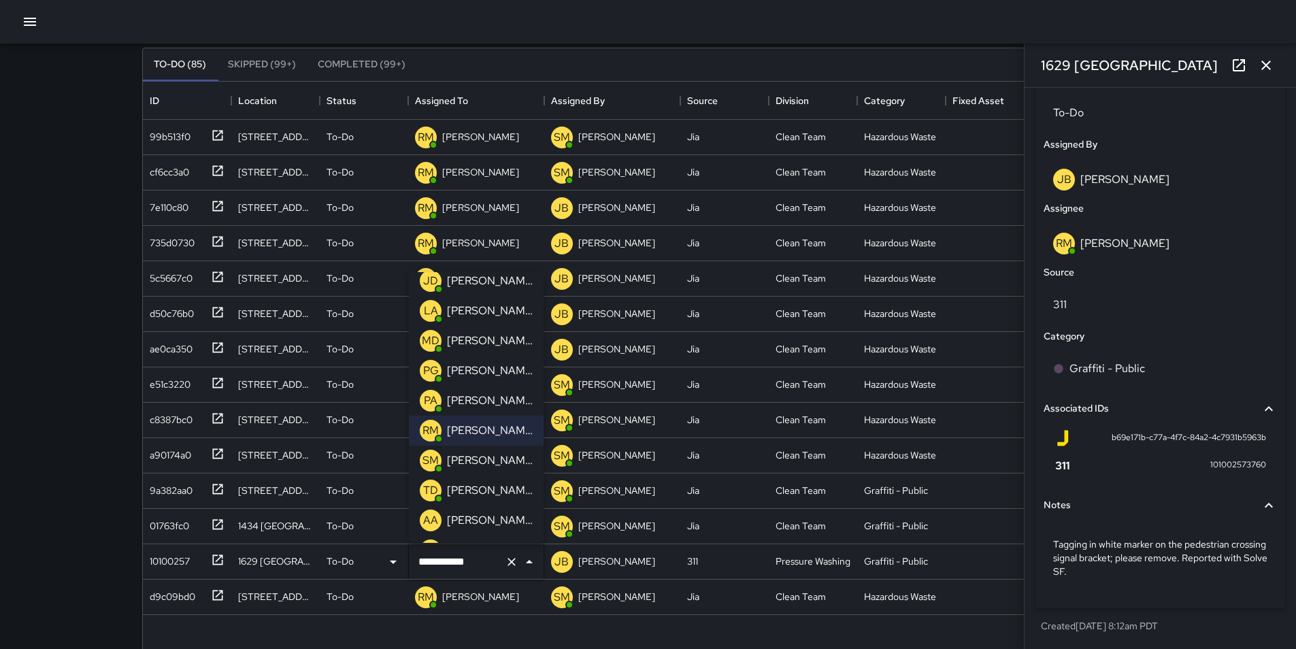
scroll to position [112, 0]
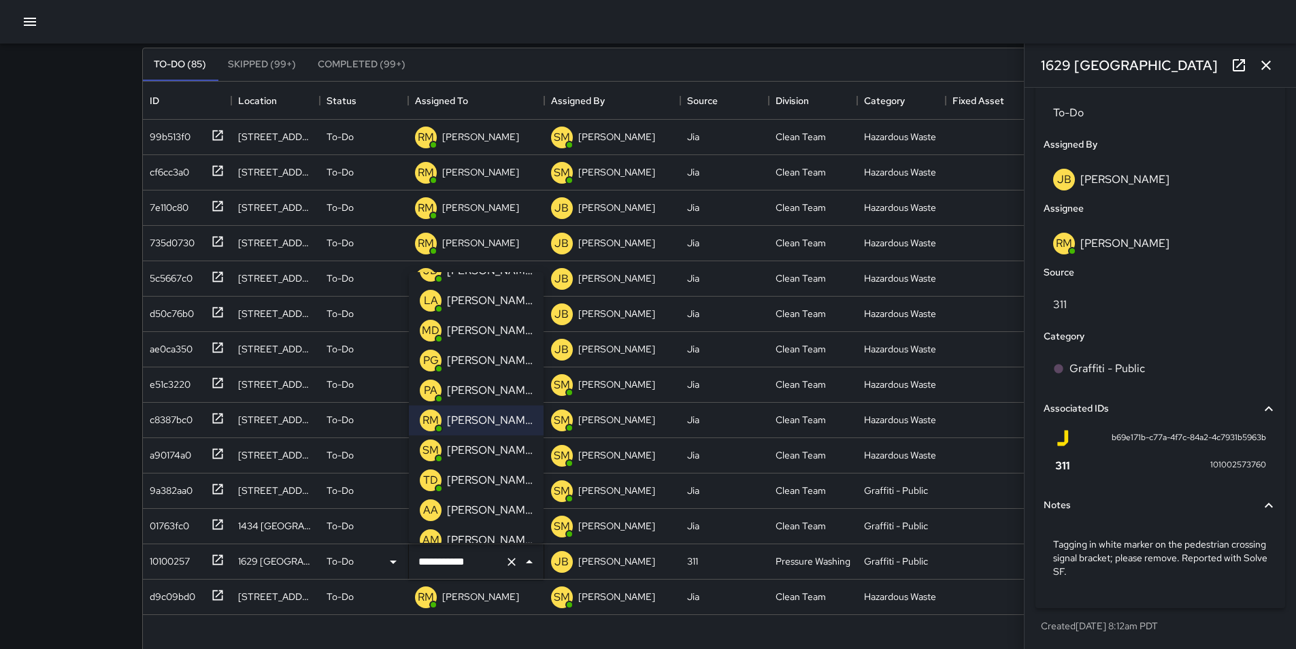
click at [503, 450] on p "[PERSON_NAME]" at bounding box center [490, 450] width 86 height 16
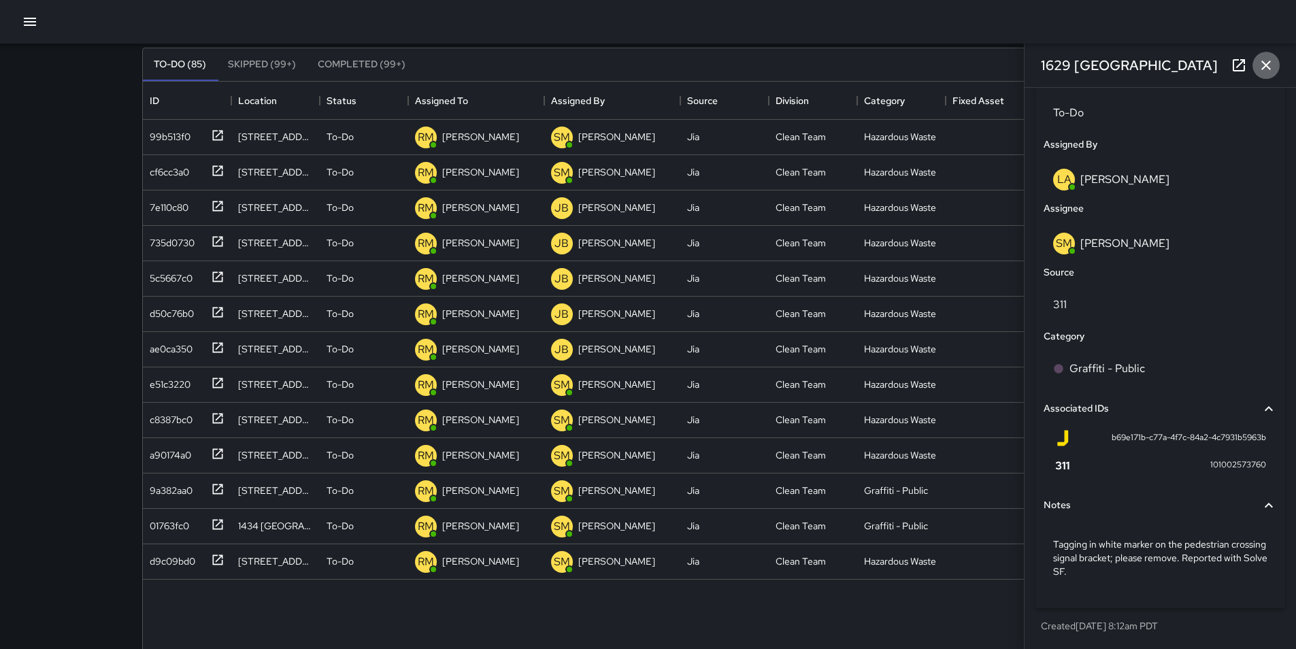
click at [1266, 66] on icon "button" at bounding box center [1266, 66] width 10 height 10
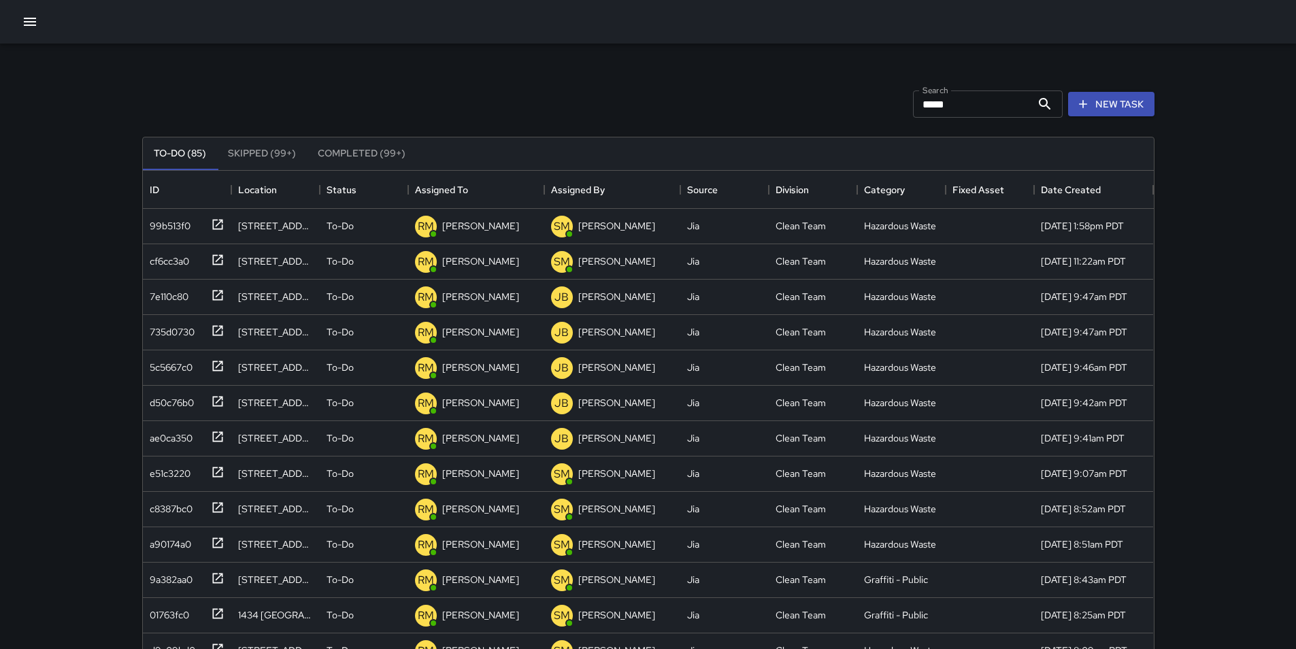
scroll to position [0, 0]
click at [976, 102] on input "*****" at bounding box center [972, 104] width 118 height 27
type input "*"
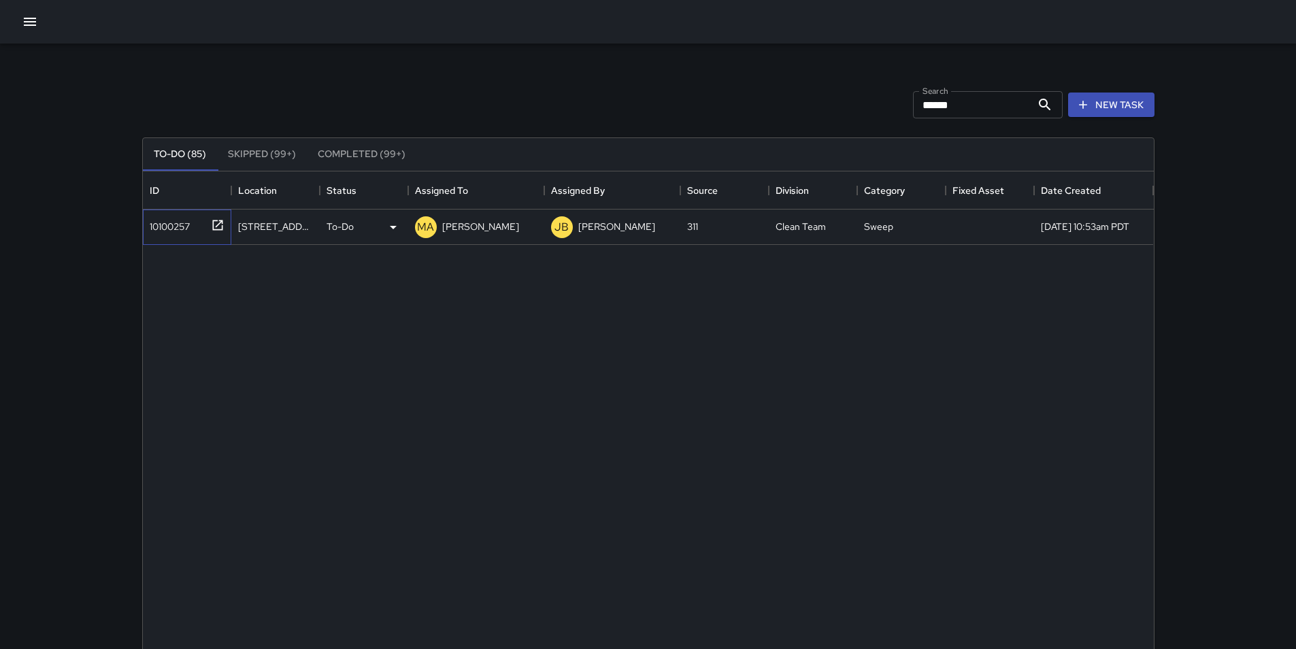
click at [169, 234] on div "10100257" at bounding box center [184, 224] width 80 height 22
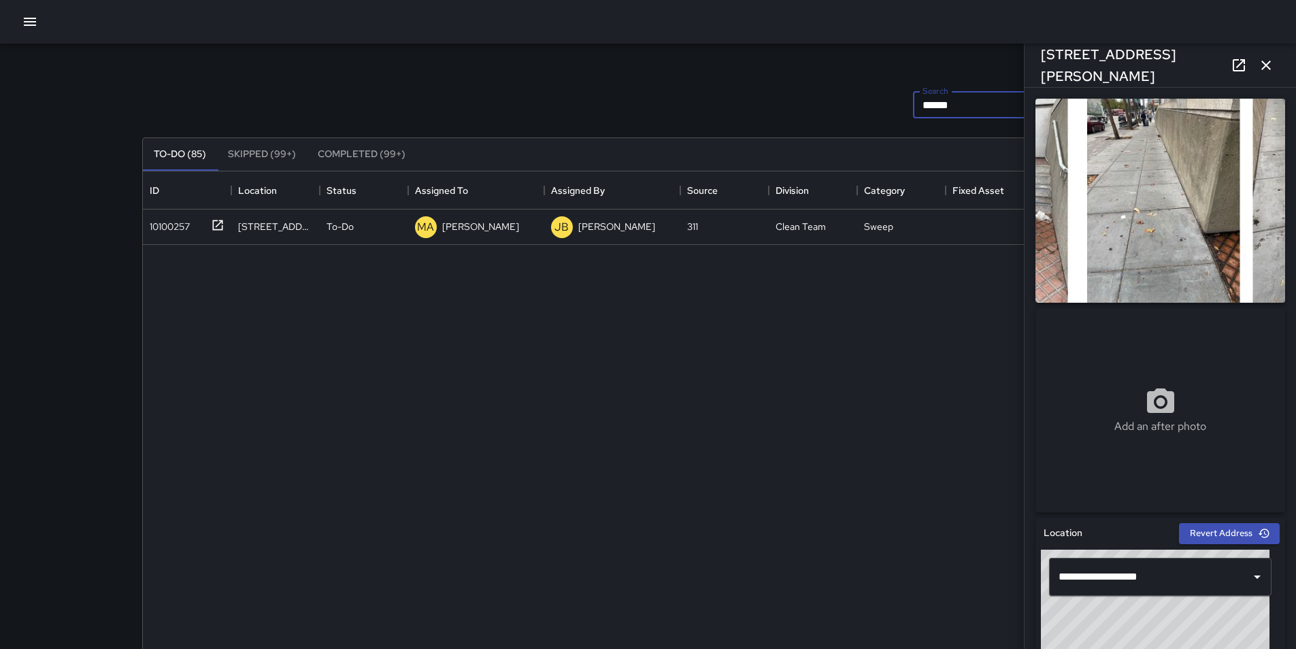
click at [970, 102] on input "******" at bounding box center [972, 104] width 118 height 27
type input "*"
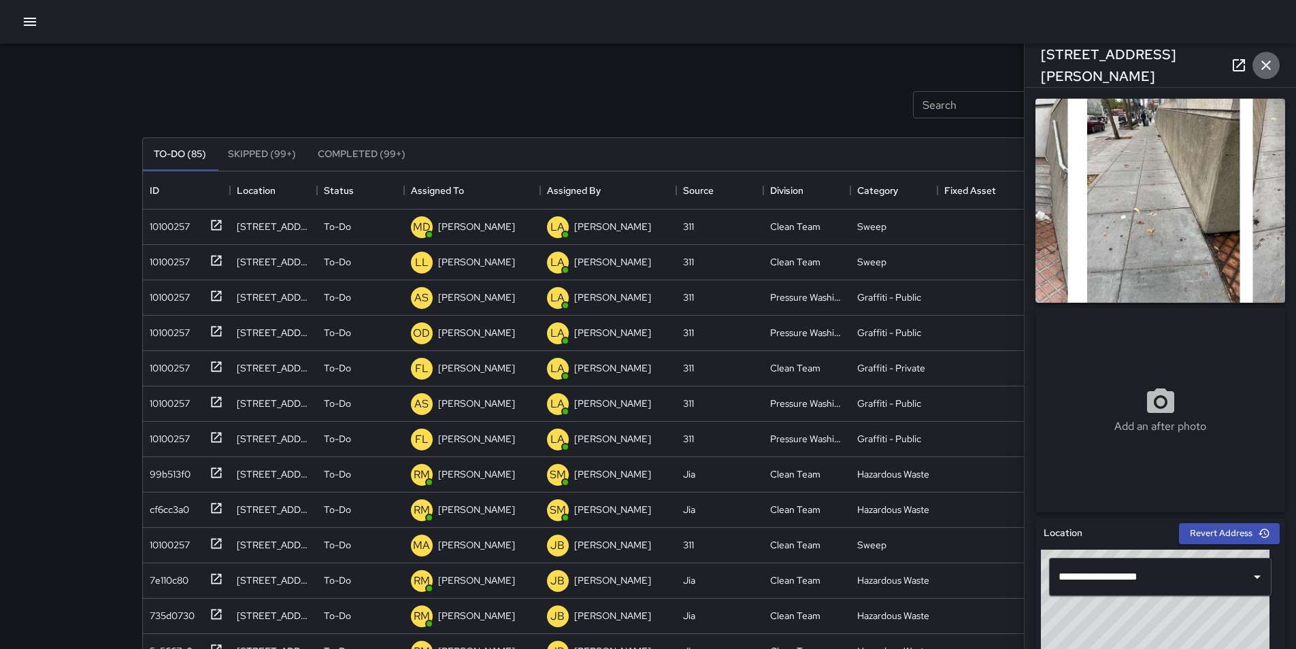
click at [1265, 63] on icon "button" at bounding box center [1266, 65] width 16 height 16
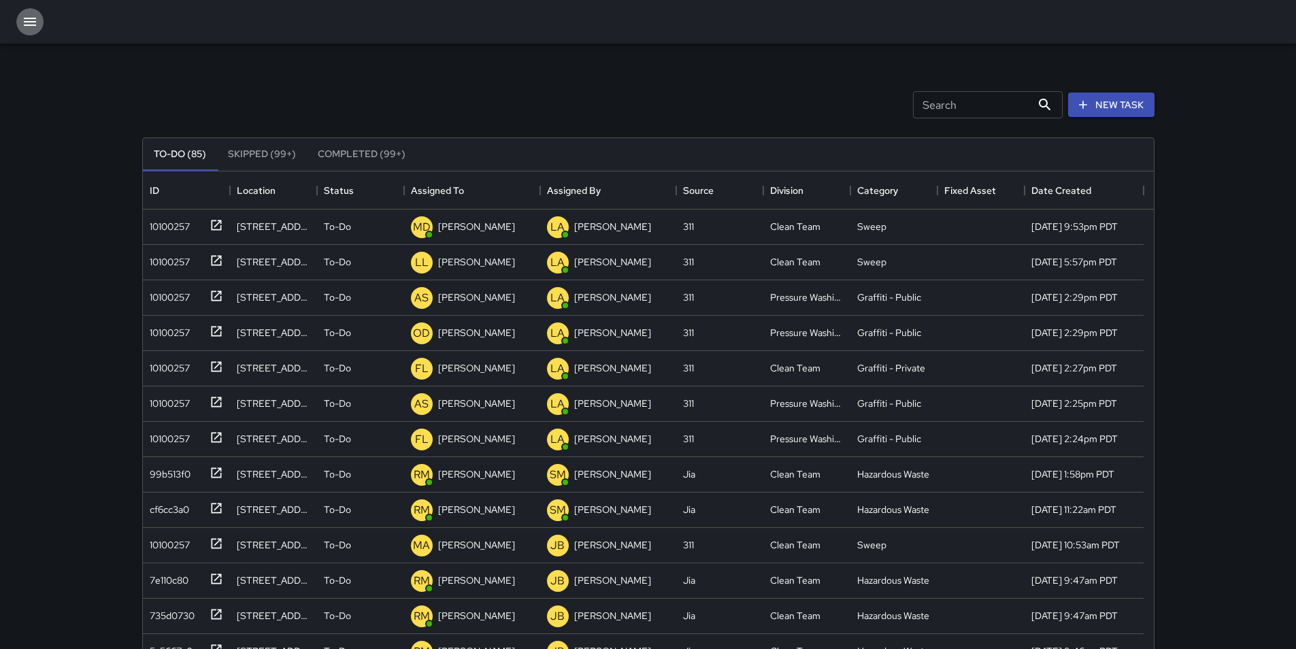
click at [30, 25] on icon "button" at bounding box center [30, 22] width 12 height 8
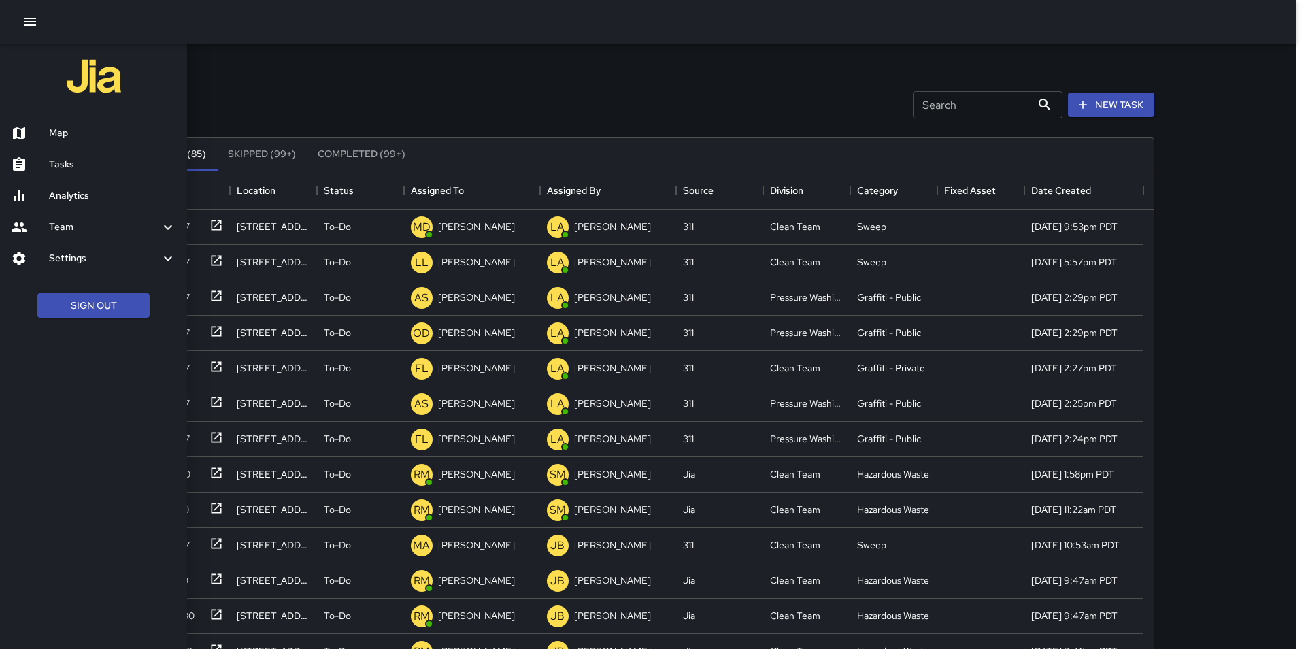
click at [304, 63] on div at bounding box center [653, 324] width 1306 height 649
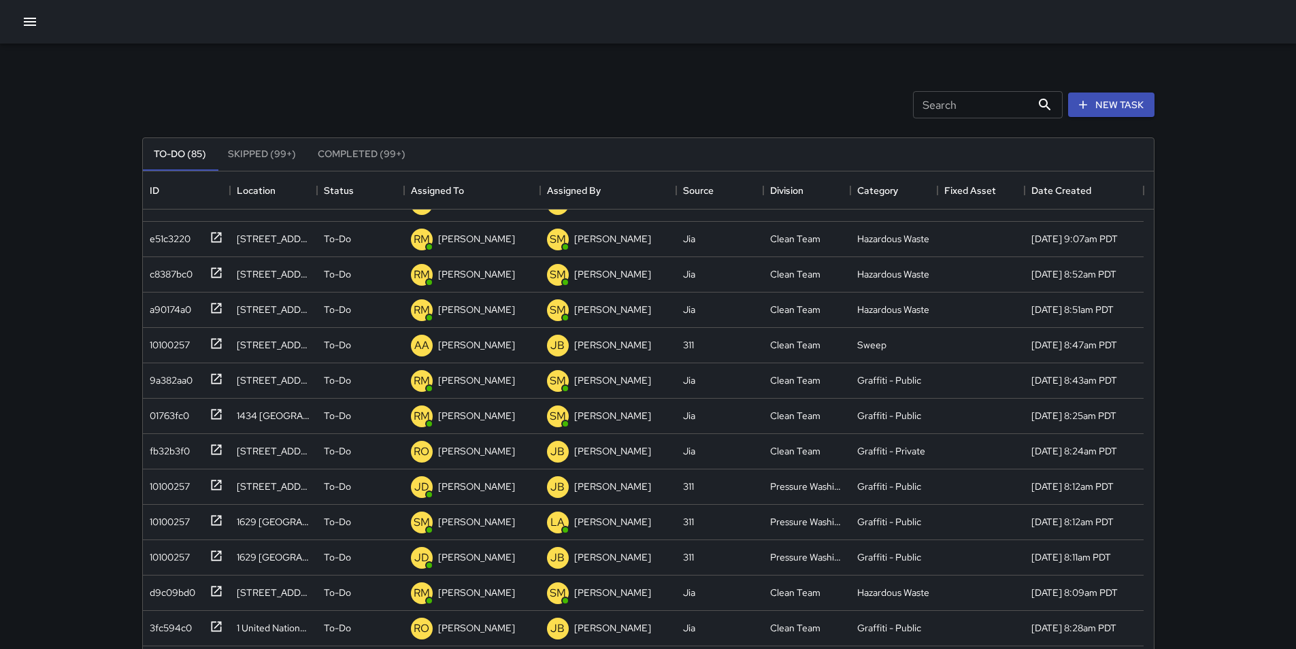
scroll to position [565, 0]
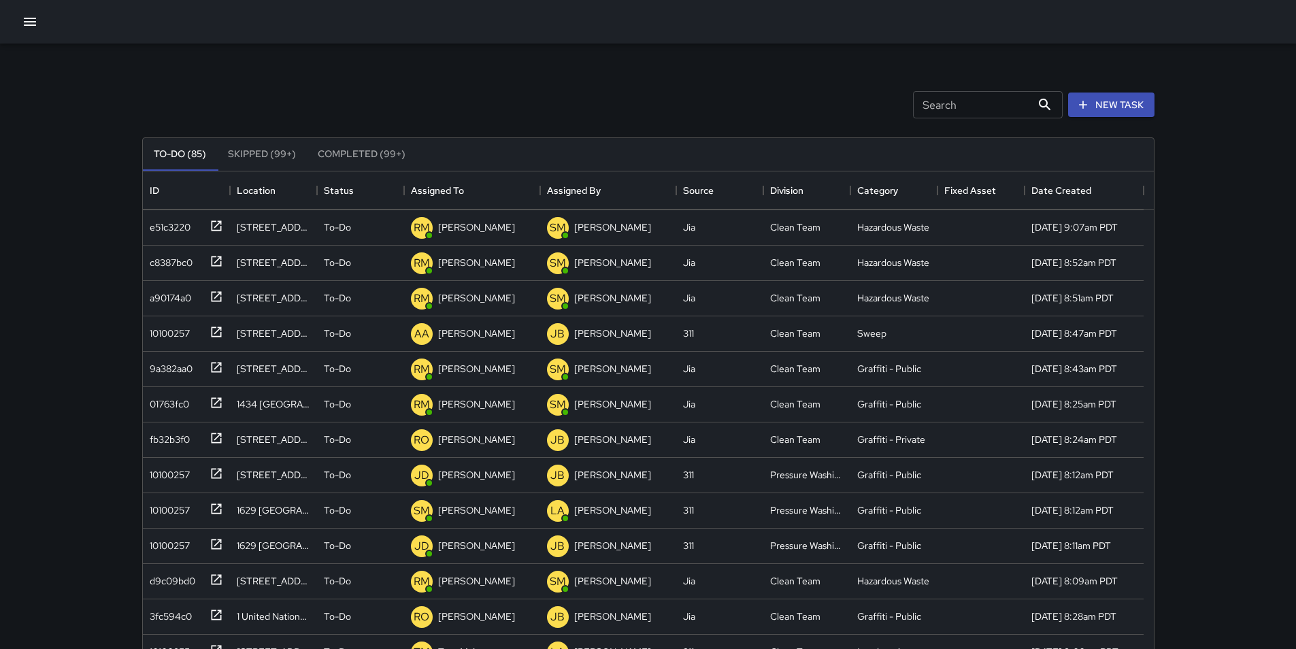
click at [980, 101] on input "Search" at bounding box center [972, 104] width 118 height 27
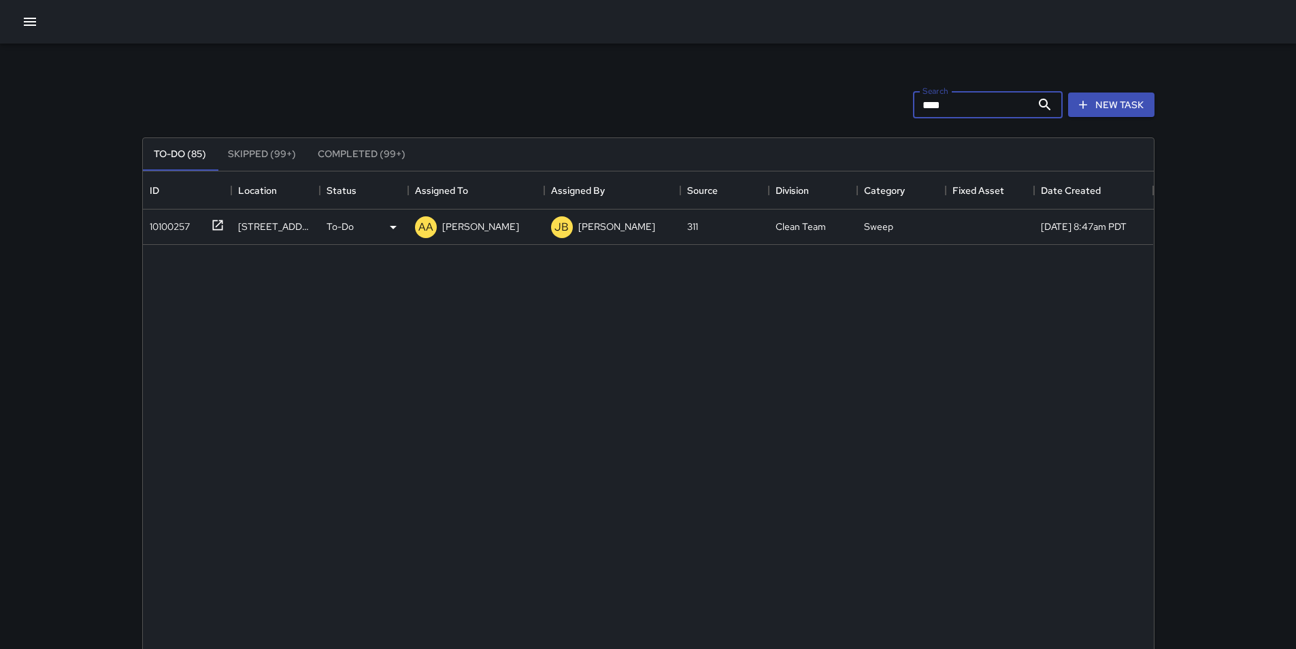
type input "****"
click at [180, 223] on div "10100257" at bounding box center [167, 223] width 46 height 19
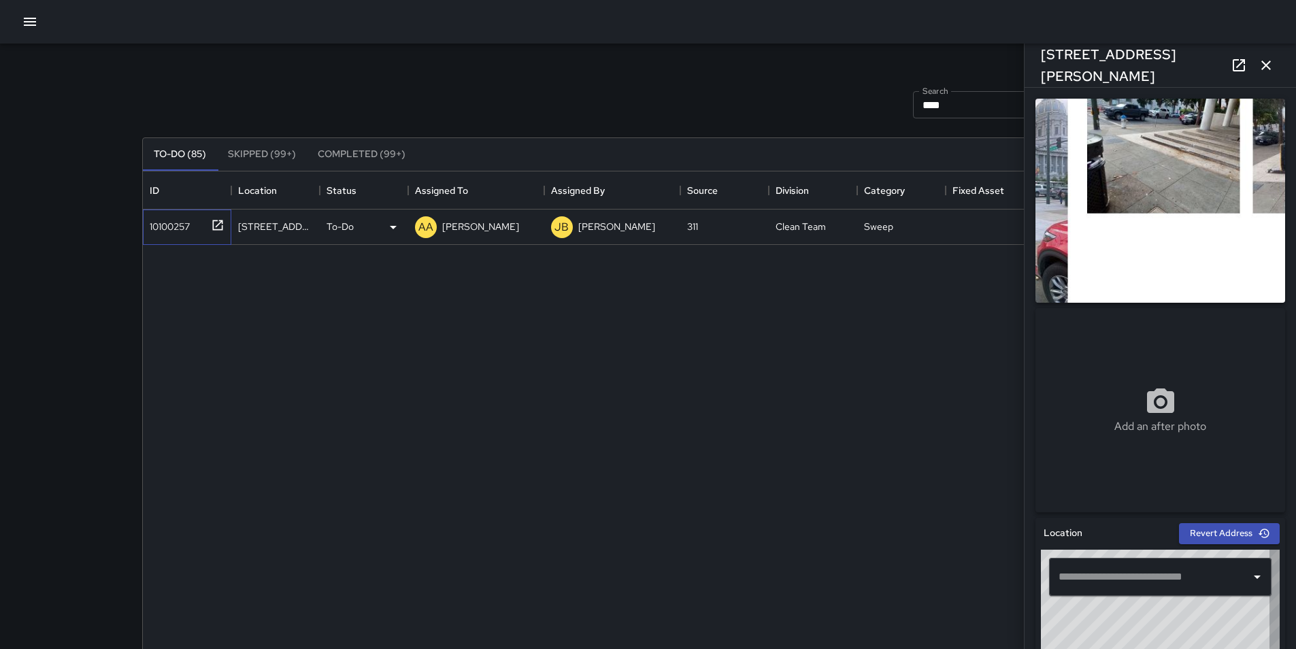
type input "**********"
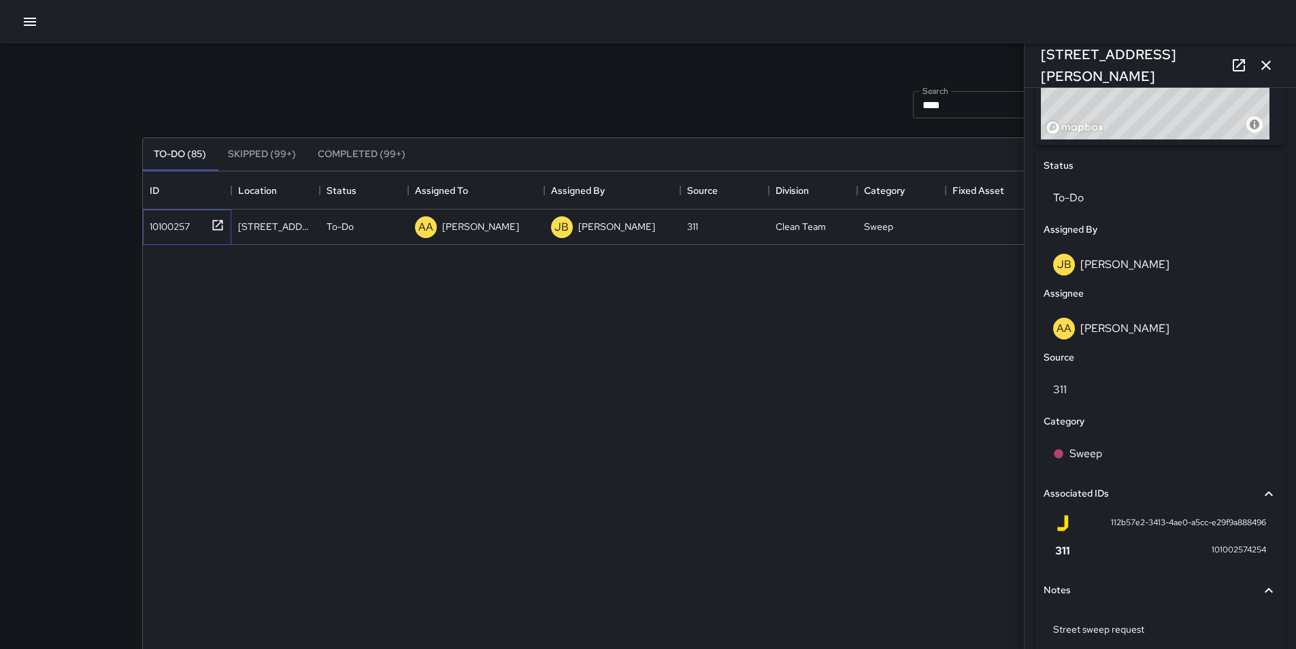
scroll to position [605, 0]
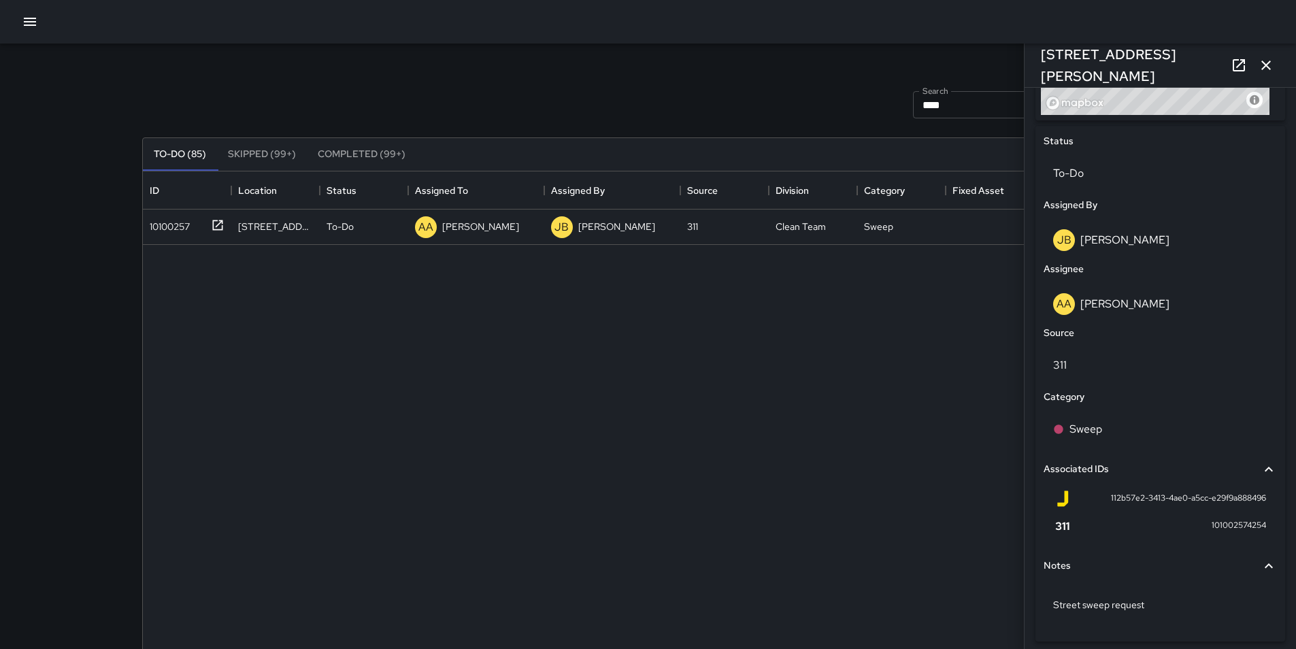
click at [831, 574] on div "10100257 [STREET_ADDRESS][PERSON_NAME] To-Do AA [PERSON_NAME] [PERSON_NAME] 311…" at bounding box center [648, 479] width 1011 height 538
click at [481, 222] on p "[PERSON_NAME]" at bounding box center [480, 227] width 77 height 14
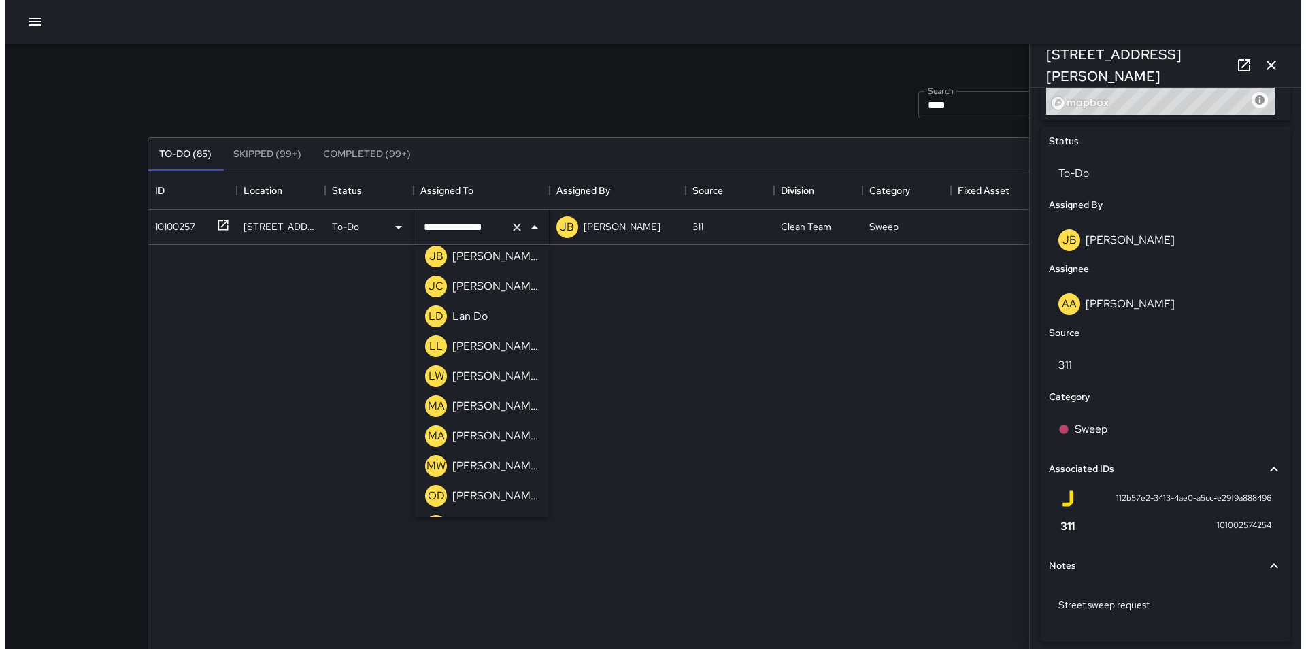
scroll to position [856, 0]
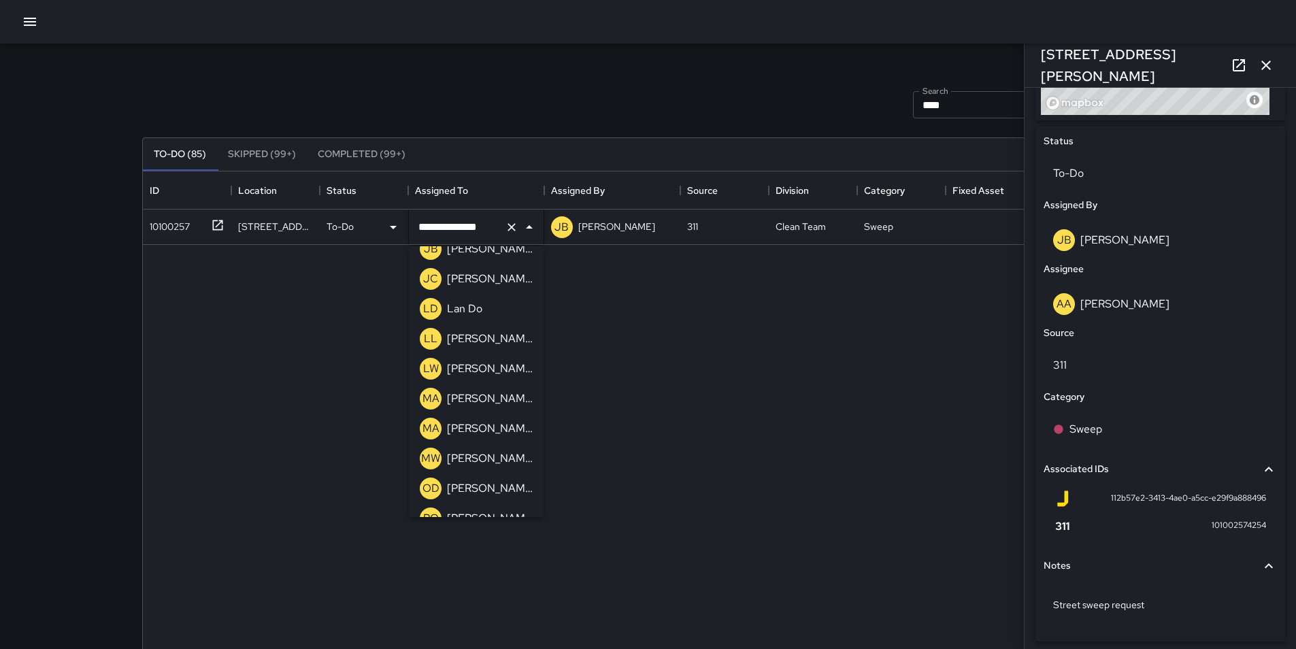
click at [478, 418] on div "[PERSON_NAME]" at bounding box center [489, 429] width 91 height 22
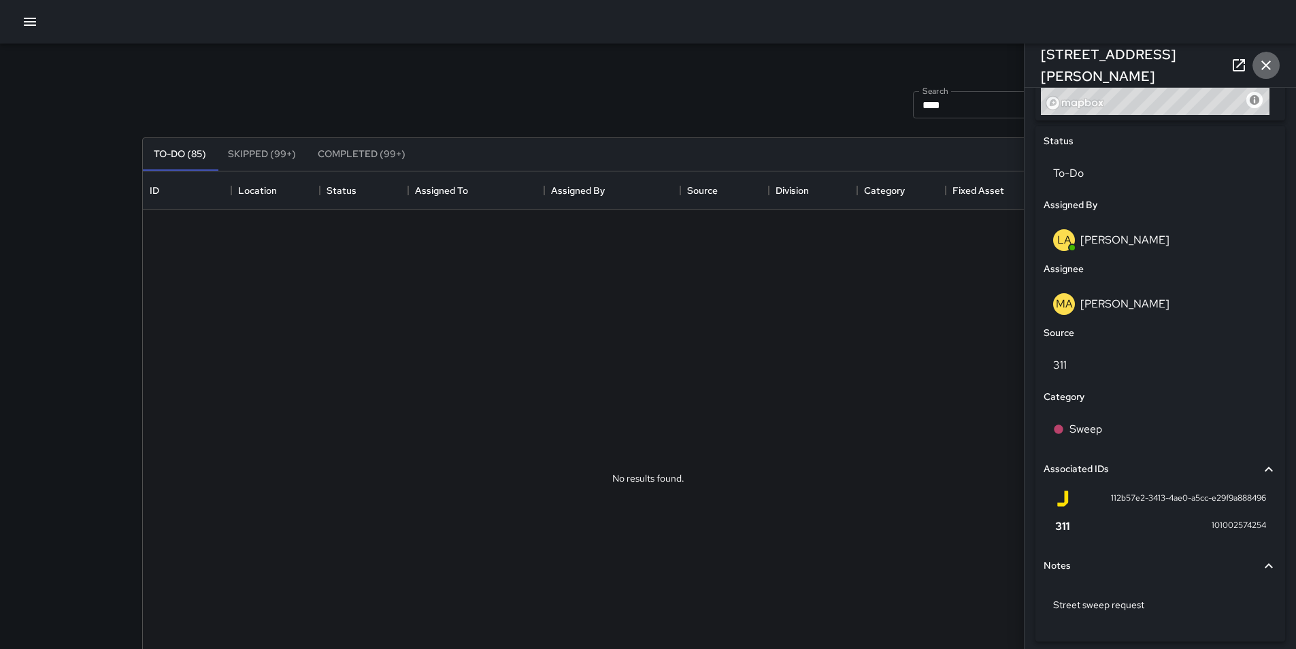
click at [1264, 61] on icon "button" at bounding box center [1266, 65] width 16 height 16
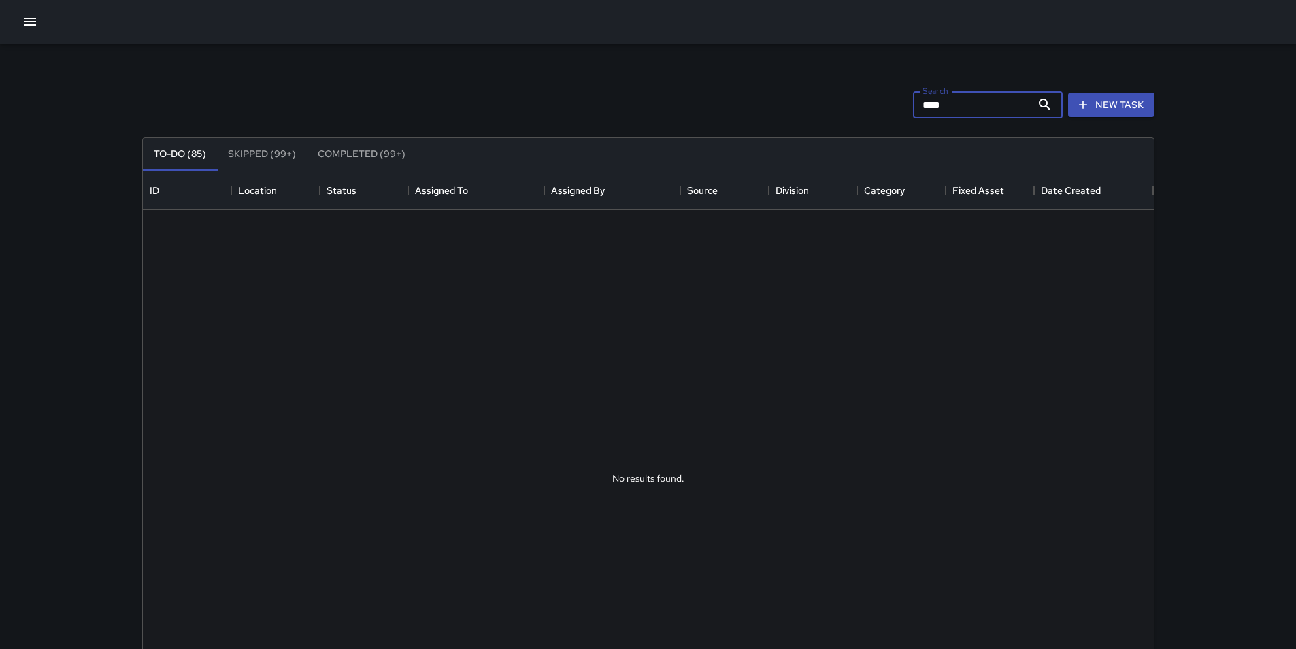
click at [997, 115] on input "****" at bounding box center [972, 104] width 118 height 27
type input "*"
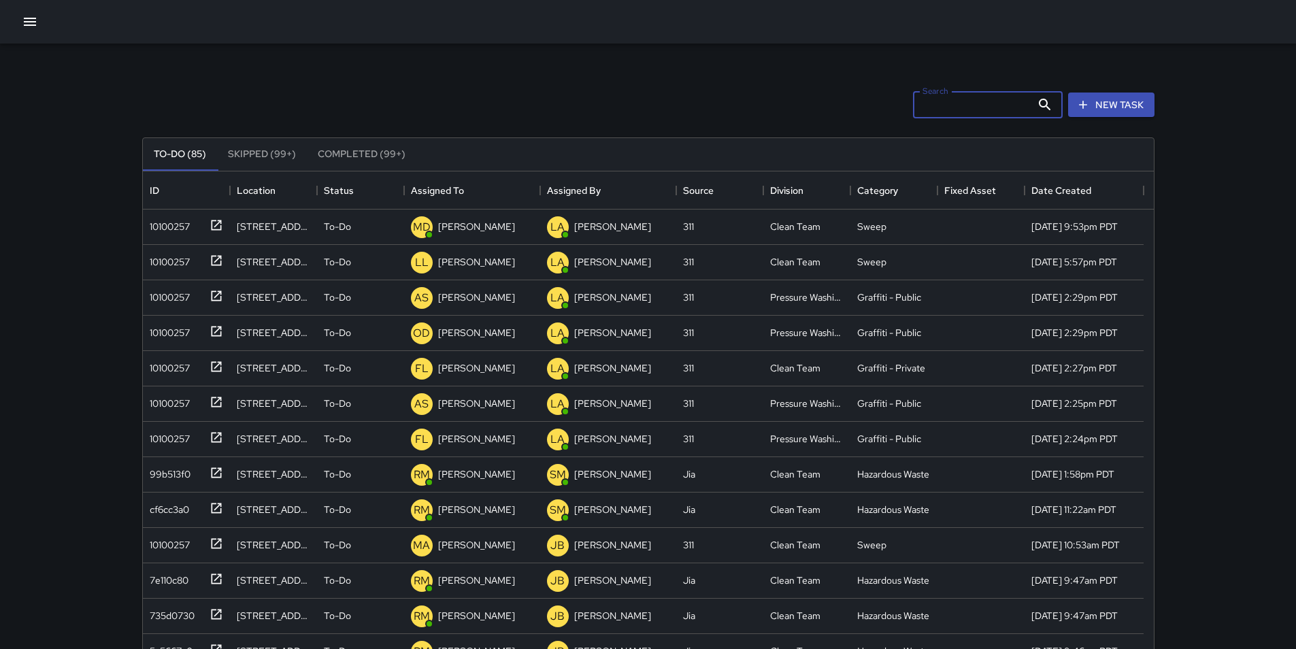
click at [1018, 102] on input "Search" at bounding box center [972, 104] width 118 height 27
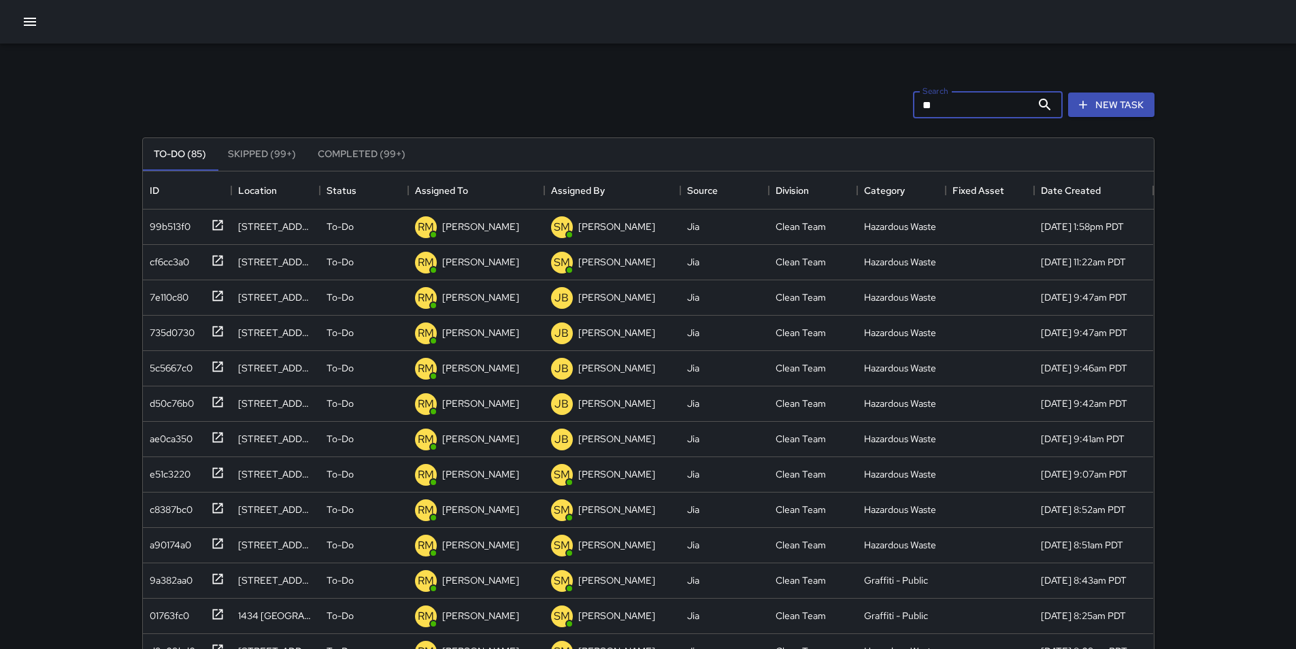
type input "*"
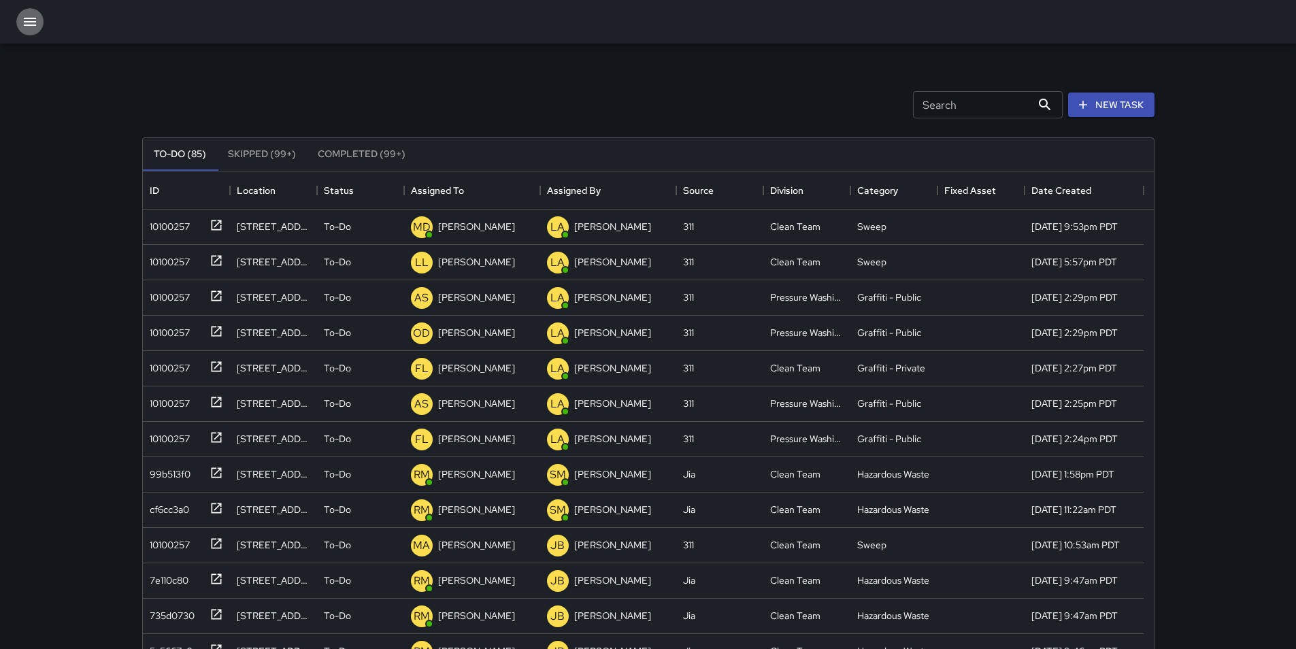
click at [33, 18] on icon "button" at bounding box center [30, 22] width 12 height 8
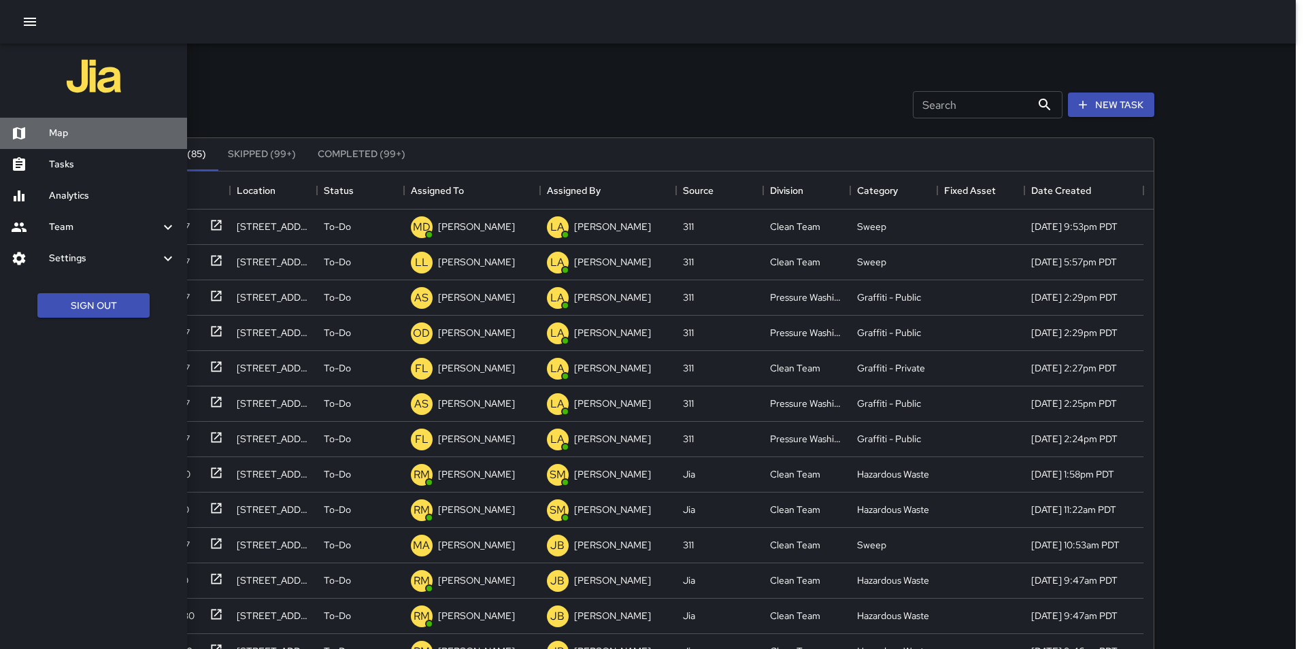
click at [56, 131] on h6 "Map" at bounding box center [112, 133] width 127 height 15
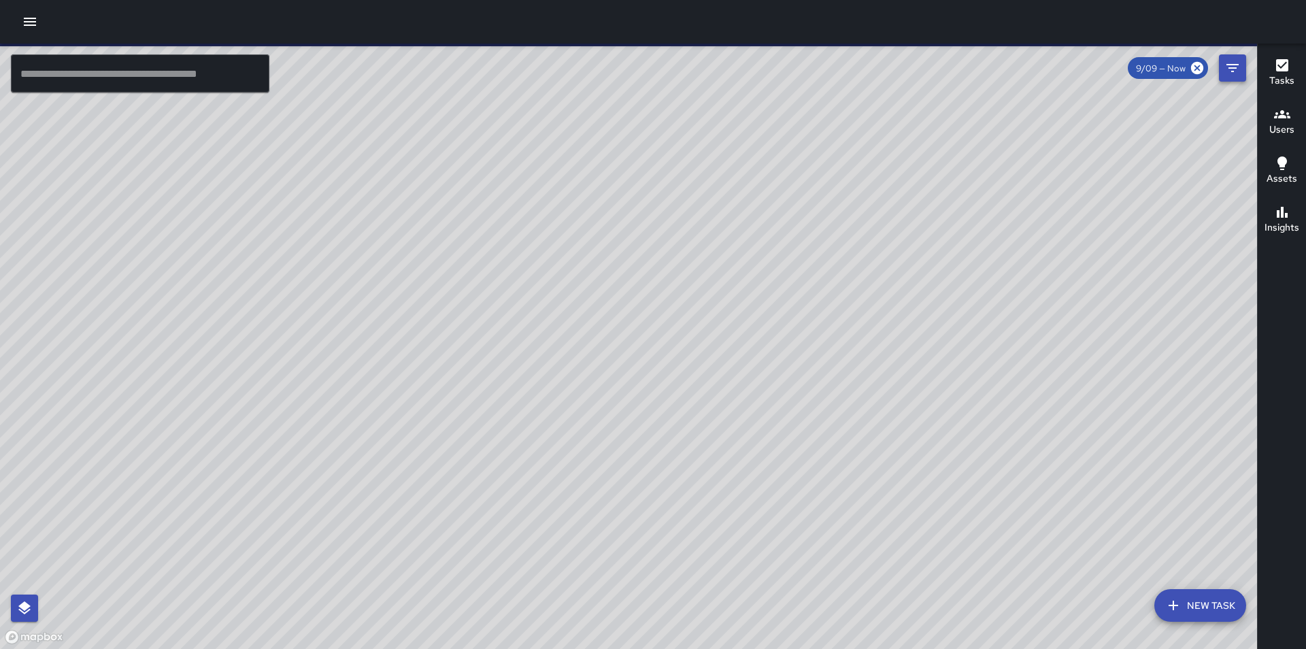
click at [1234, 63] on icon "Filters" at bounding box center [1233, 68] width 16 height 16
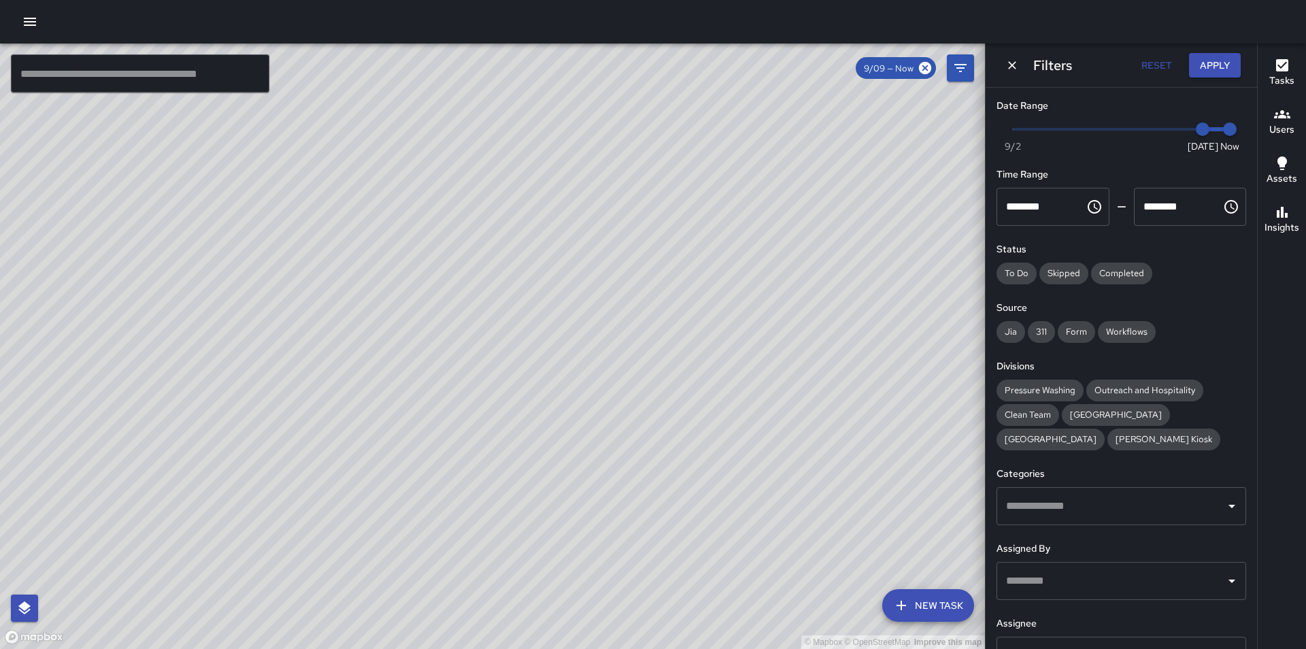
type input "*"
click at [1159, 130] on span "Now [DATE] [DATE] 7:01 am" at bounding box center [1121, 129] width 217 height 20
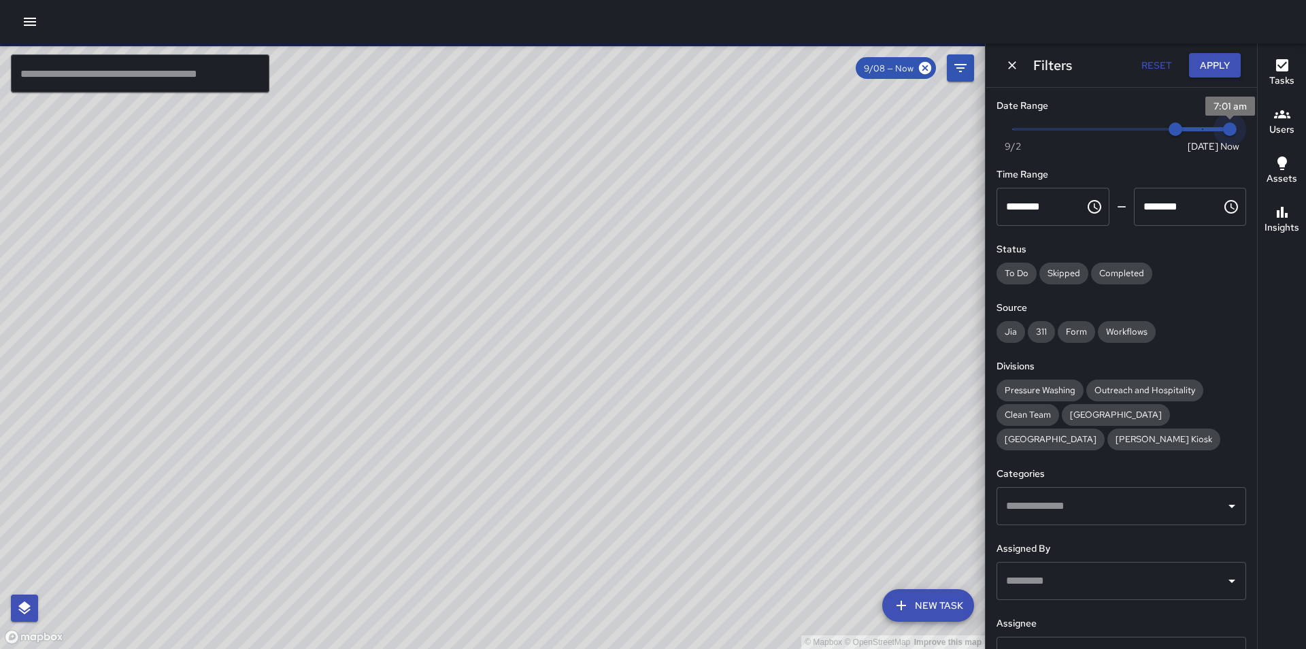
type input "*"
drag, startPoint x: 1222, startPoint y: 127, endPoint x: 1201, endPoint y: 132, distance: 21.6
click at [1201, 132] on span "9/9" at bounding box center [1203, 129] width 14 height 14
click at [952, 76] on button "Filters" at bounding box center [960, 67] width 27 height 27
